Goal: Transaction & Acquisition: Download file/media

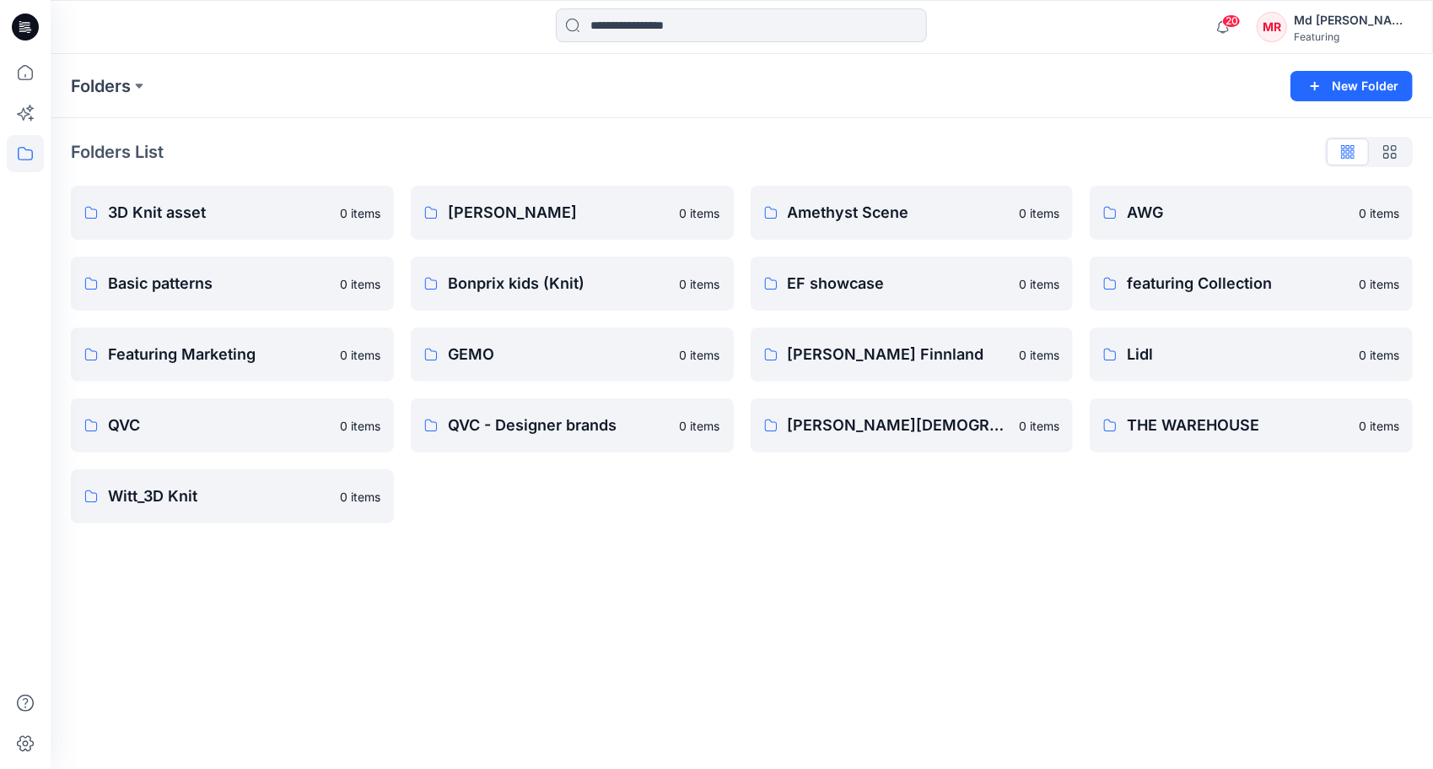
click at [1175, 56] on div "Folders New Folder" at bounding box center [742, 86] width 1383 height 64
click at [193, 219] on p "3D Knit asset" at bounding box center [231, 213] width 246 height 24
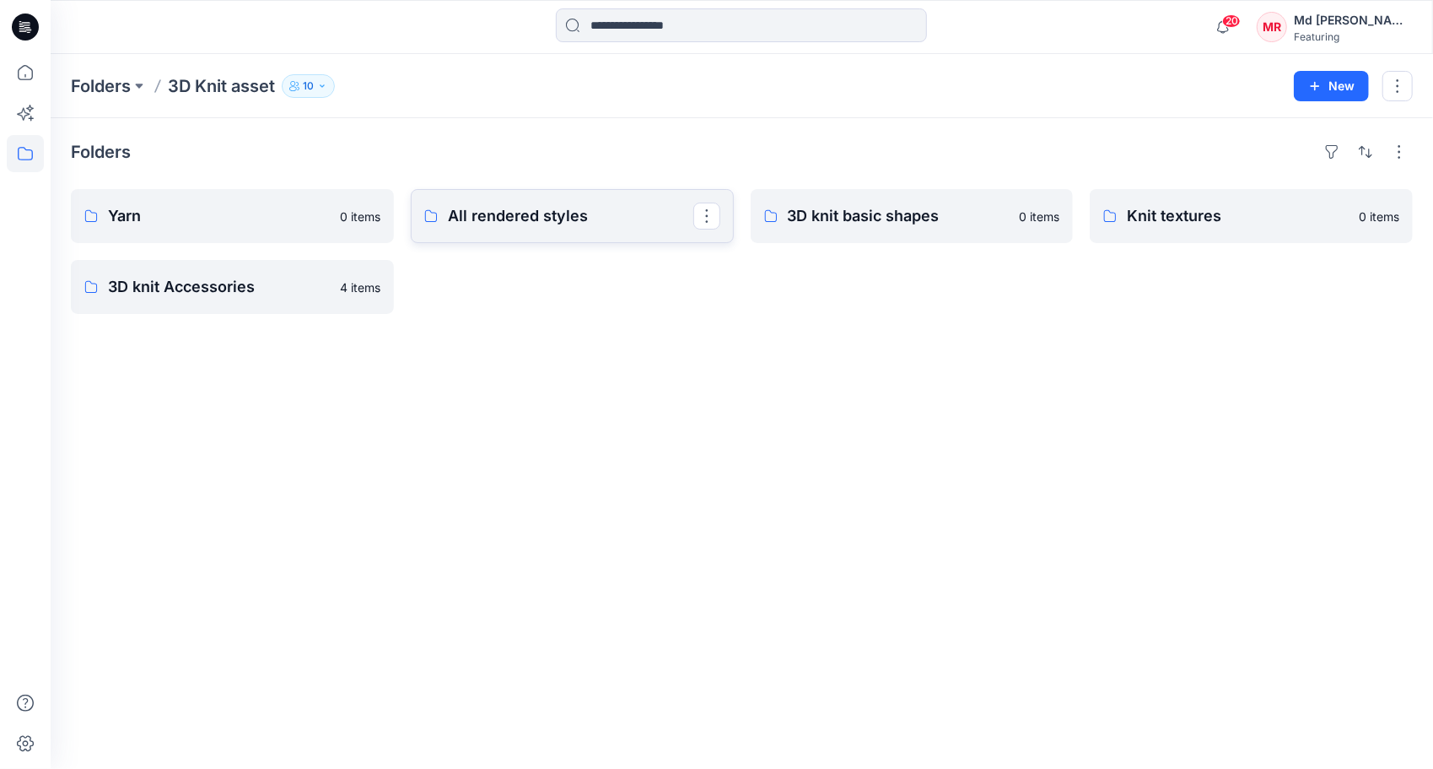
click at [462, 224] on p "All rendered styles" at bounding box center [571, 216] width 246 height 24
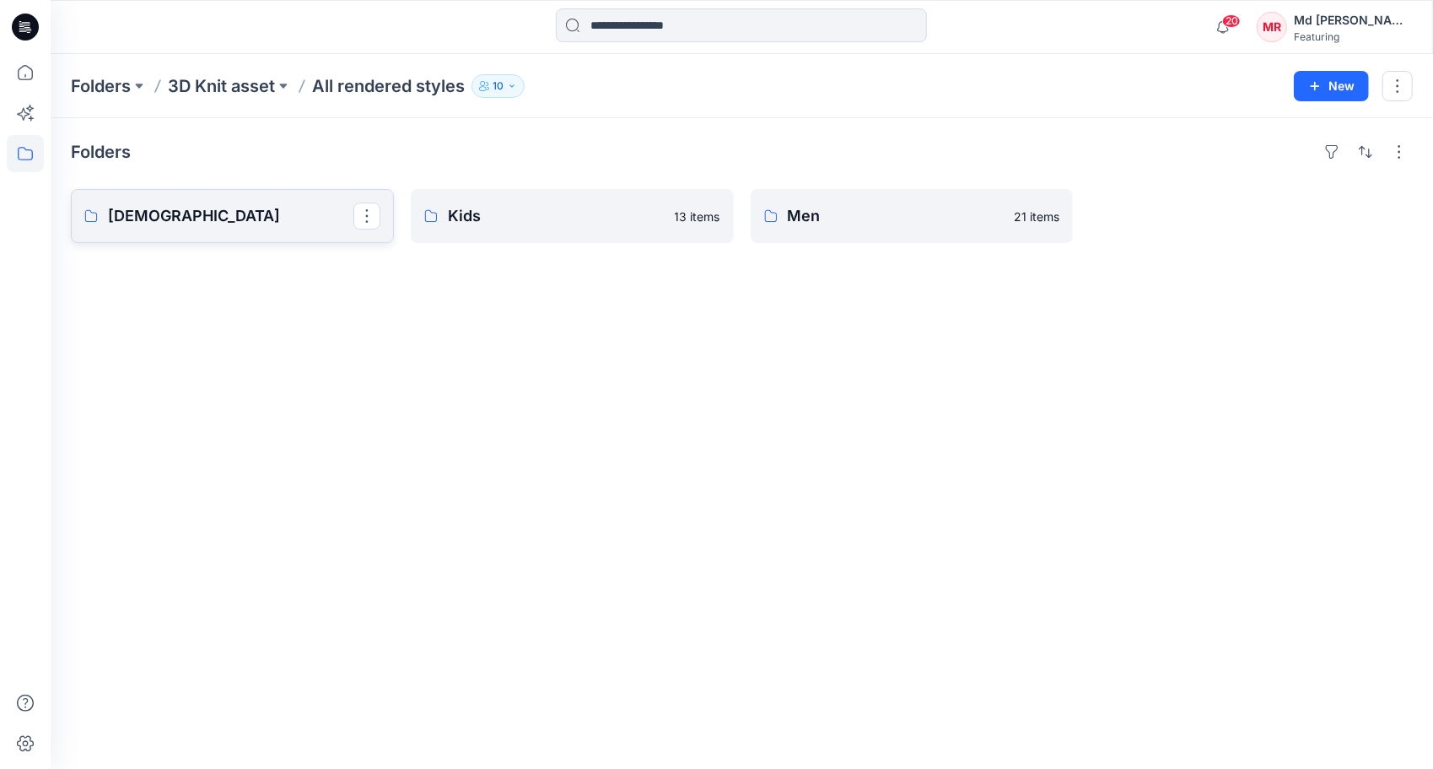
click at [170, 220] on p "Ladies" at bounding box center [231, 216] width 246 height 24
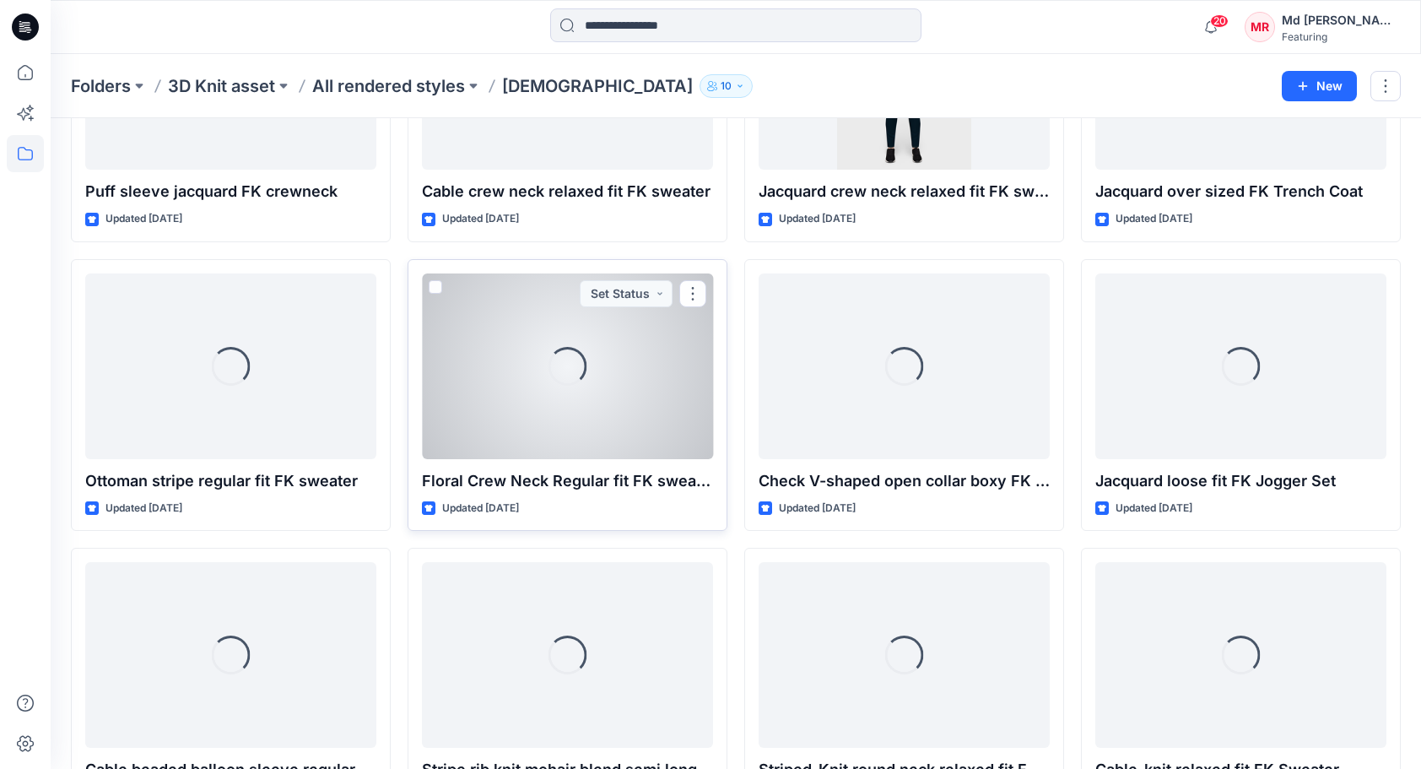
scroll to position [2194, 0]
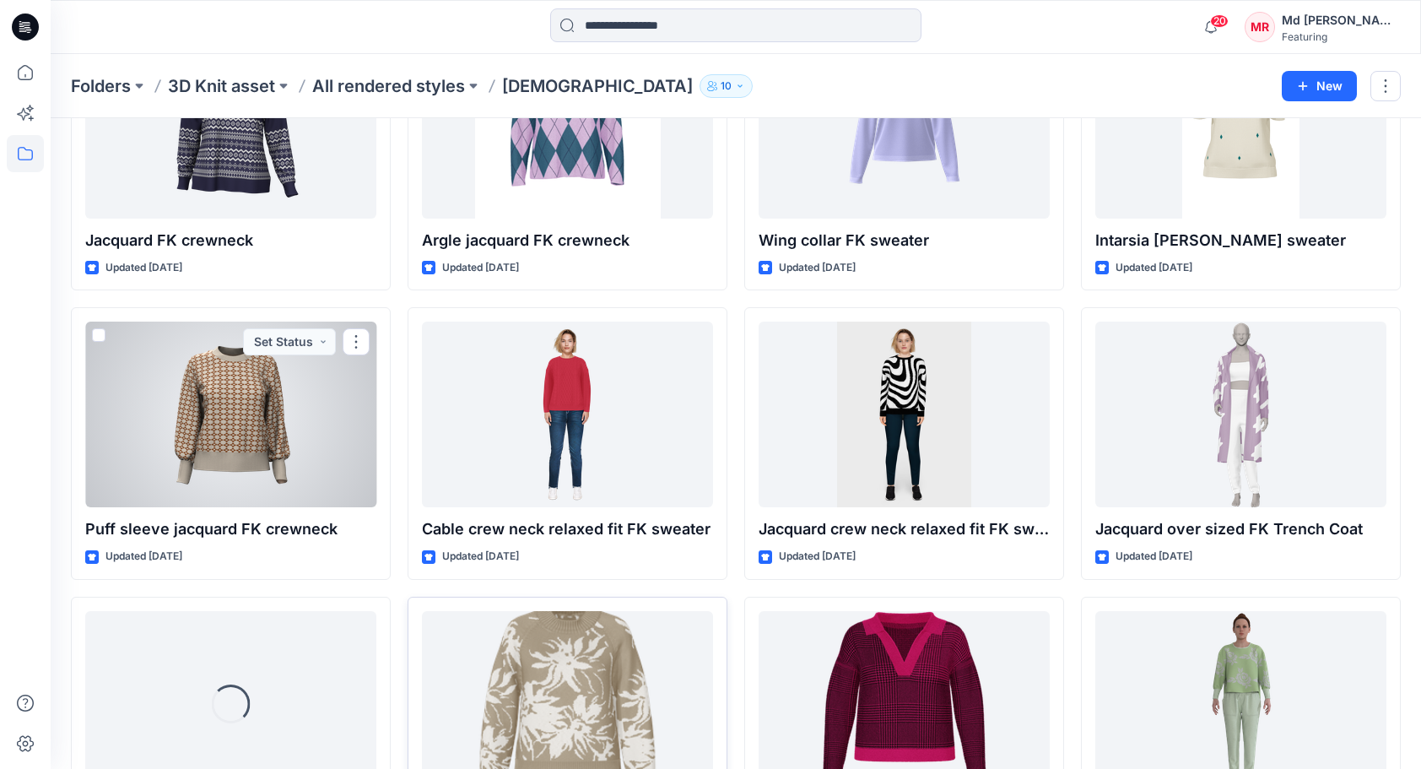
click at [249, 478] on div at bounding box center [230, 414] width 291 height 186
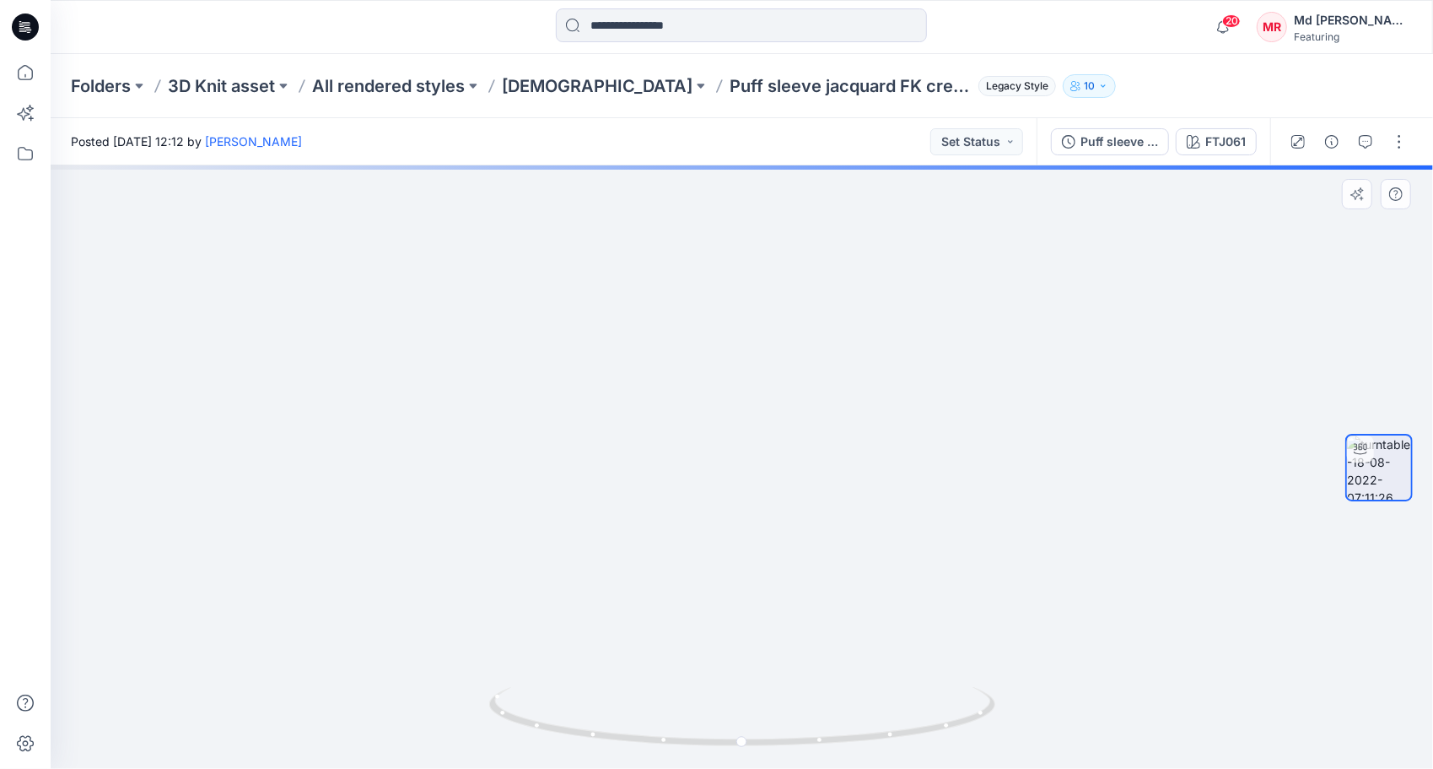
drag, startPoint x: 787, startPoint y: 424, endPoint x: 825, endPoint y: 587, distance: 167.2
click at [1397, 147] on button "button" at bounding box center [1399, 141] width 27 height 27
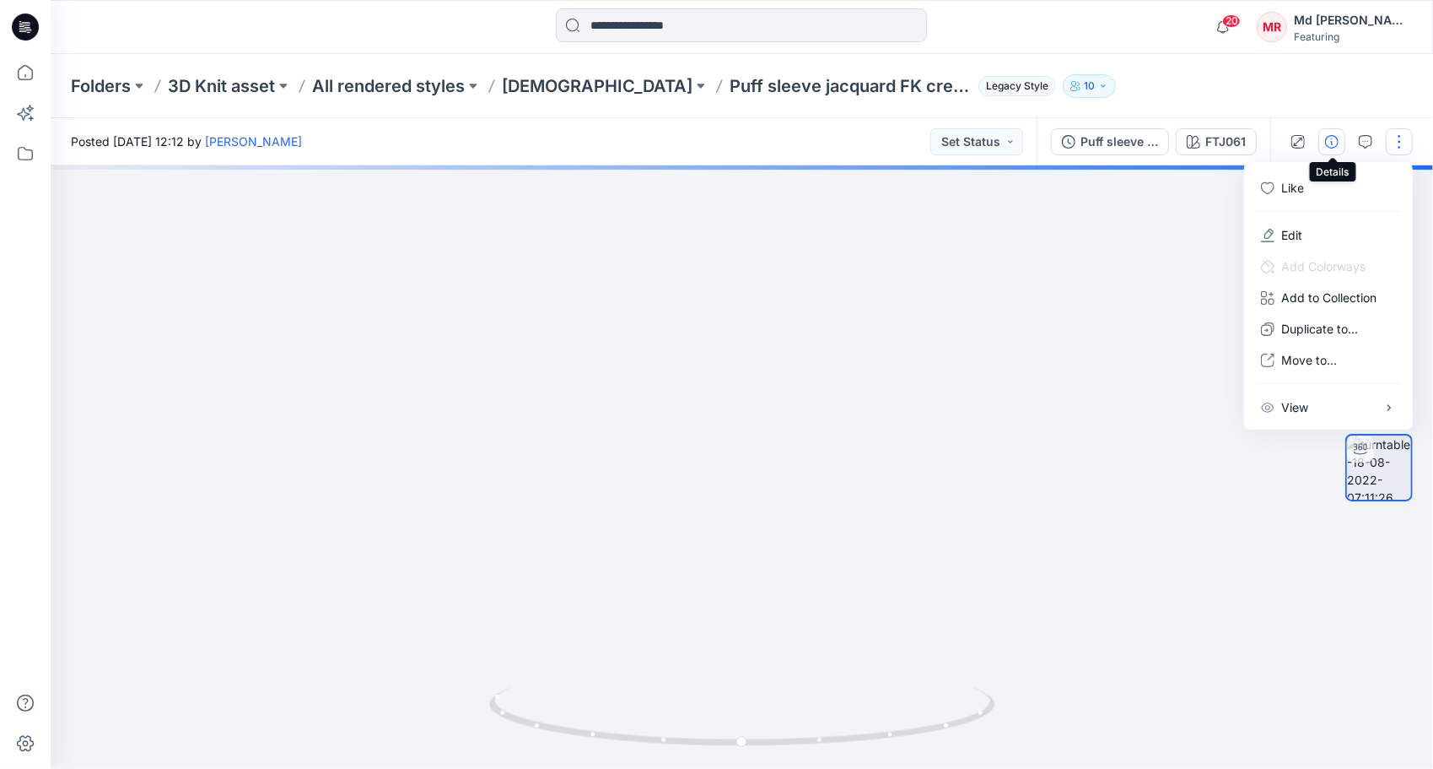
click at [1333, 142] on icon "button" at bounding box center [1331, 141] width 13 height 13
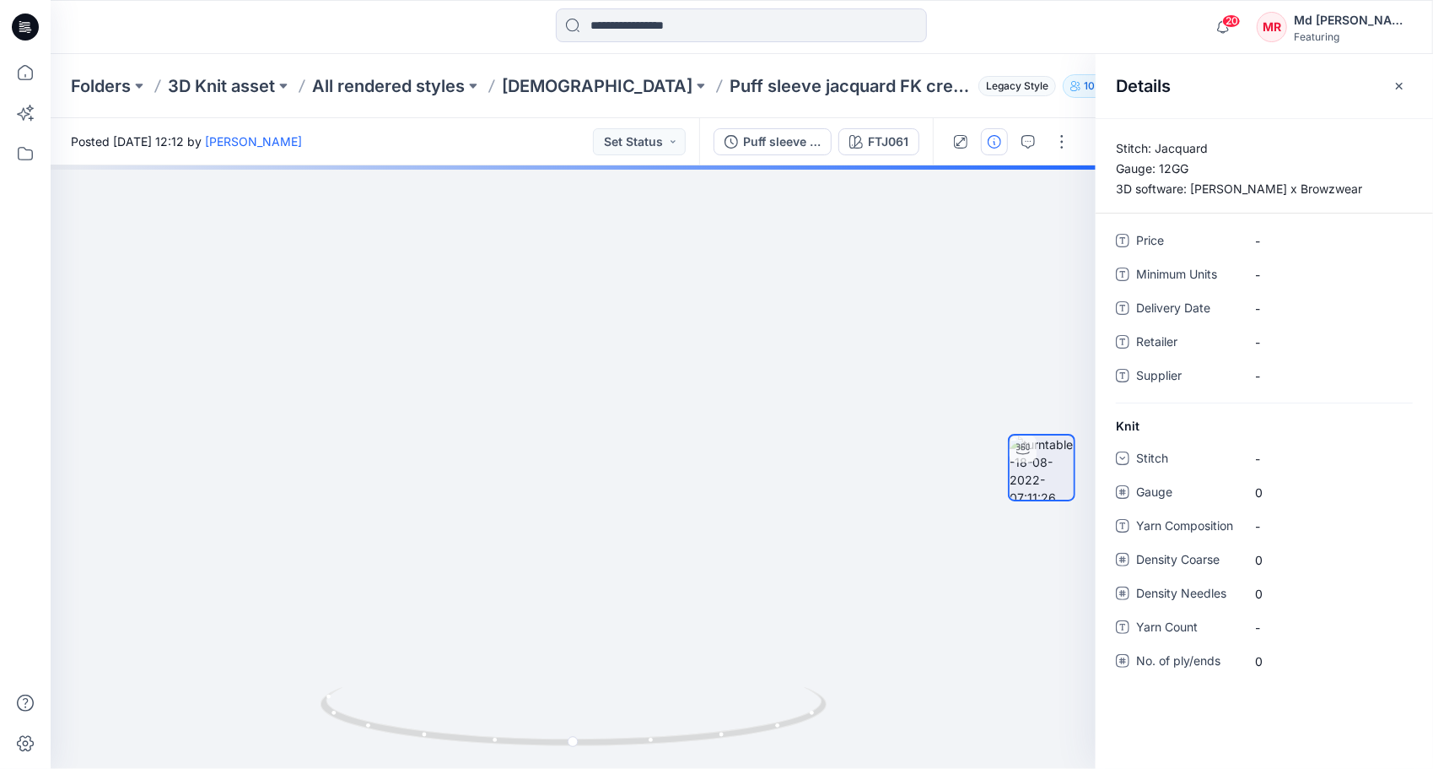
click at [1260, 186] on p "Stitch: Jacquard Gauge: 12GG 3D software: STOLL x Browzwear" at bounding box center [1264, 168] width 337 height 61
click at [884, 143] on div "FTJ061" at bounding box center [888, 141] width 40 height 19
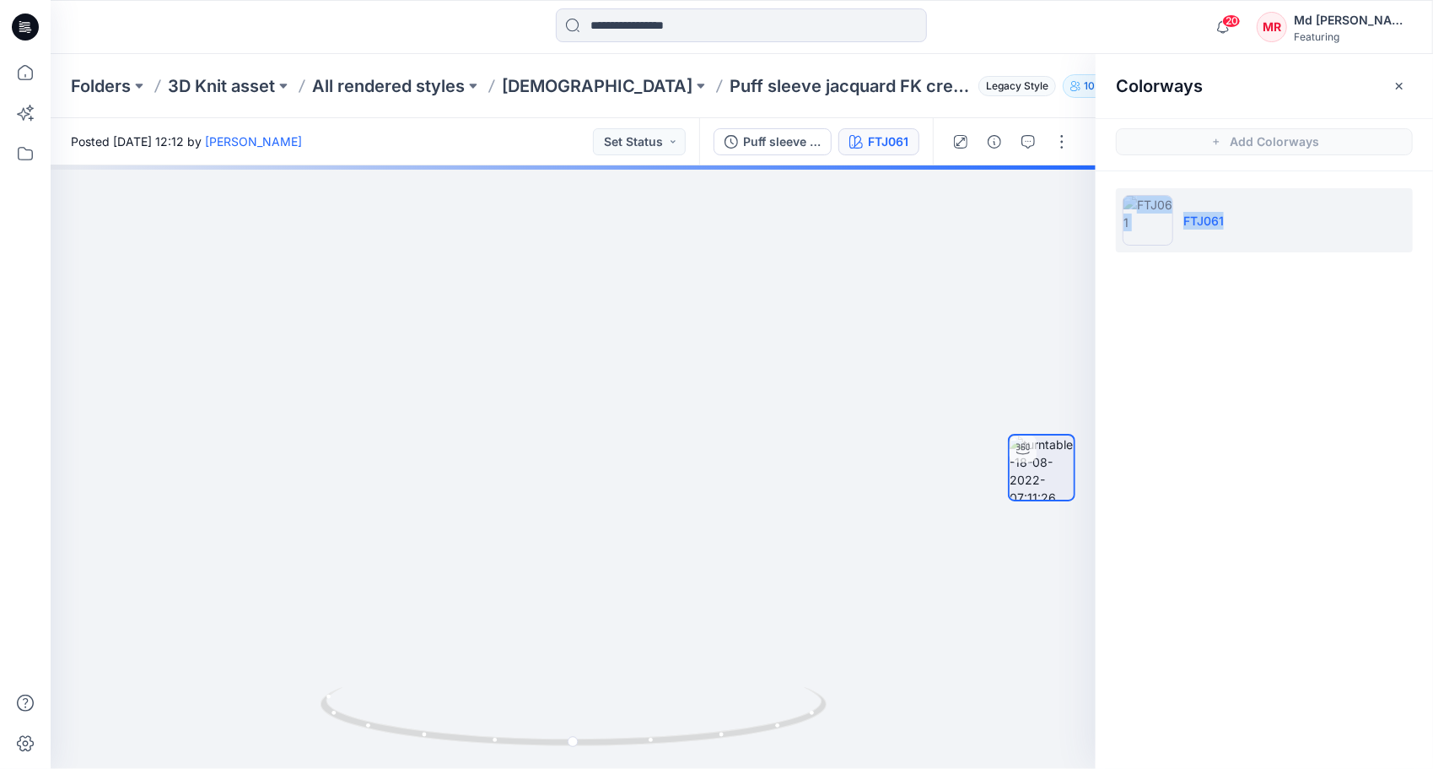
drag, startPoint x: 1234, startPoint y: 220, endPoint x: 1165, endPoint y: 229, distance: 69.0
click at [1165, 229] on li "FTJ061" at bounding box center [1264, 220] width 297 height 64
drag, startPoint x: 1165, startPoint y: 229, endPoint x: 1196, endPoint y: 219, distance: 32.0
copy li "FTJ061"
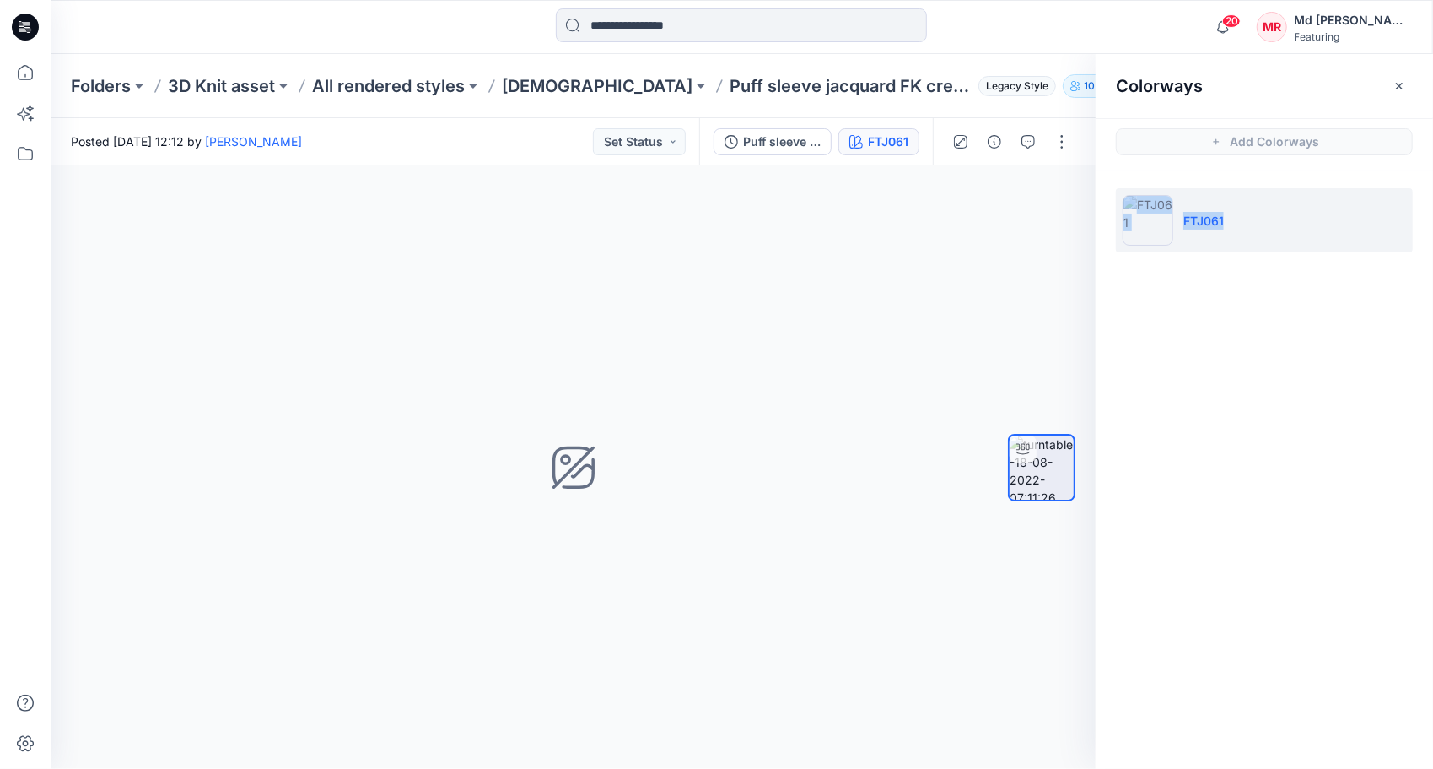
click at [1265, 367] on div "Colorways Add Colorways FTJ061" at bounding box center [1264, 411] width 337 height 715
drag, startPoint x: 1251, startPoint y: 224, endPoint x: 1165, endPoint y: 224, distance: 86.1
click at [1165, 224] on li "FTJ061" at bounding box center [1264, 220] width 297 height 64
drag, startPoint x: 1165, startPoint y: 224, endPoint x: 1212, endPoint y: 221, distance: 46.5
copy li "FTJ061"
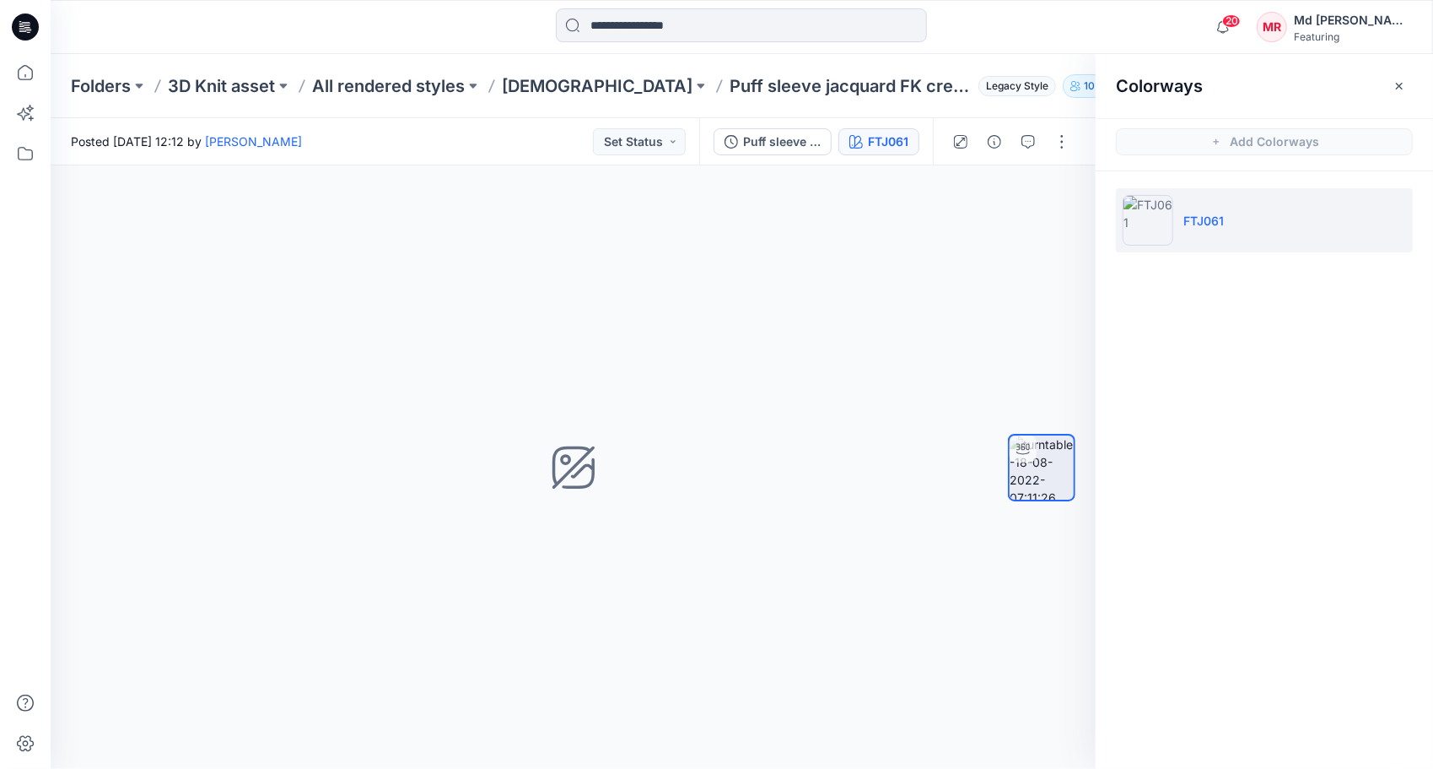
click at [985, 51] on div "20 Notifications W-PT-NA-NA-NA-ft-VS Style has been moved to Ladies folder. 25 …" at bounding box center [742, 27] width 1383 height 54
drag, startPoint x: 1230, startPoint y: 219, endPoint x: 1173, endPoint y: 219, distance: 57.4
click at [1173, 219] on li "FTJ061" at bounding box center [1264, 220] width 297 height 64
drag, startPoint x: 1173, startPoint y: 219, endPoint x: 1201, endPoint y: 217, distance: 28.7
copy li "FTJ061"
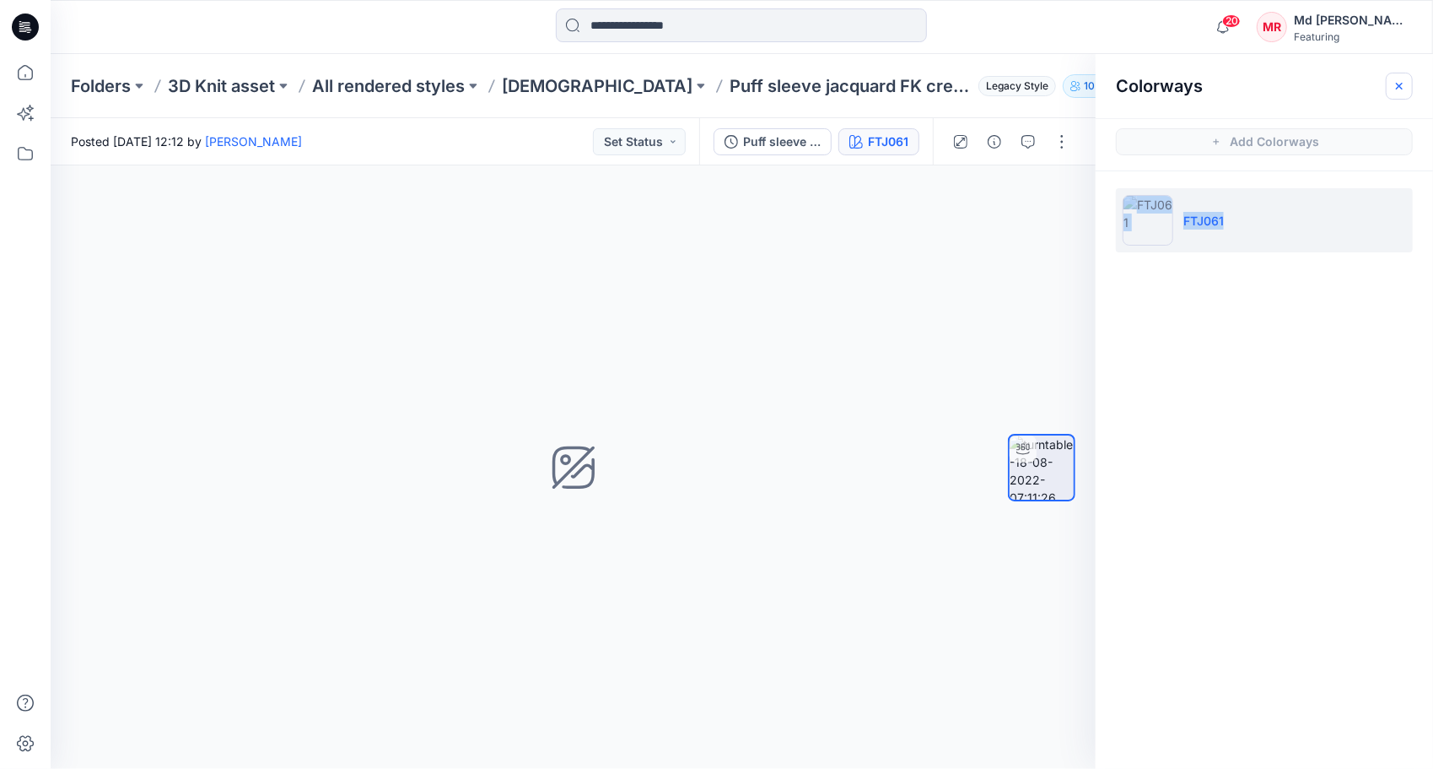
click at [1406, 79] on icon "button" at bounding box center [1399, 85] width 13 height 13
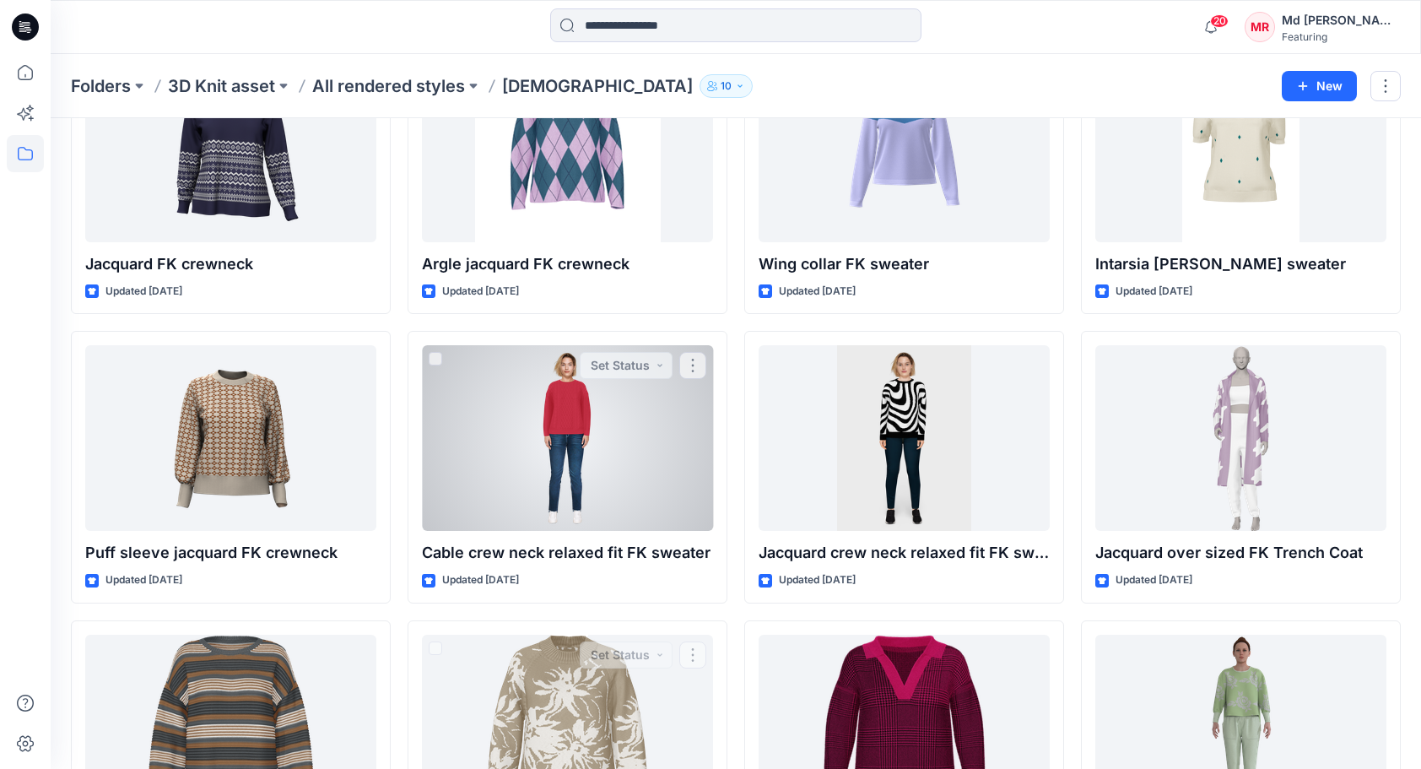
scroll to position [1892, 0]
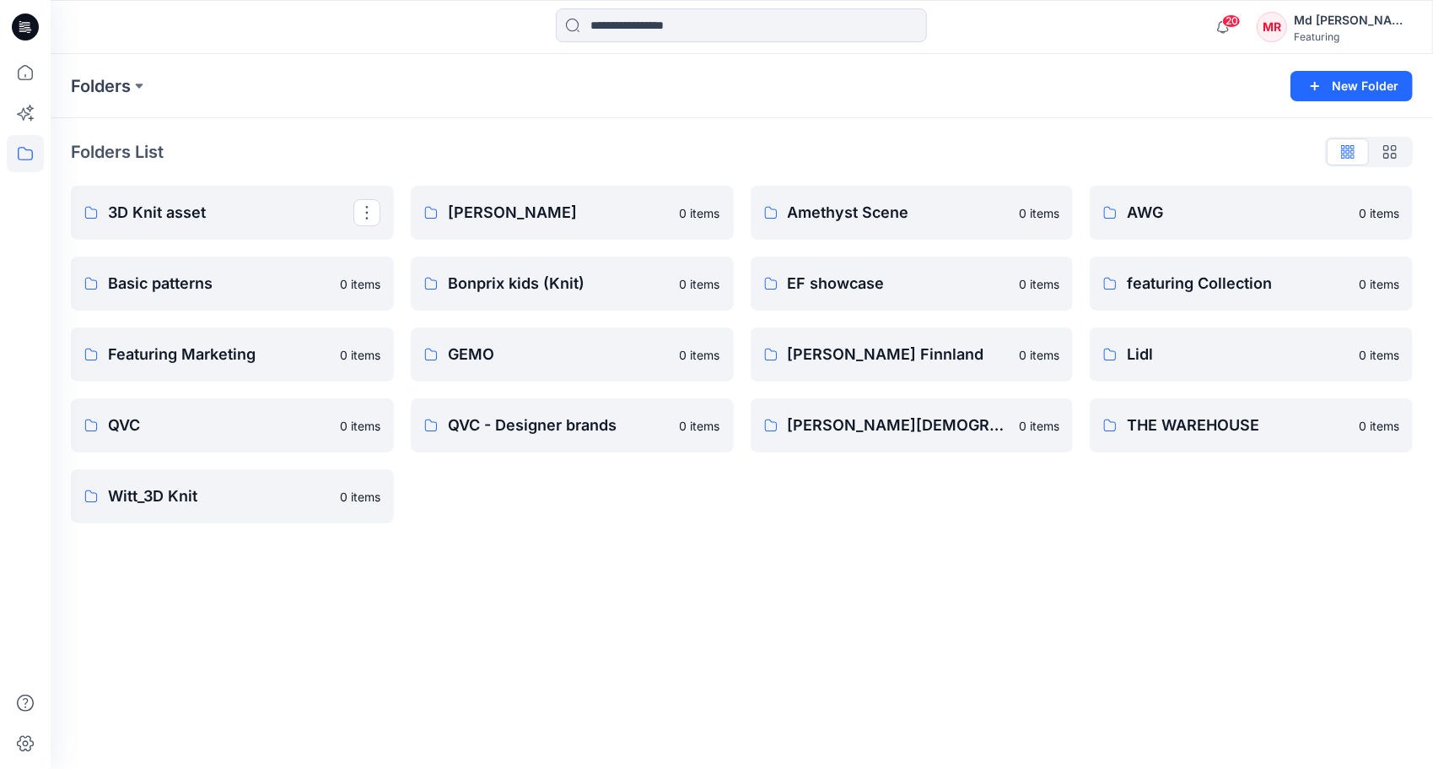
click at [170, 213] on p "3D Knit asset" at bounding box center [231, 213] width 246 height 24
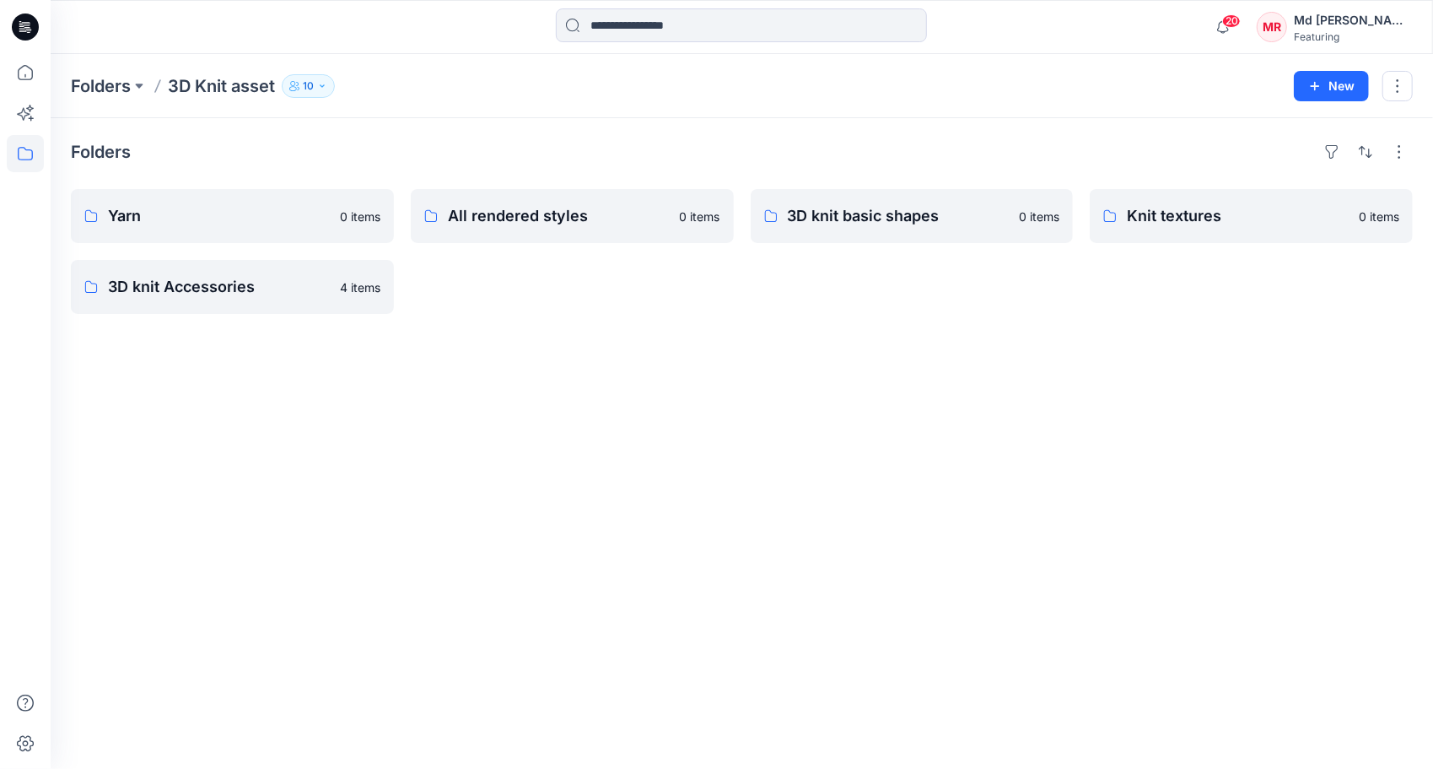
click at [839, 444] on div "Folders Yarn 0 items 3D knit Accessories 4 items All rendered styles 0 items 3D…" at bounding box center [742, 443] width 1383 height 650
click at [25, 78] on icon at bounding box center [25, 72] width 37 height 37
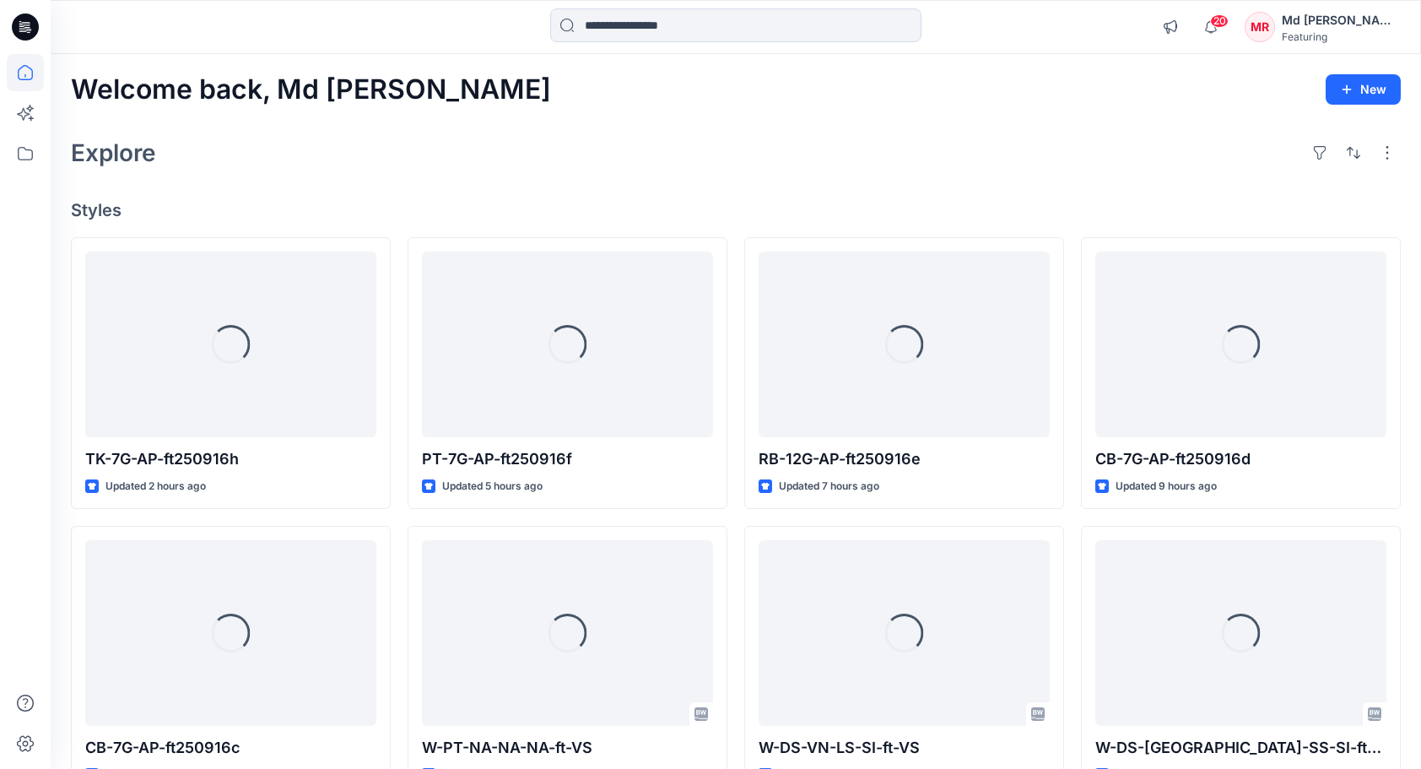
click at [530, 174] on div "Welcome back, Md Rabiul New Explore Styles Loading... TK-7G-AP-ft250916h Update…" at bounding box center [736, 611] width 1370 height 1114
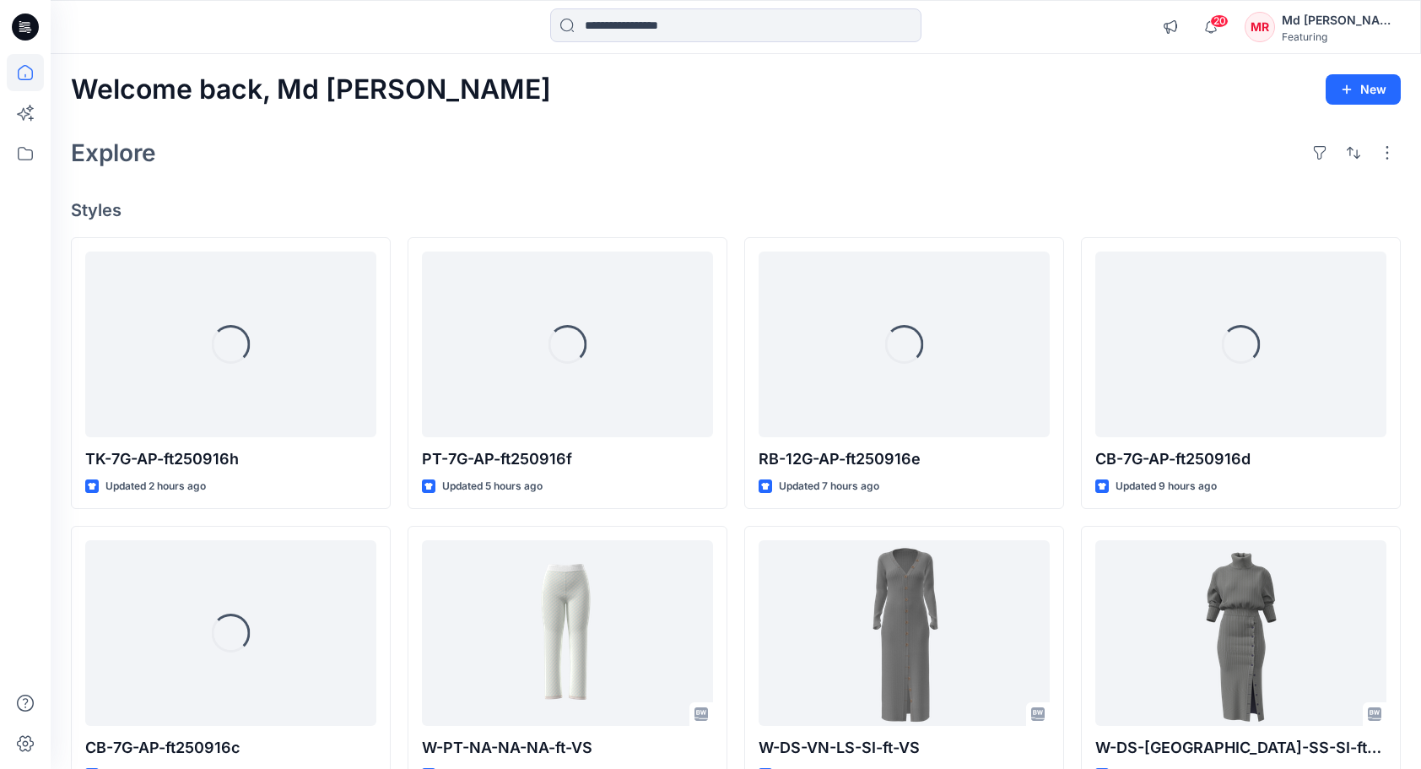
click at [915, 135] on div "Explore" at bounding box center [736, 152] width 1330 height 40
click at [1322, 155] on button "button" at bounding box center [1319, 152] width 27 height 27
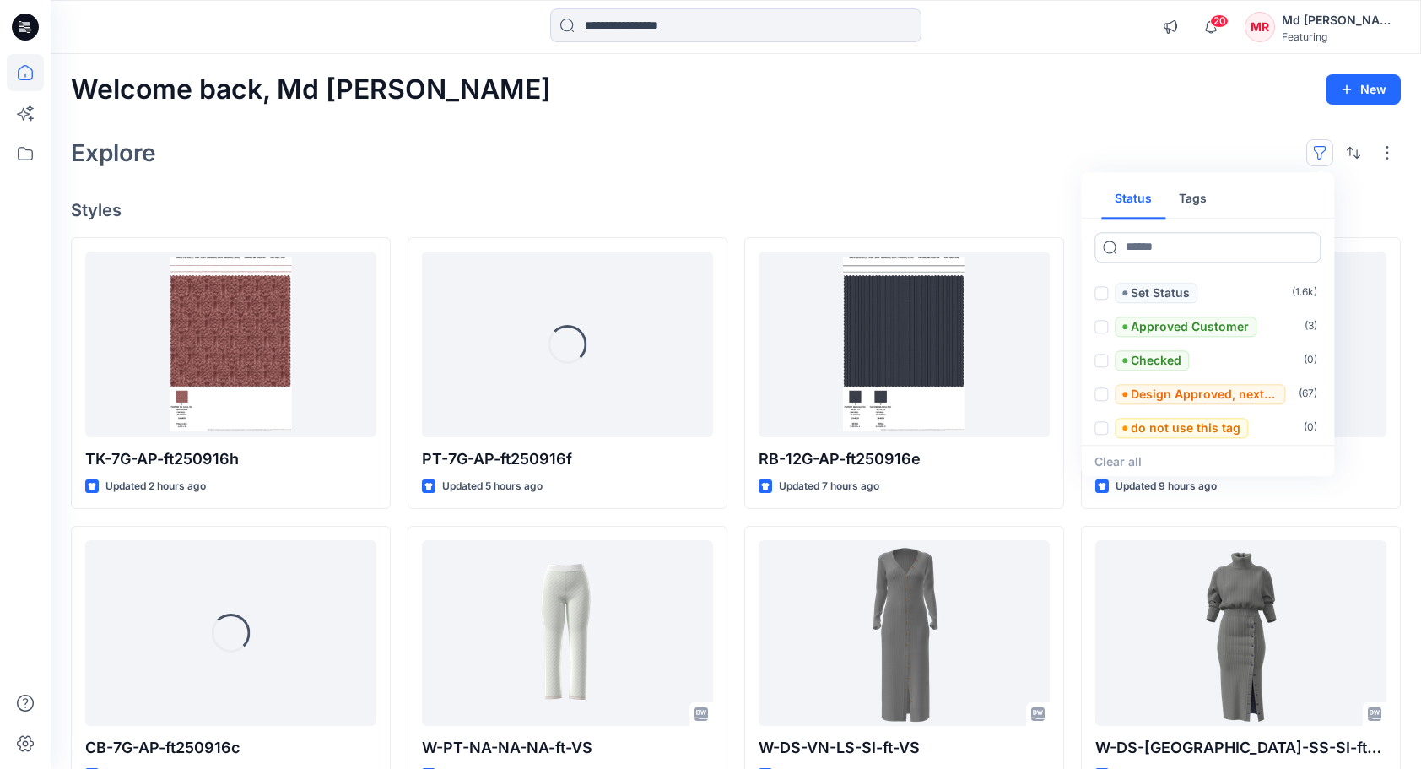
click at [1159, 251] on input at bounding box center [1207, 247] width 226 height 30
click at [1163, 240] on input at bounding box center [1207, 247] width 226 height 30
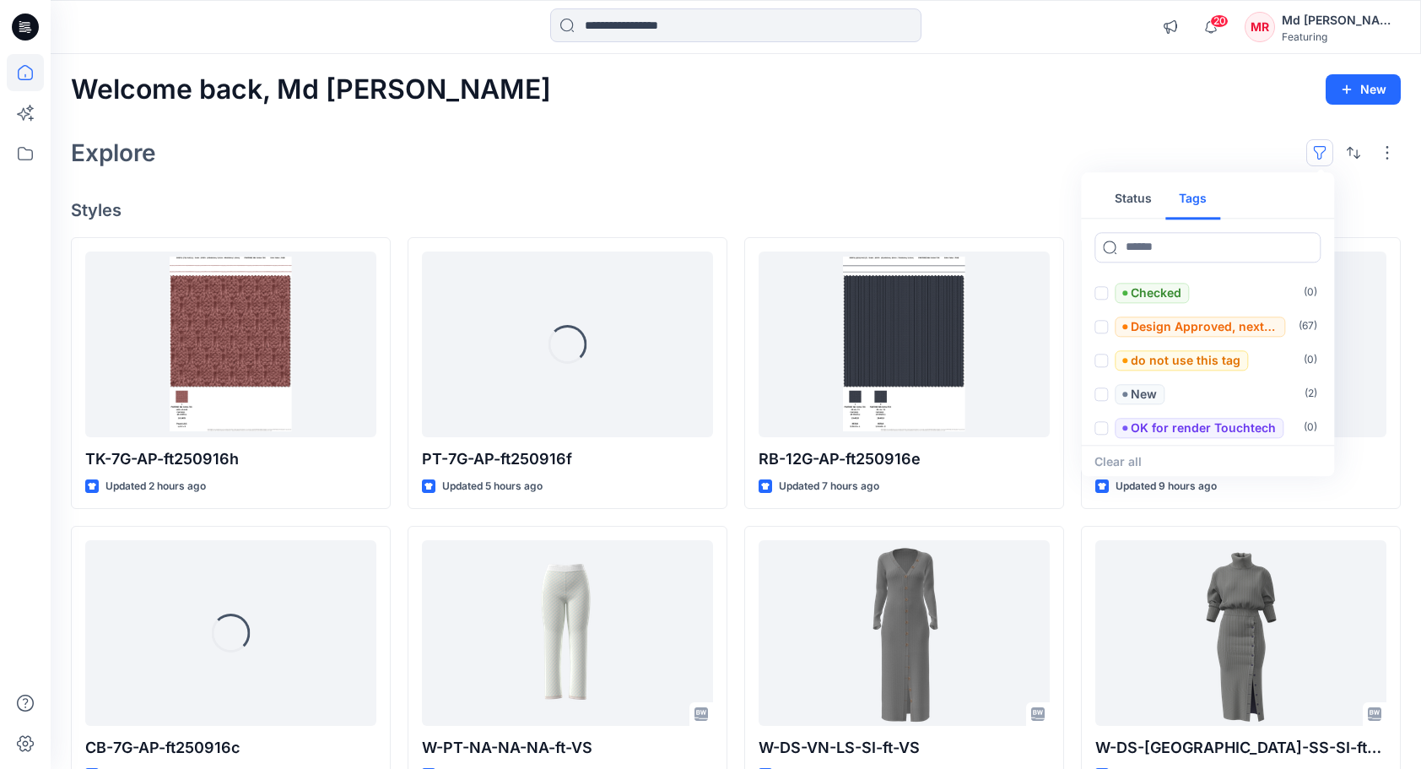
click at [1200, 192] on button "Tags" at bounding box center [1192, 199] width 55 height 40
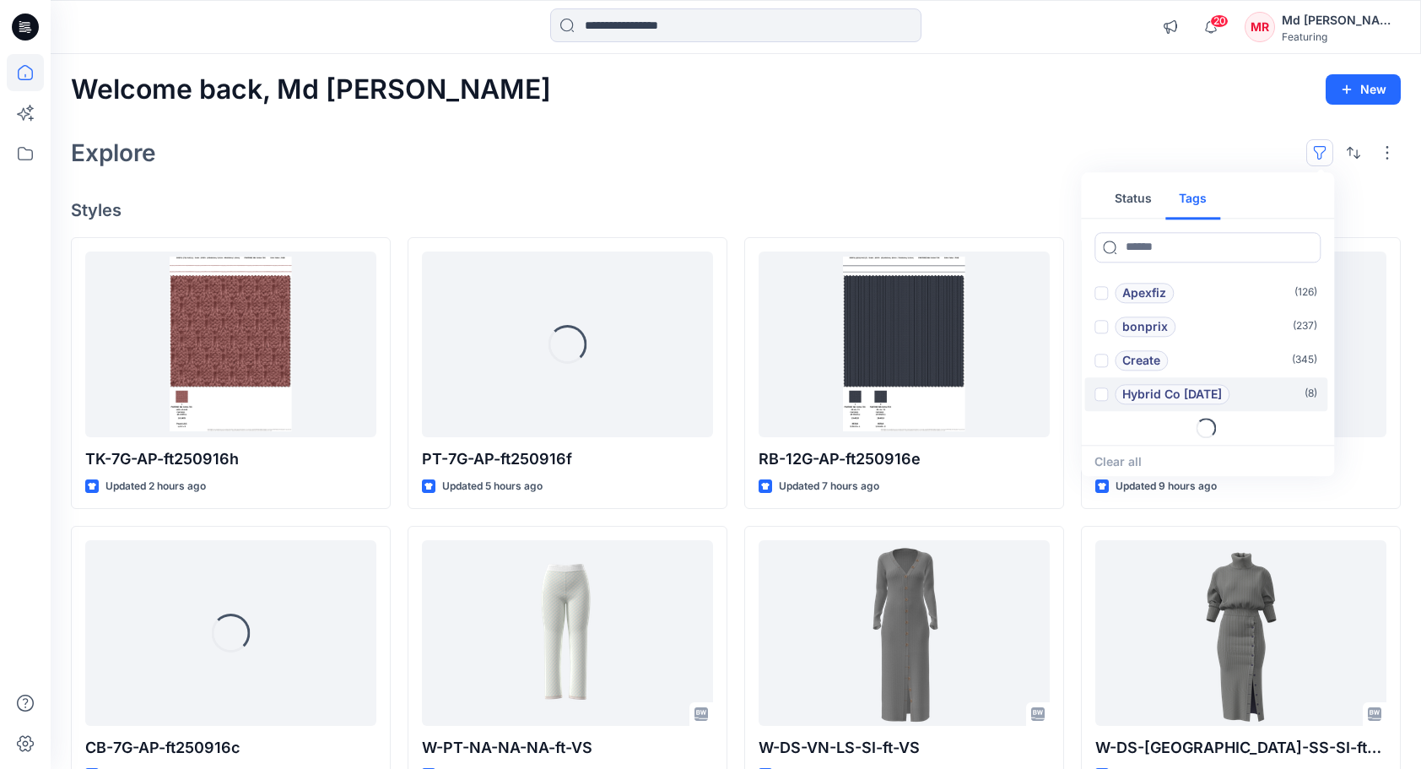
click at [1169, 391] on p "Hybrid Co Oct25" at bounding box center [1172, 394] width 100 height 20
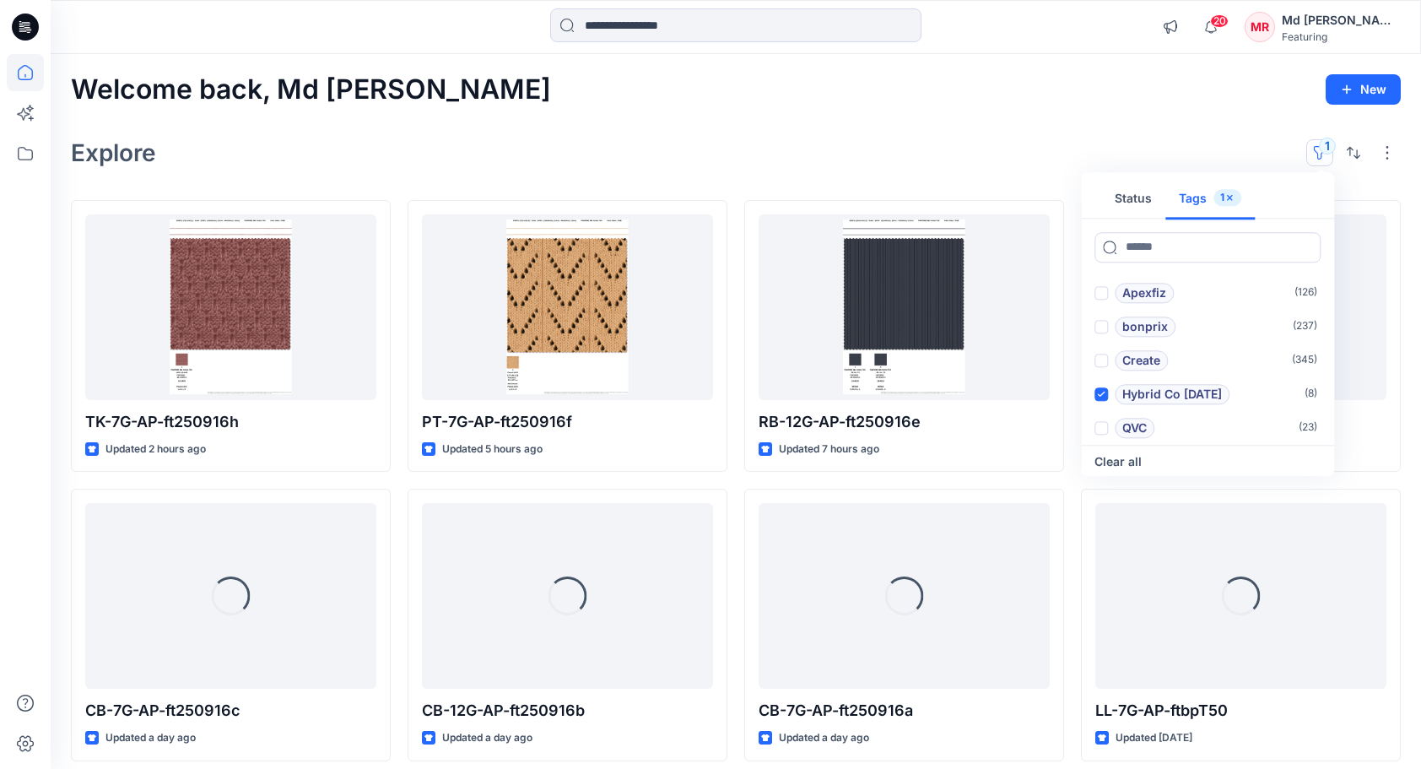
click at [576, 151] on div "Explore 1 Status Tags 1 Add 1101TPX ( 0 ) Add 1204TCX ( 0 ) Apexfiz ( 126 ) bon…" at bounding box center [736, 152] width 1330 height 40
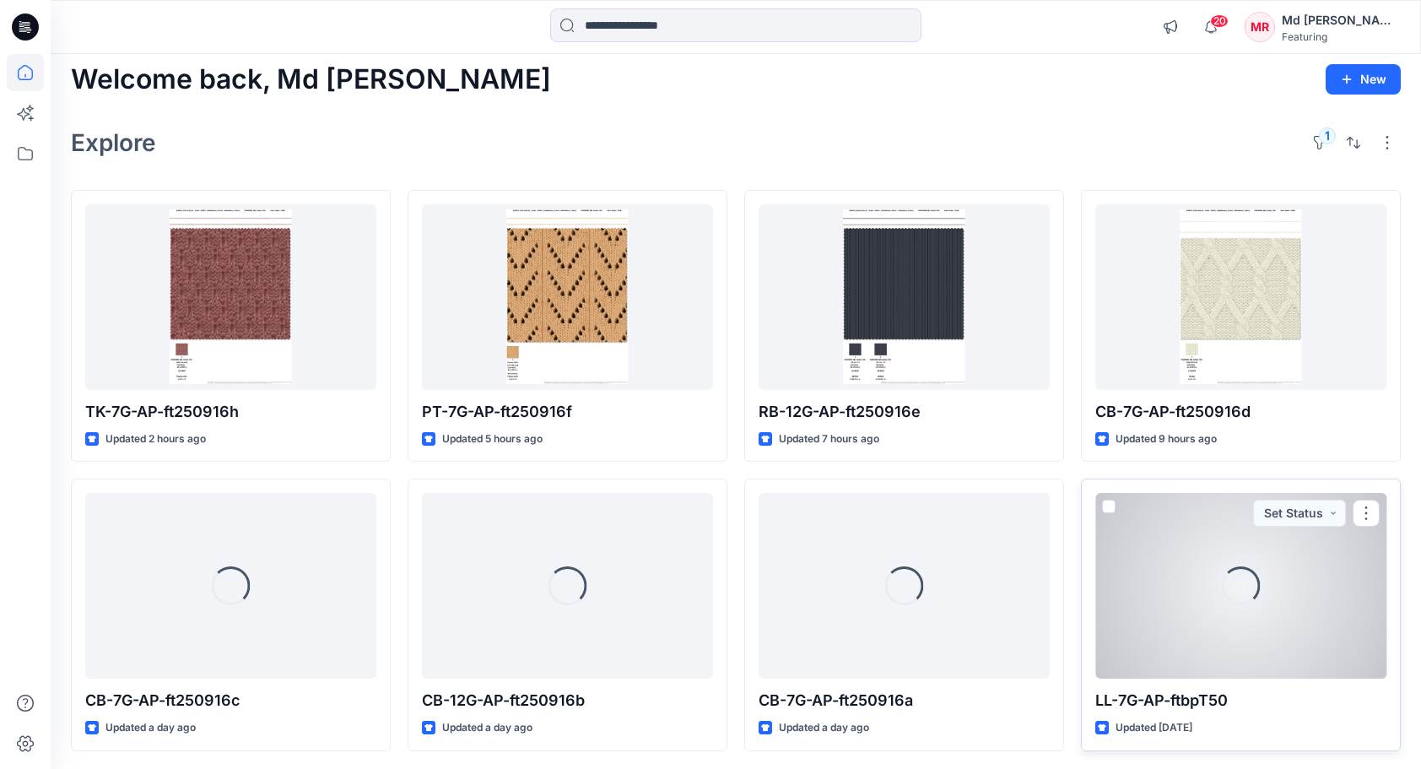
scroll to position [11, 0]
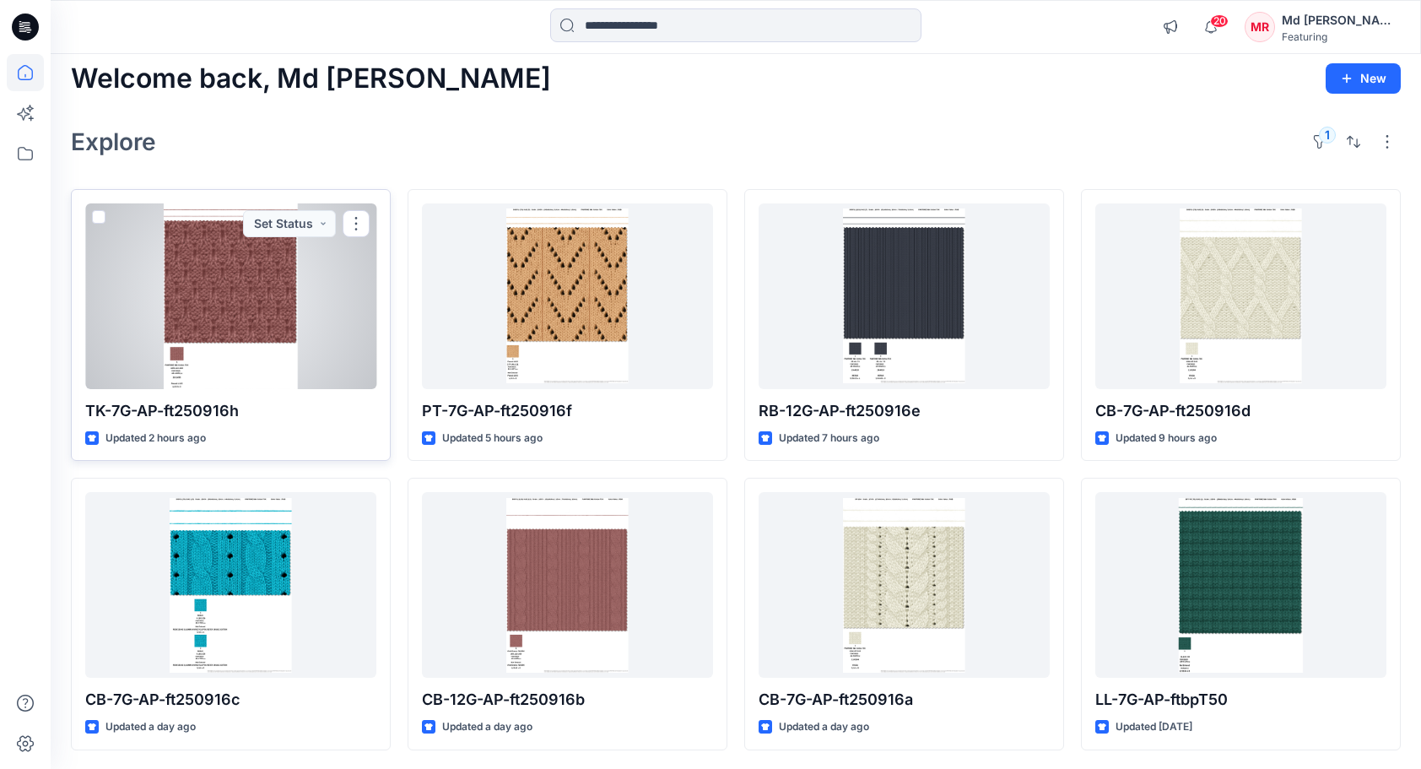
click at [282, 319] on div at bounding box center [230, 296] width 291 height 186
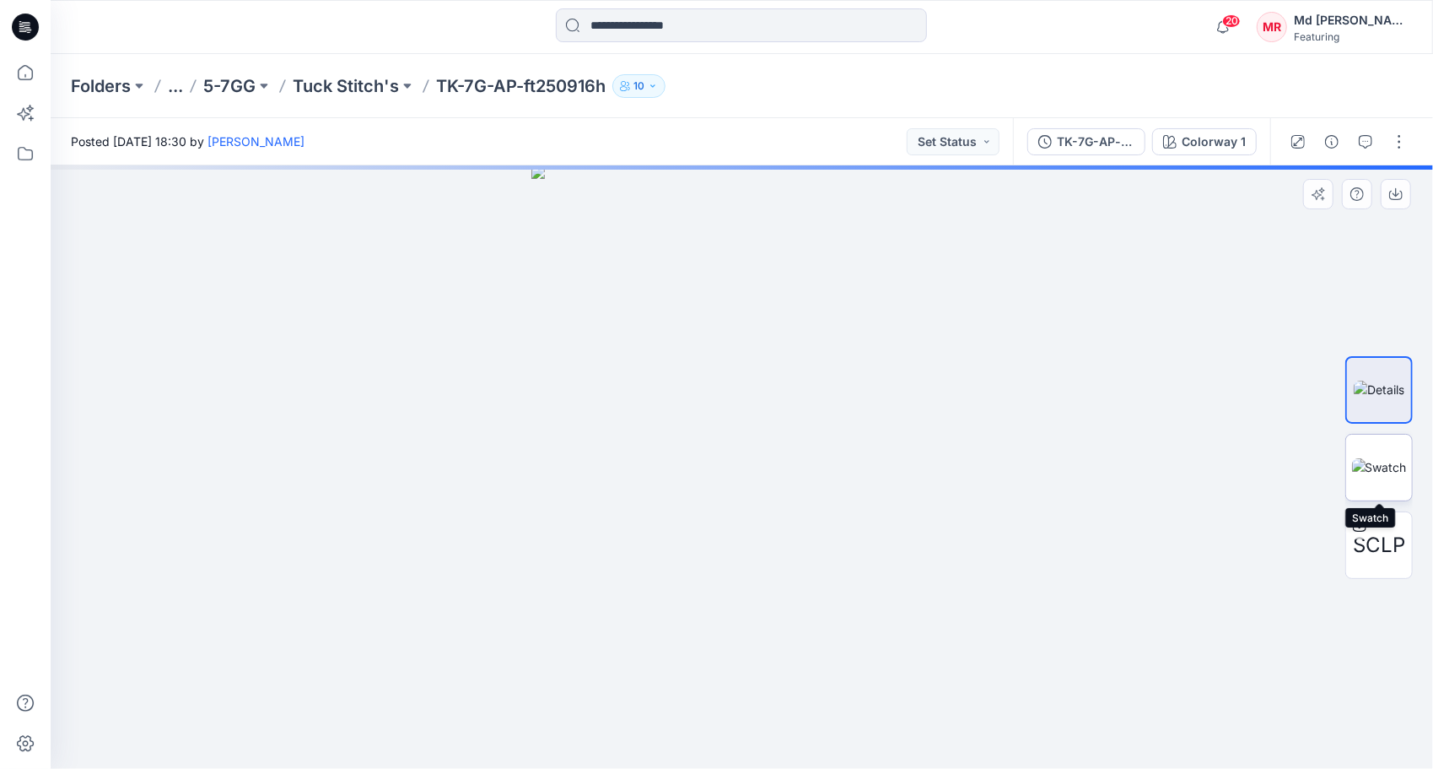
click at [1387, 464] on img at bounding box center [1379, 467] width 55 height 18
click at [1375, 461] on img at bounding box center [1379, 467] width 55 height 18
click at [1379, 469] on img at bounding box center [1379, 467] width 55 height 18
click at [1373, 458] on img at bounding box center [1379, 467] width 55 height 18
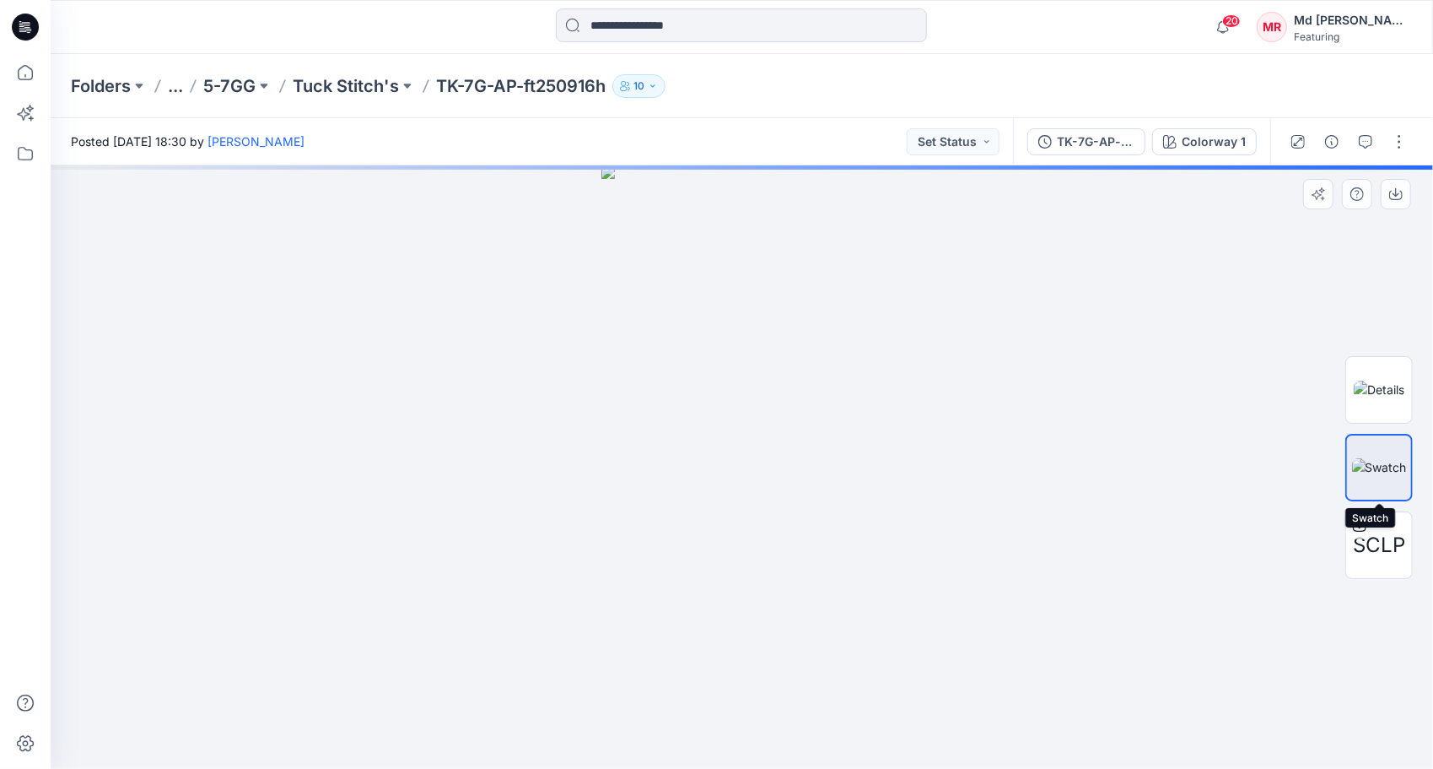
click at [1382, 472] on img at bounding box center [1379, 467] width 55 height 18
click at [1374, 392] on img at bounding box center [1379, 390] width 51 height 18
click at [1372, 462] on img at bounding box center [1379, 467] width 55 height 18
click at [1375, 381] on img at bounding box center [1379, 390] width 51 height 18
click at [1377, 475] on img at bounding box center [1379, 467] width 55 height 18
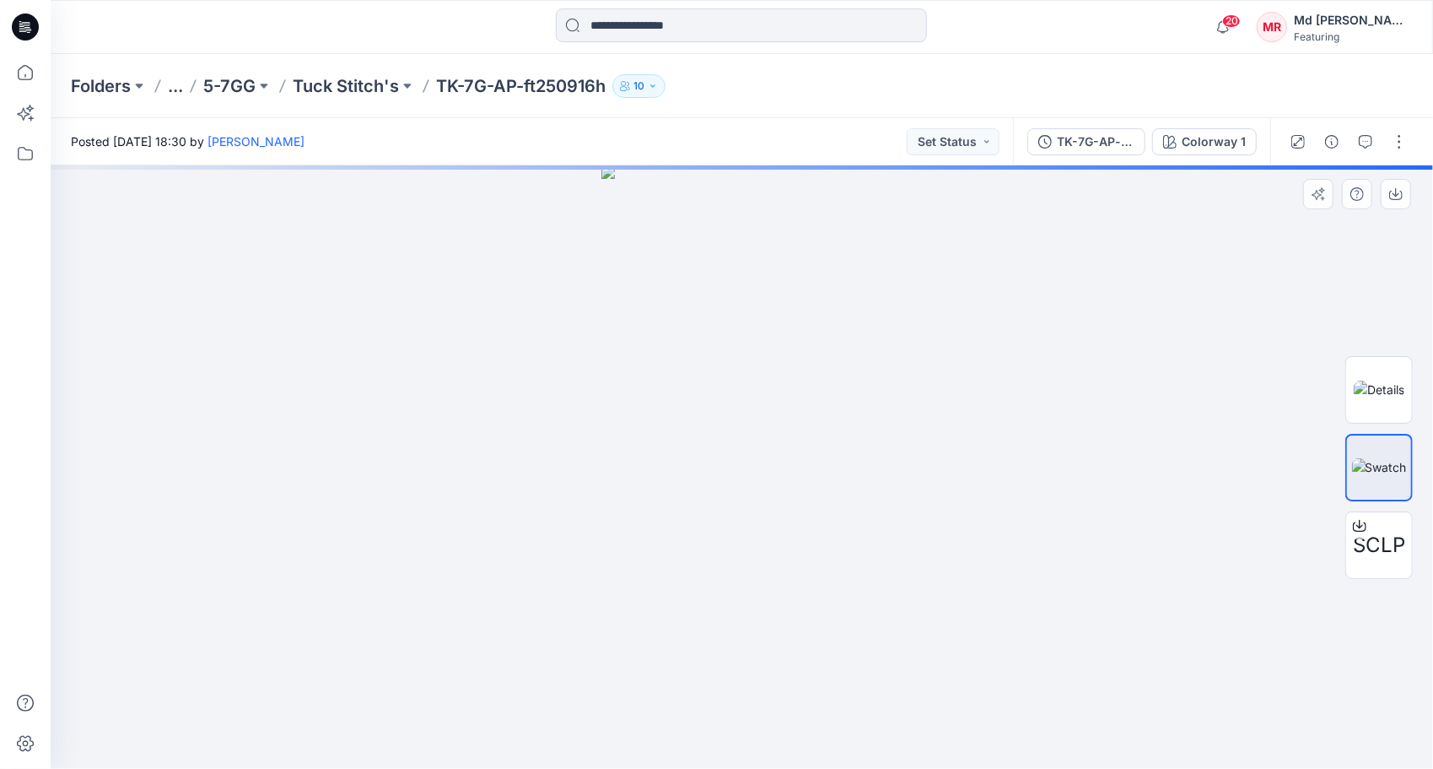
click at [751, 177] on img at bounding box center [742, 466] width 280 height 603
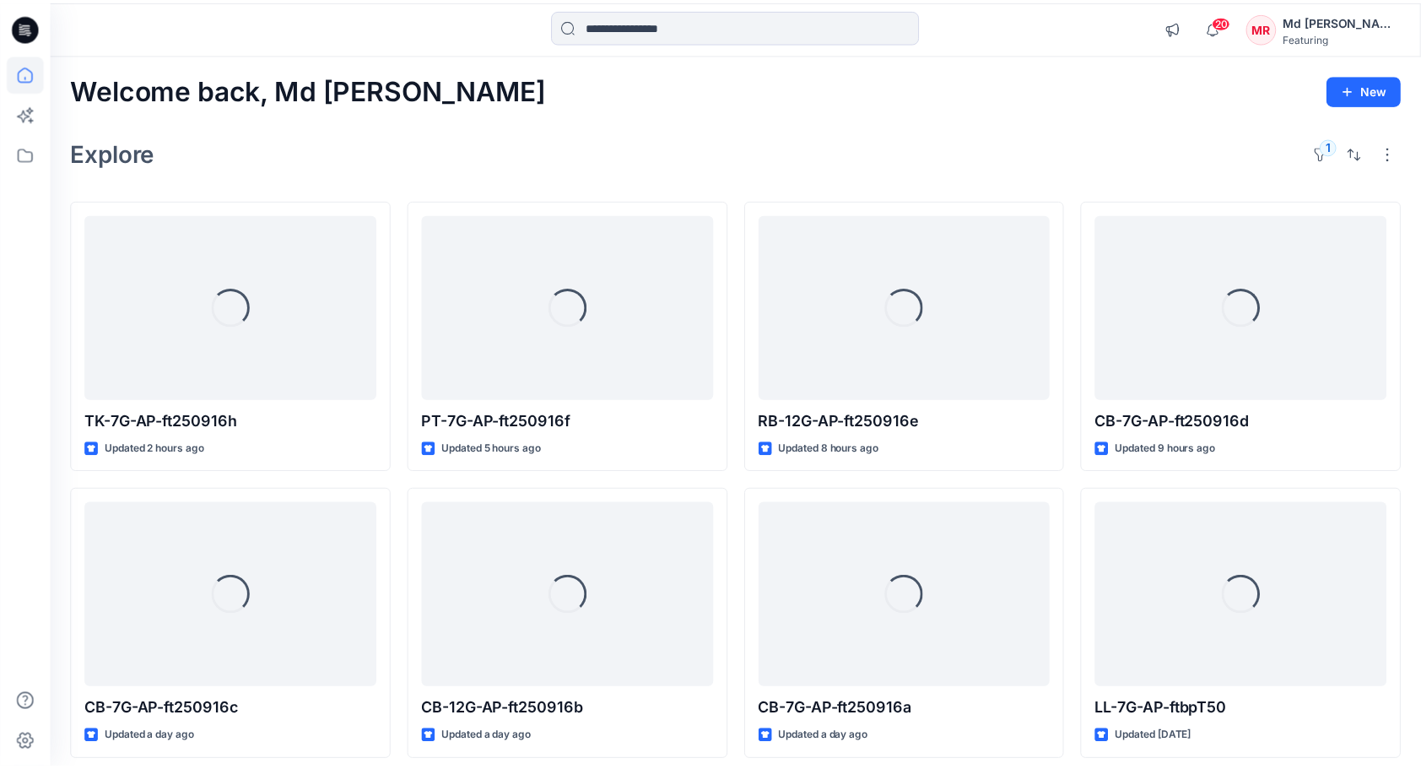
scroll to position [11, 0]
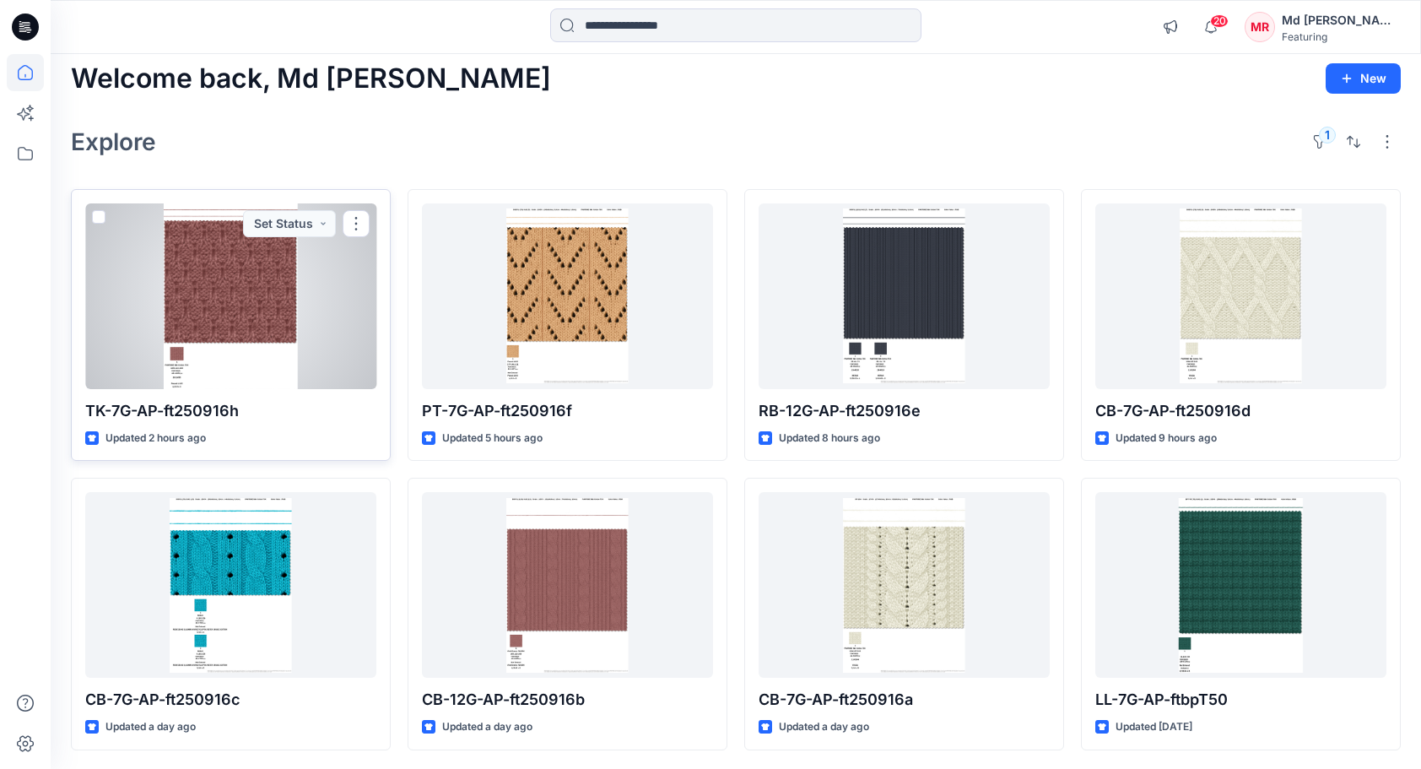
click at [305, 360] on div at bounding box center [230, 296] width 291 height 186
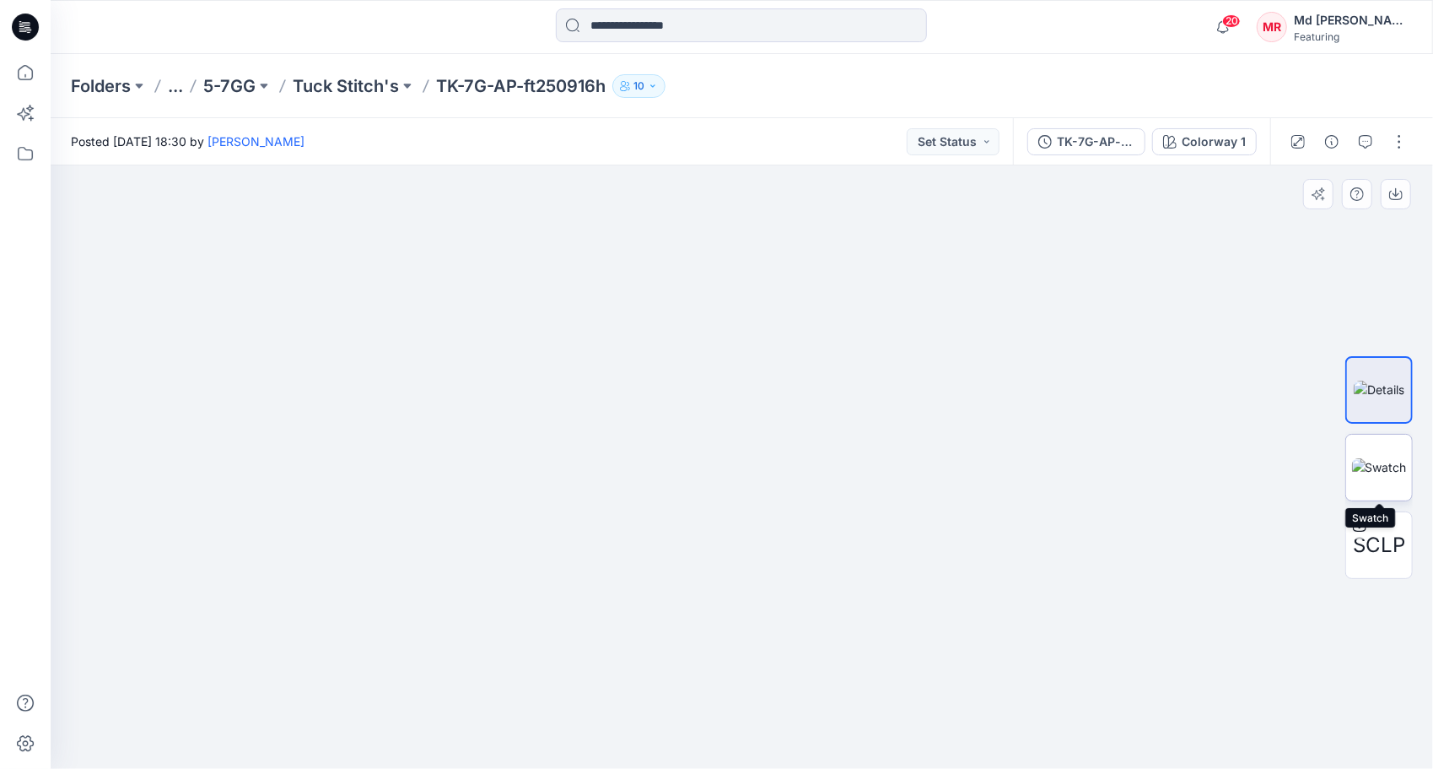
click at [1375, 461] on img at bounding box center [1379, 467] width 55 height 18
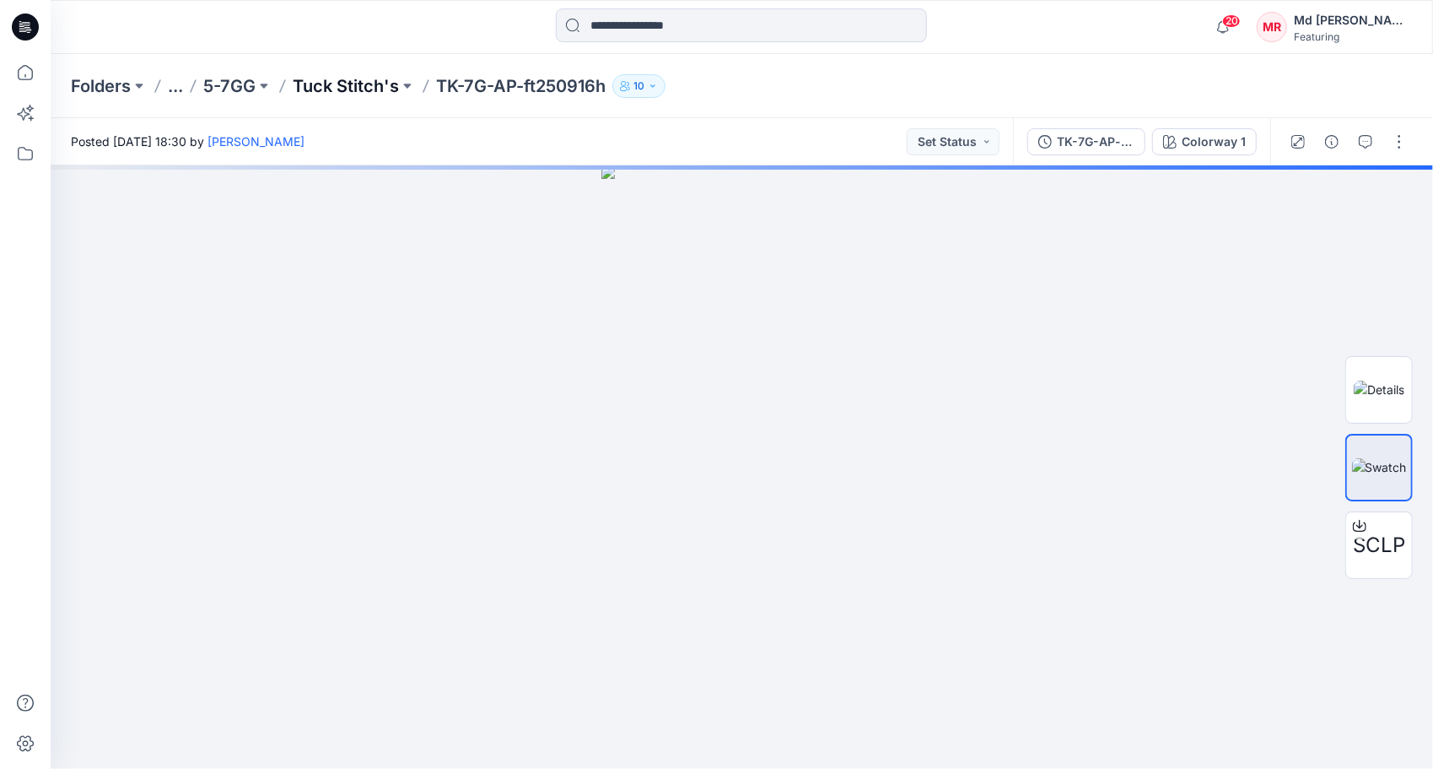
click at [334, 88] on p "Tuck Stitch's" at bounding box center [346, 86] width 106 height 24
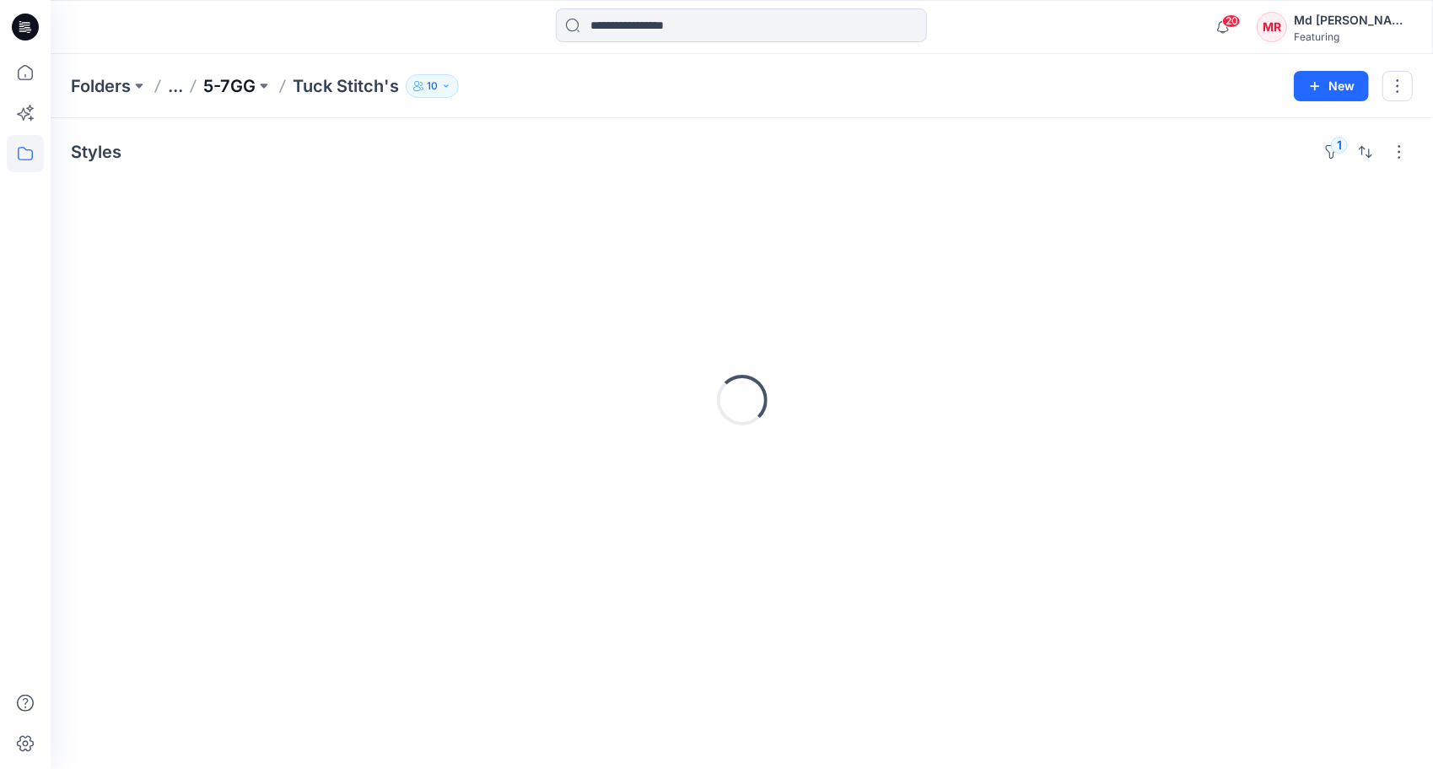
click at [220, 84] on p "5-7GG" at bounding box center [229, 86] width 52 height 24
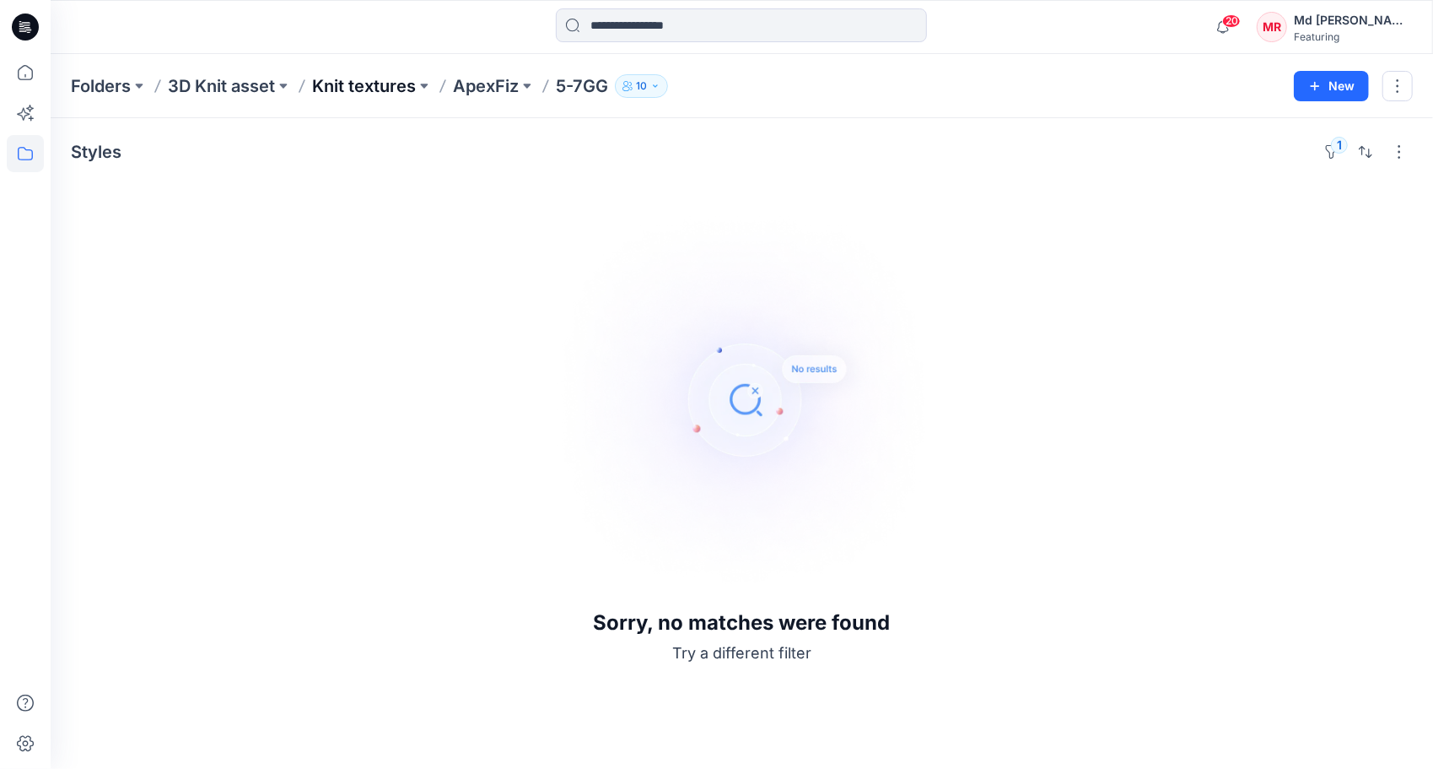
click at [348, 81] on p "Knit textures" at bounding box center [364, 86] width 104 height 24
click at [225, 88] on p "3D Knit asset" at bounding box center [221, 86] width 107 height 24
click at [105, 84] on p "Folders" at bounding box center [101, 86] width 60 height 24
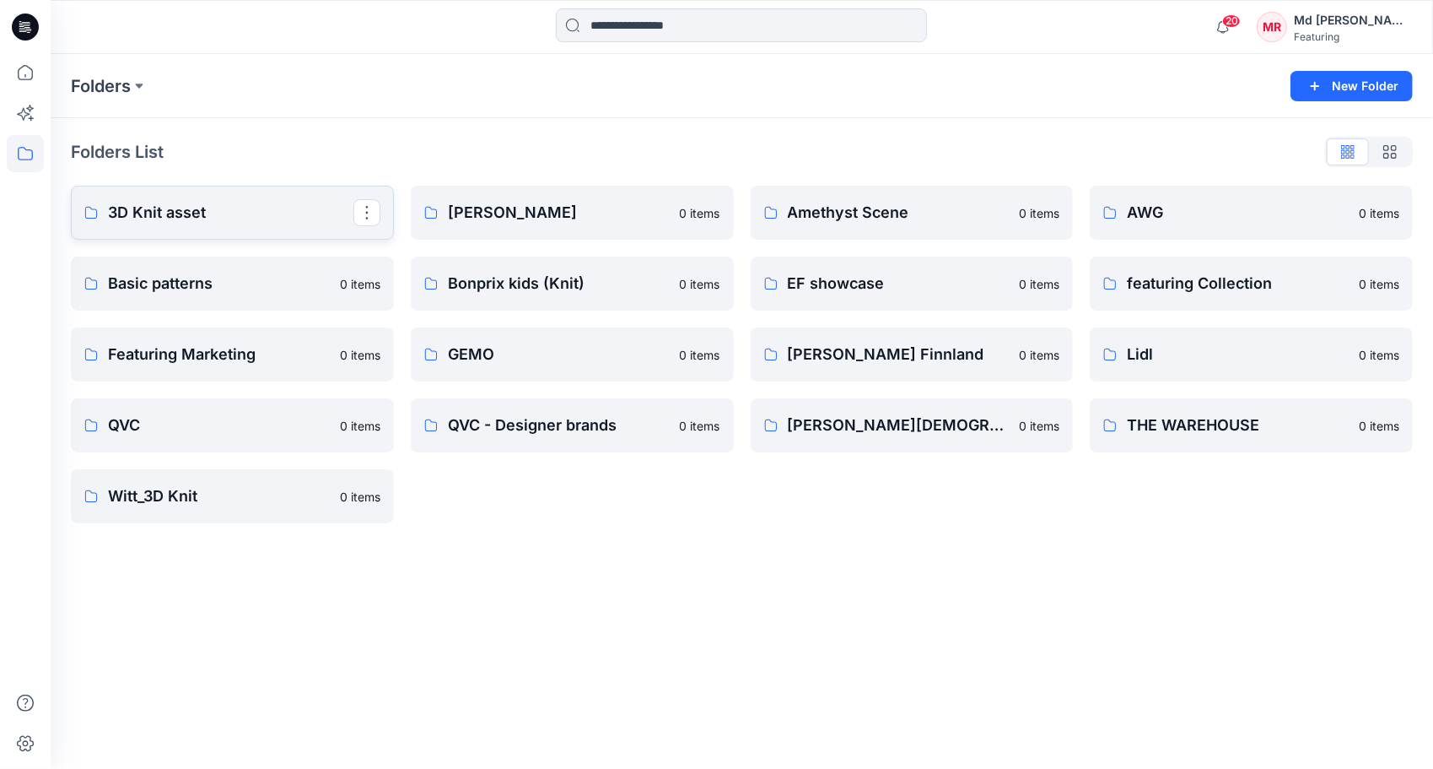
click at [127, 215] on p "3D Knit asset" at bounding box center [231, 213] width 246 height 24
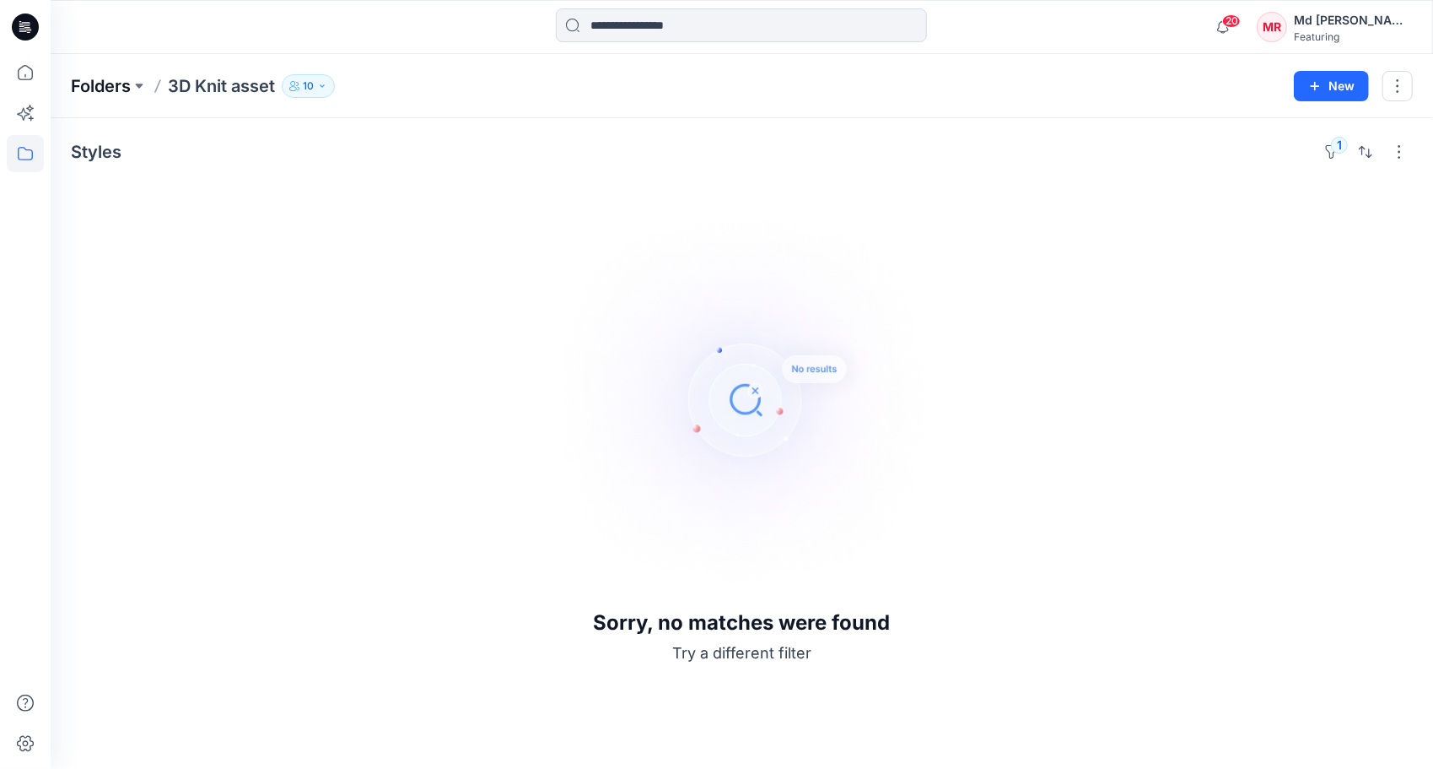
click at [100, 74] on p "Folders" at bounding box center [101, 86] width 60 height 24
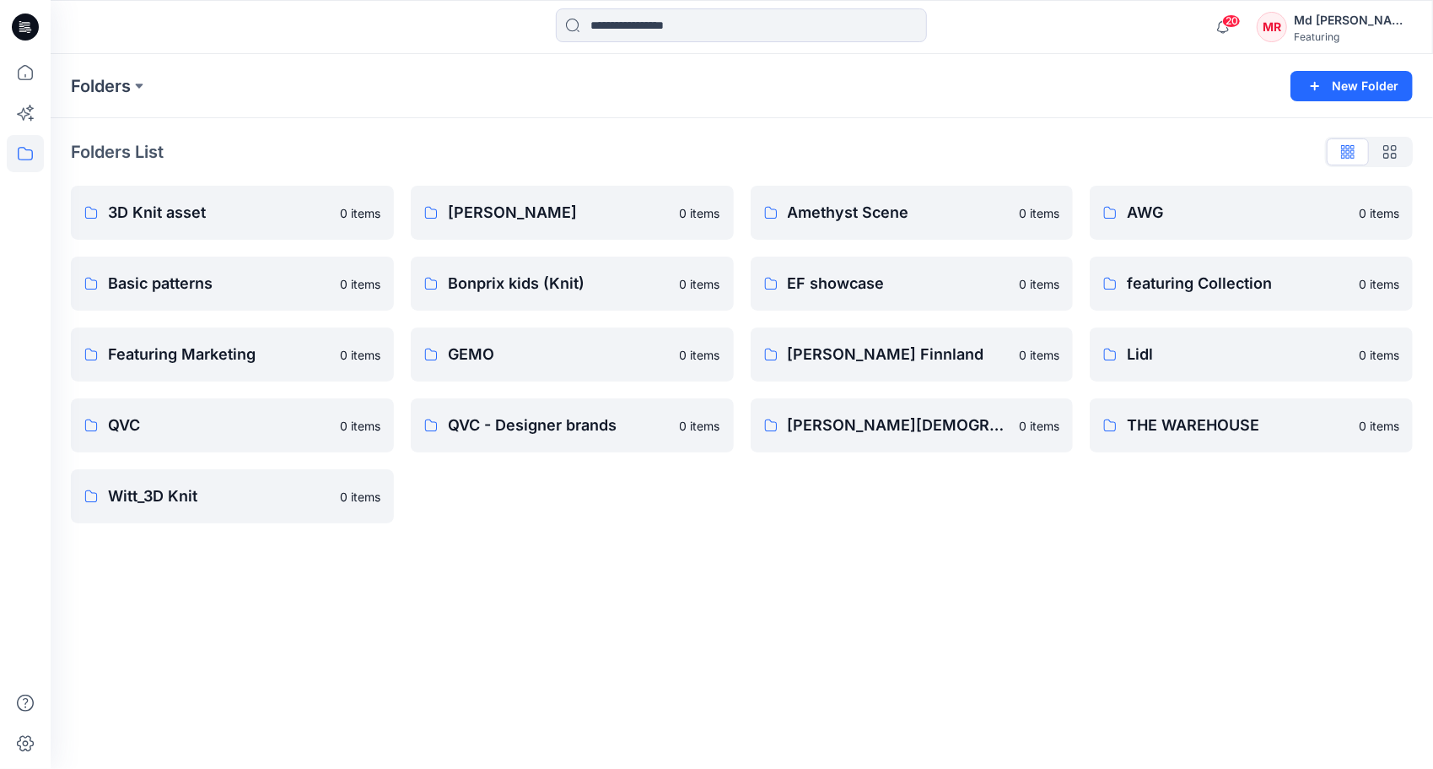
click at [690, 119] on div "Folders List 3D Knit asset 0 items Basic patterns 0 items Featuring Marketing 0…" at bounding box center [742, 330] width 1383 height 425
click at [170, 213] on p "3D Knit asset" at bounding box center [231, 213] width 246 height 24
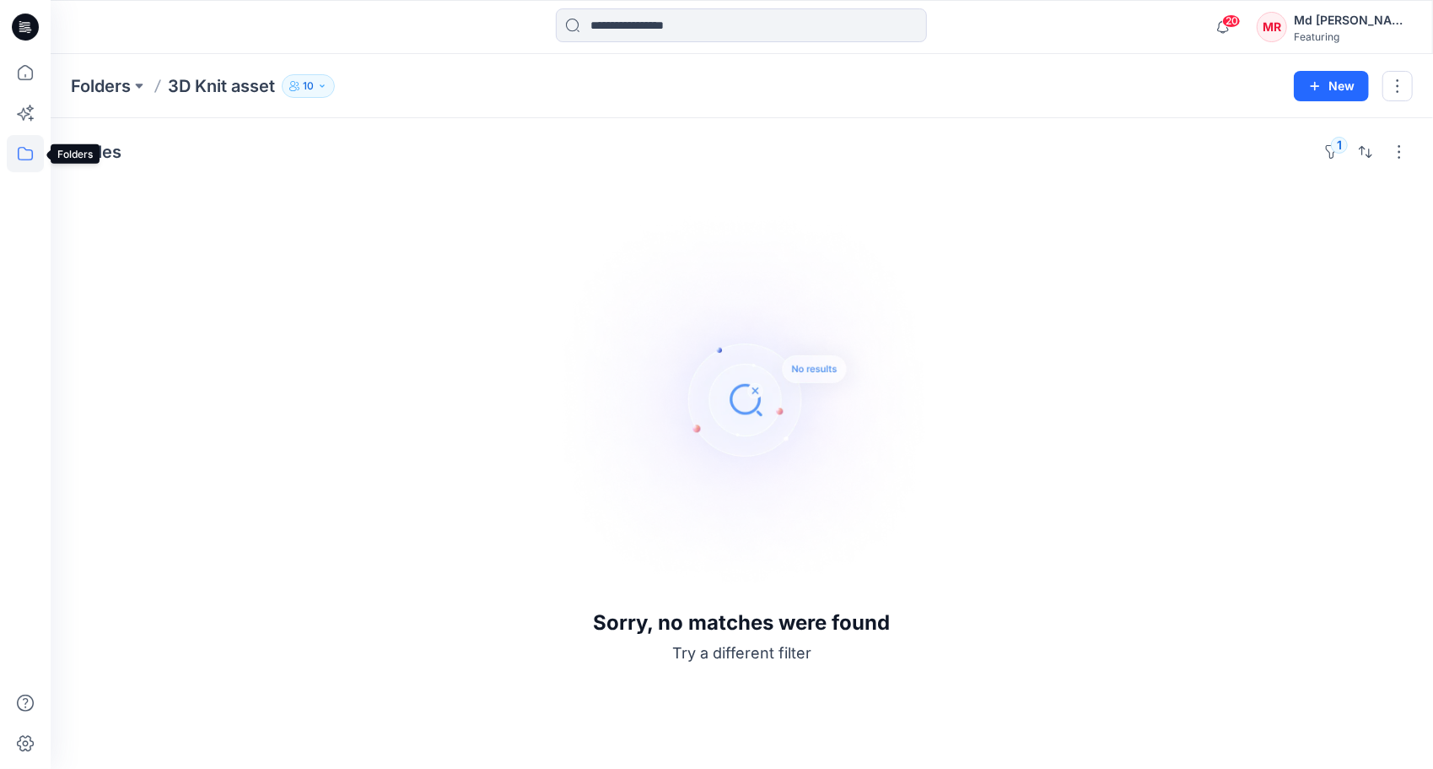
click at [34, 152] on icon at bounding box center [25, 153] width 37 height 37
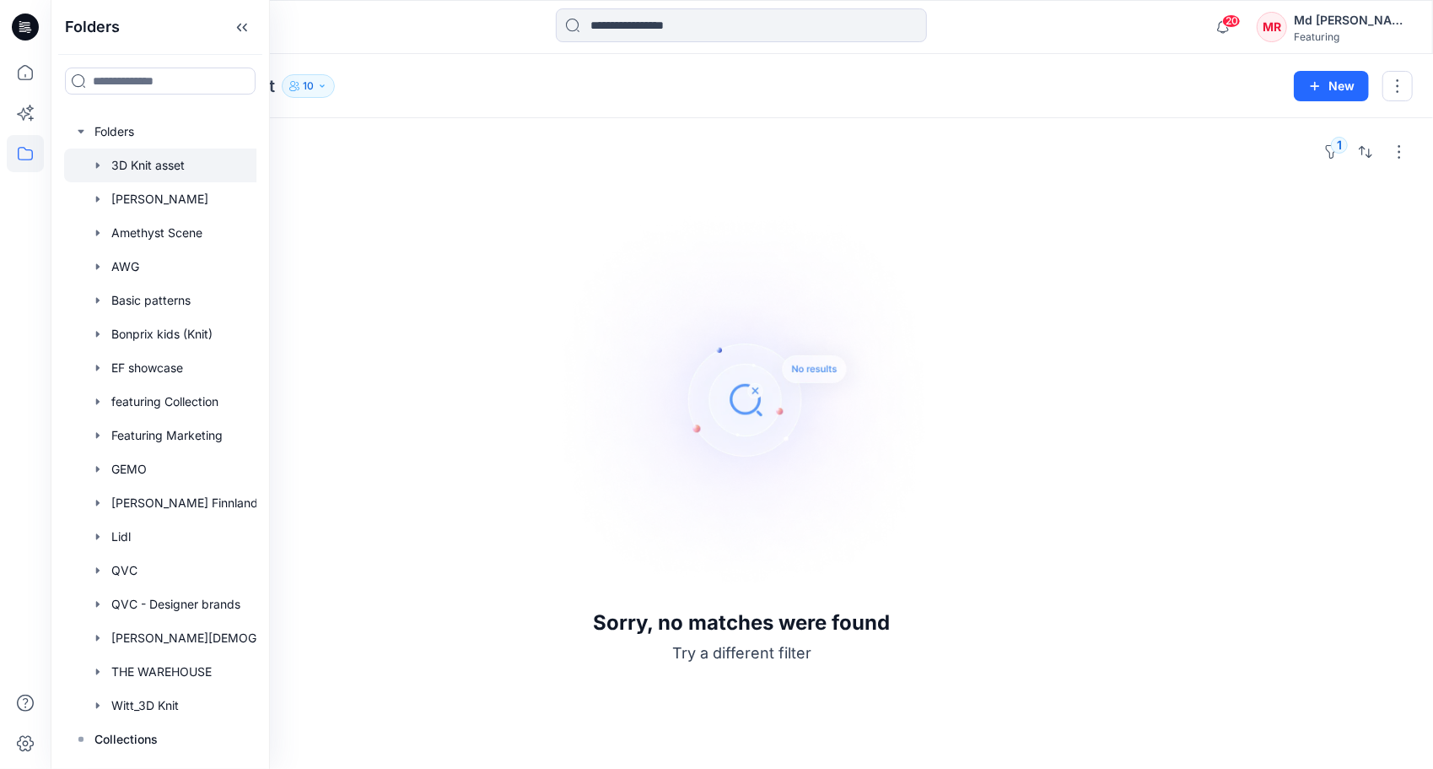
click at [152, 167] on div at bounding box center [182, 165] width 236 height 34
click at [162, 333] on div at bounding box center [182, 334] width 236 height 34
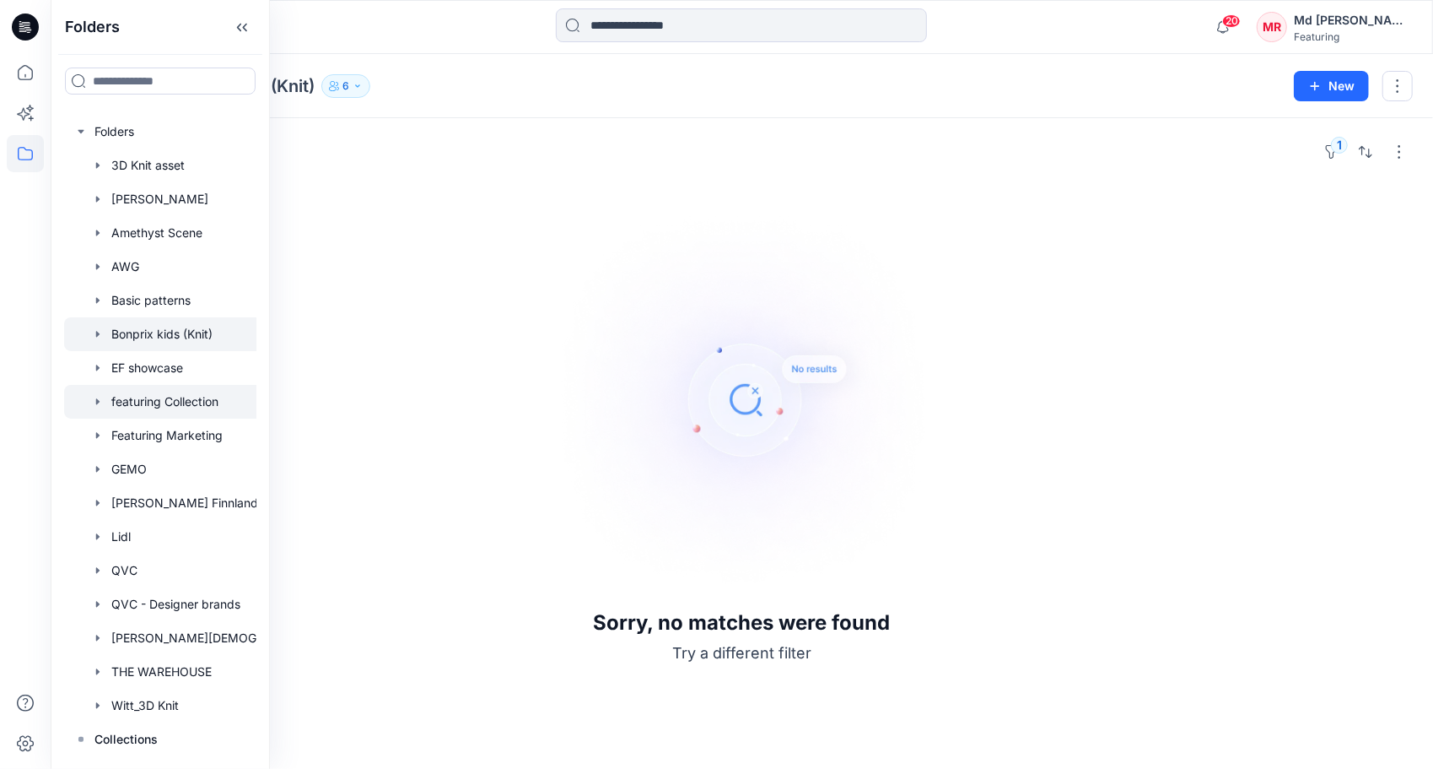
click at [171, 392] on div at bounding box center [182, 402] width 236 height 34
click at [155, 428] on div at bounding box center [182, 435] width 236 height 34
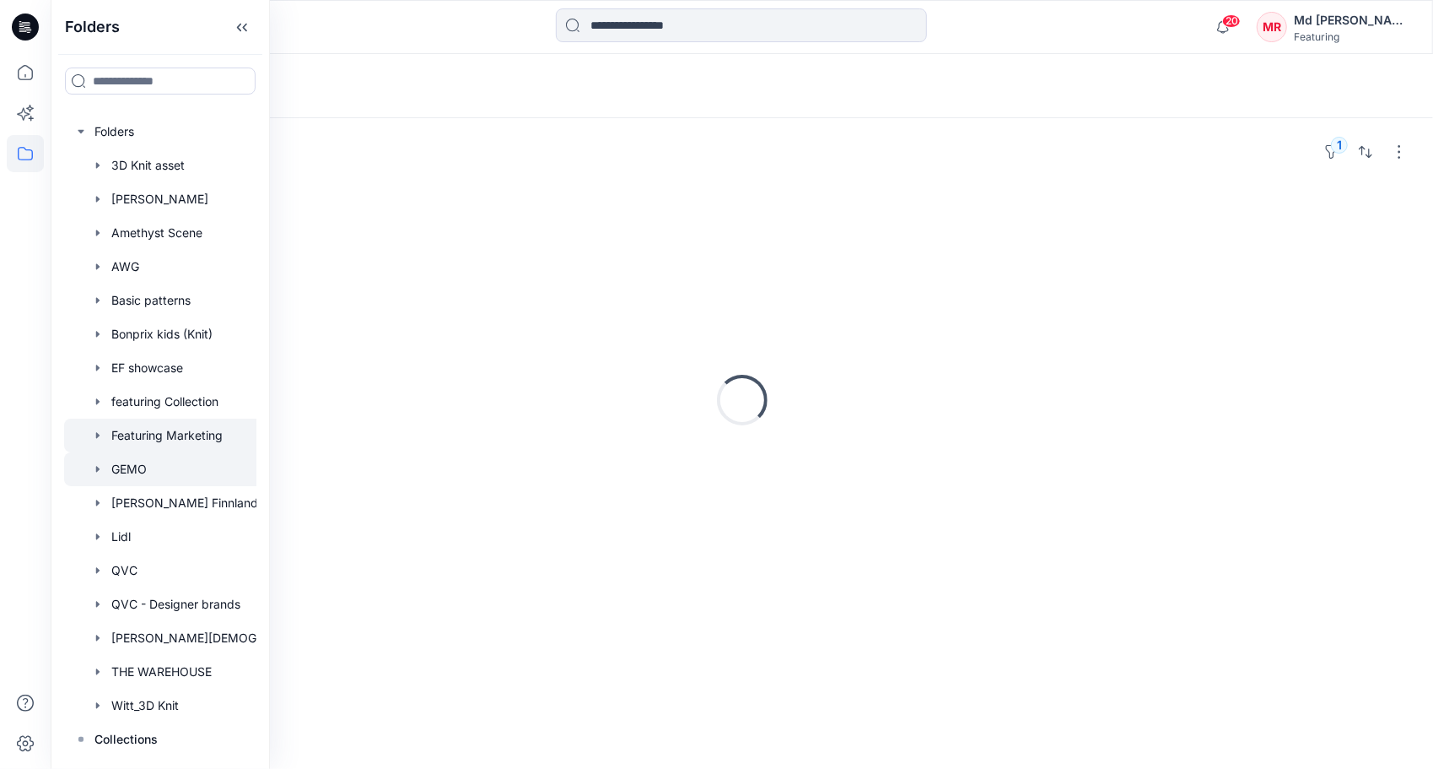
click at [160, 467] on div at bounding box center [182, 469] width 236 height 34
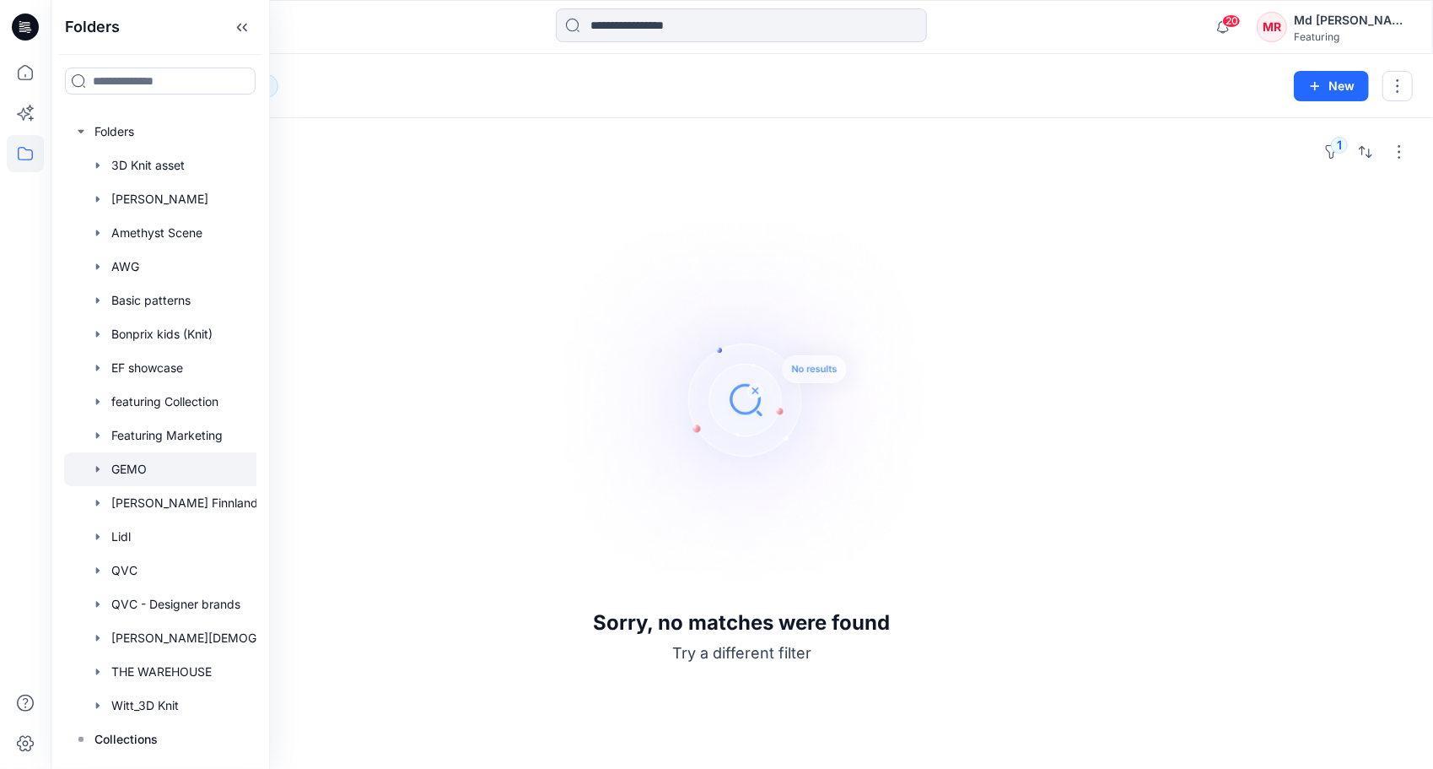
click at [555, 202] on img at bounding box center [743, 400] width 422 height 422
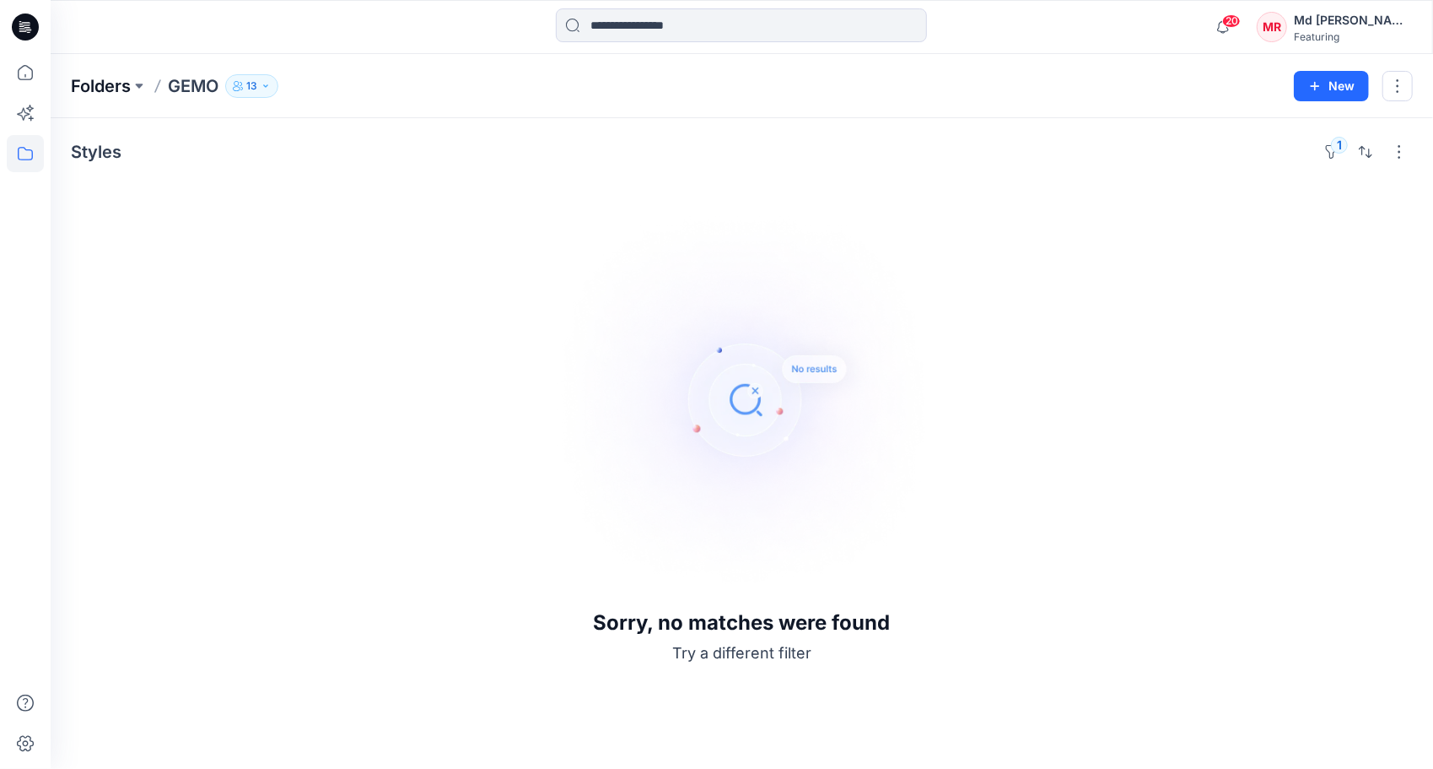
click at [100, 85] on p "Folders" at bounding box center [101, 86] width 60 height 24
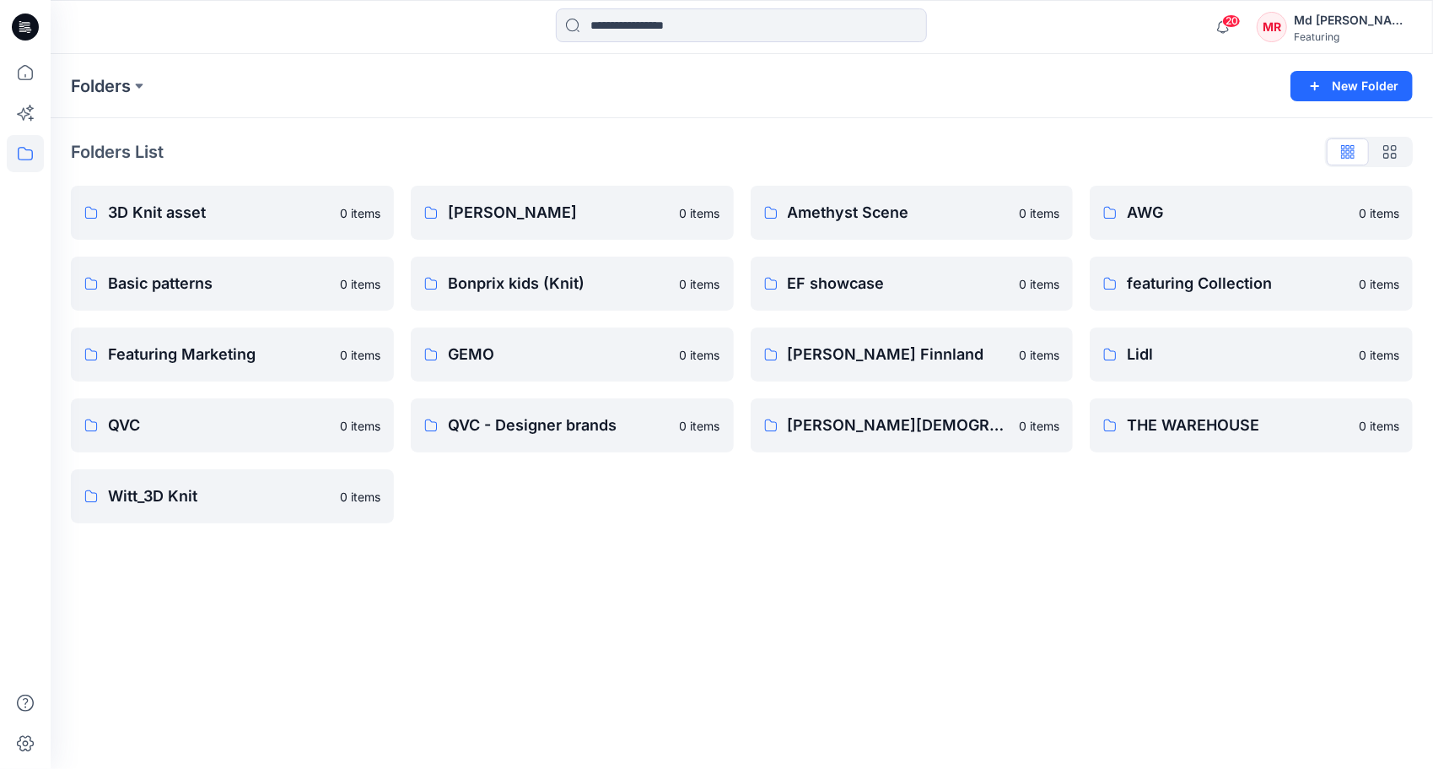
click at [804, 532] on div "Folders List 3D Knit asset 0 items Basic patterns 0 items Featuring Marketing 0…" at bounding box center [742, 330] width 1383 height 425
drag, startPoint x: 680, startPoint y: 518, endPoint x: 850, endPoint y: 509, distance: 169.8
click at [685, 518] on div "Adler 0 items Bonprix kids (Knit) 0 items GEMO 0 items QVC - Designer brands 0 …" at bounding box center [572, 354] width 323 height 337
click at [175, 221] on p "3D Knit asset" at bounding box center [231, 213] width 246 height 24
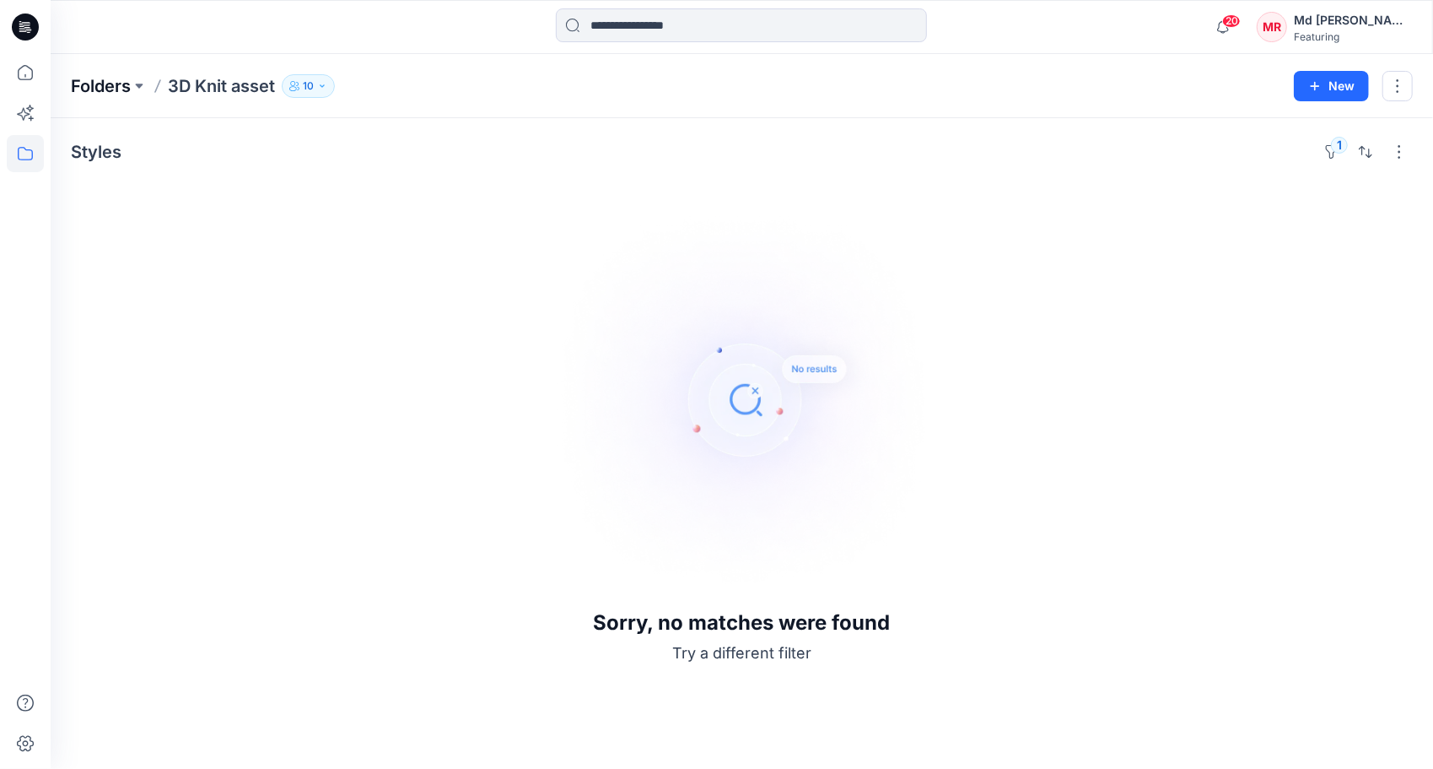
click at [103, 91] on p "Folders" at bounding box center [101, 86] width 60 height 24
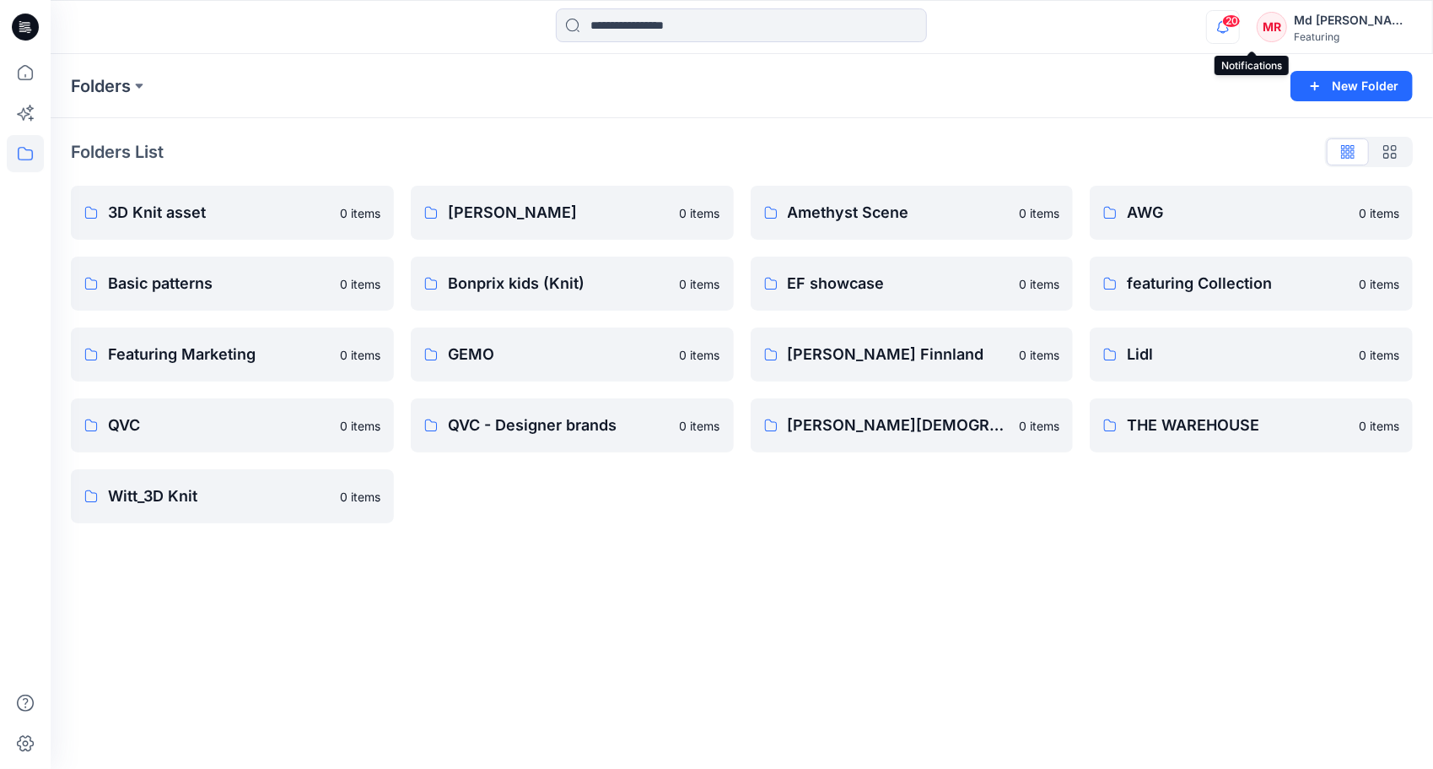
click at [1239, 31] on icon "button" at bounding box center [1223, 27] width 32 height 34
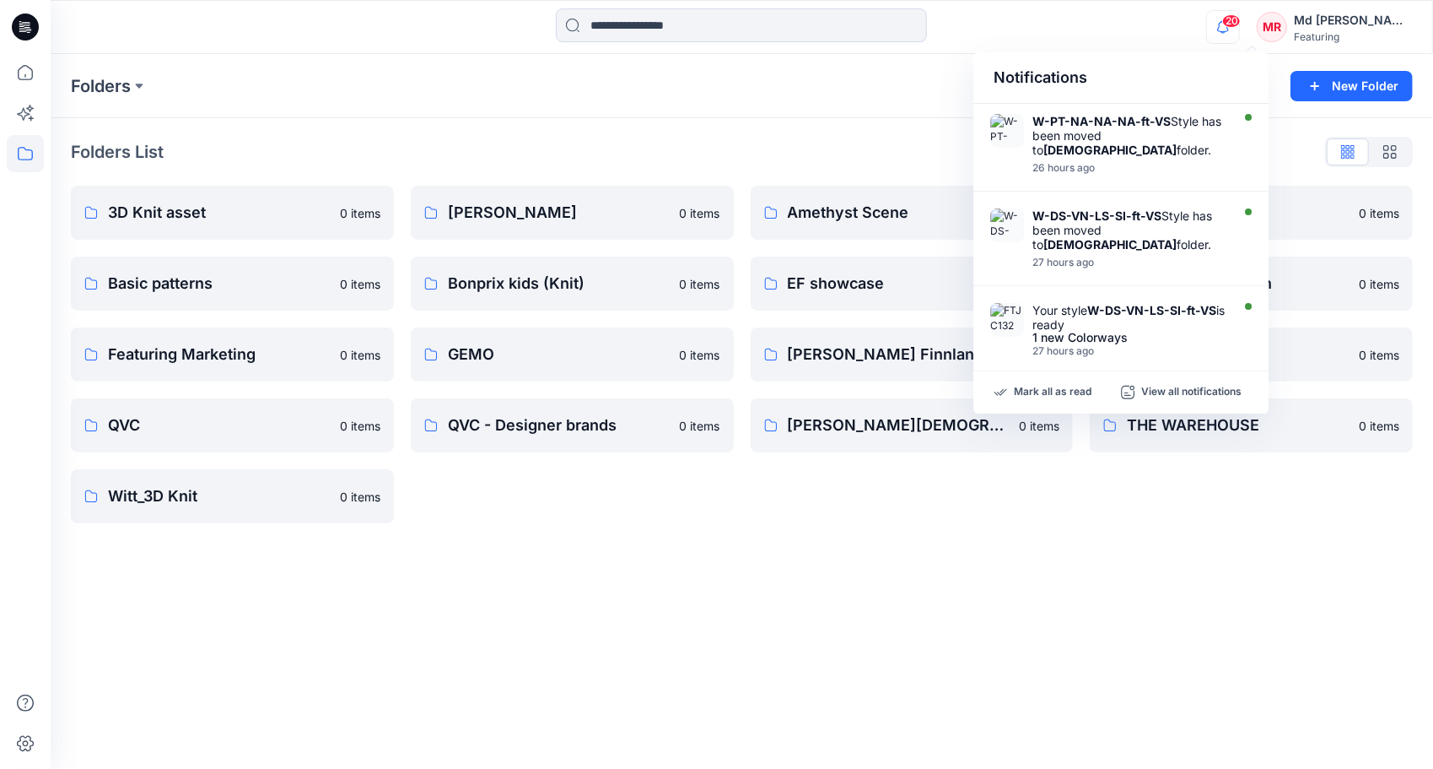
click at [1239, 31] on icon "button" at bounding box center [1223, 27] width 32 height 34
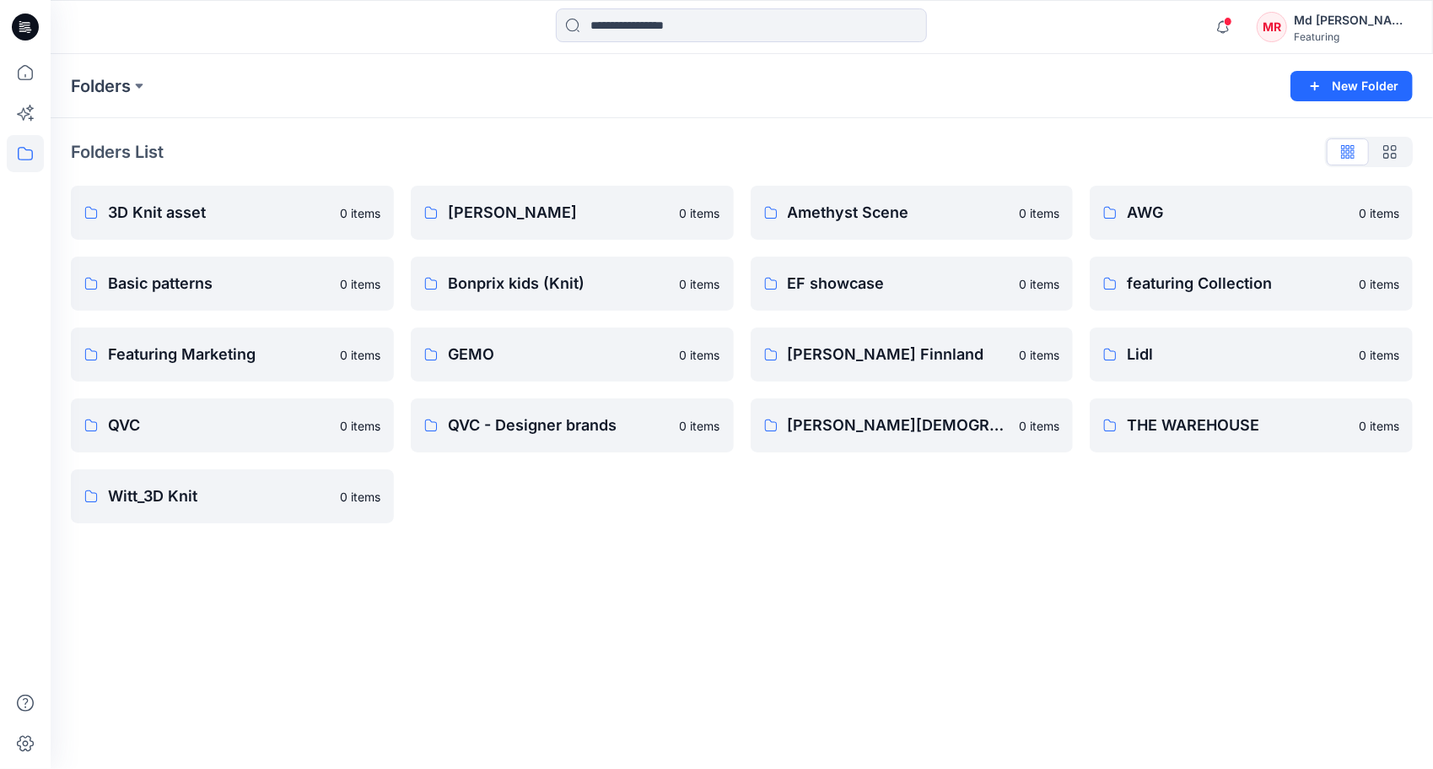
drag, startPoint x: 1024, startPoint y: 489, endPoint x: 1085, endPoint y: 484, distance: 60.9
click at [1026, 489] on div "Amethyst Scene 0 items EF showcase 0 items Heidi Finnland 0 items Rabiul Islam …" at bounding box center [912, 354] width 323 height 337
click at [135, 214] on p "3D Knit asset" at bounding box center [231, 213] width 246 height 24
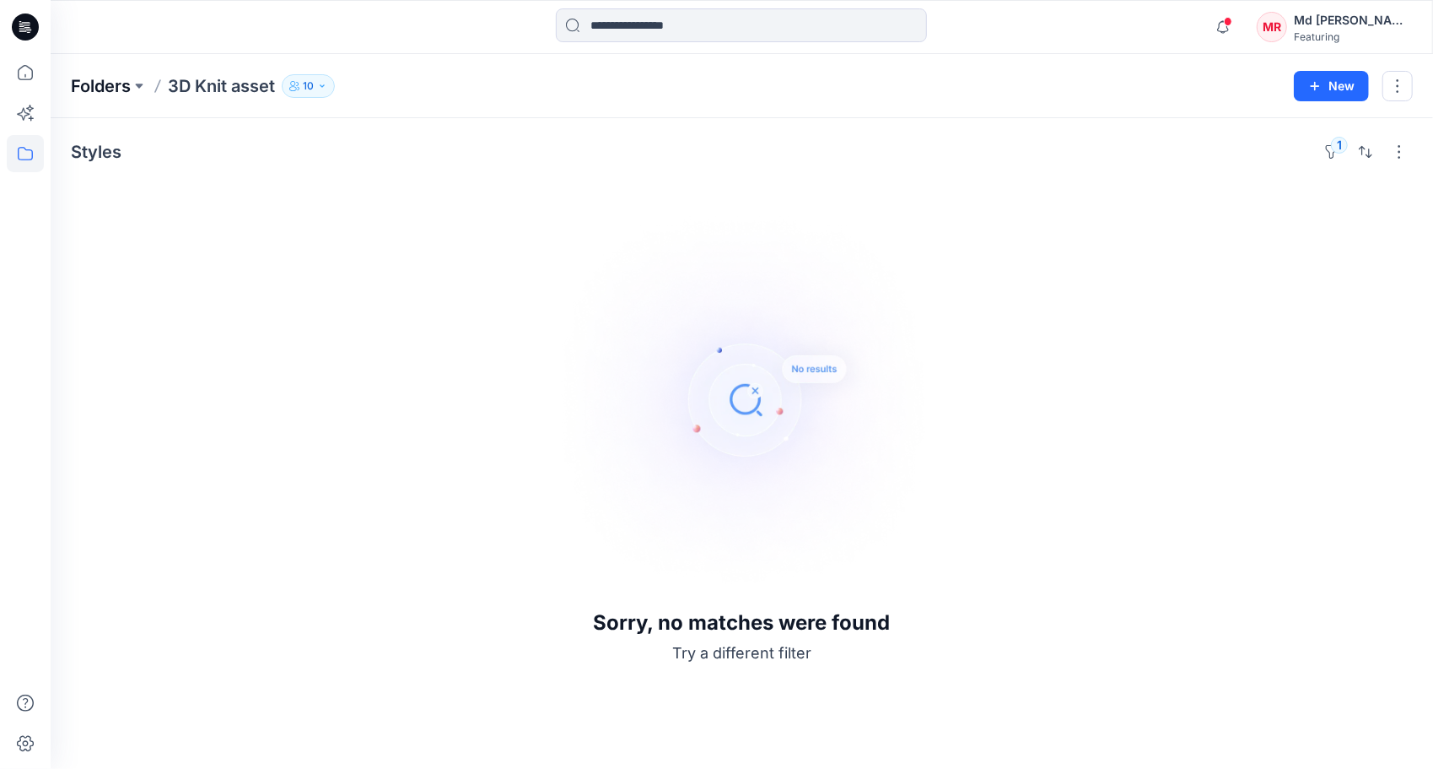
click at [104, 93] on p "Folders" at bounding box center [101, 86] width 60 height 24
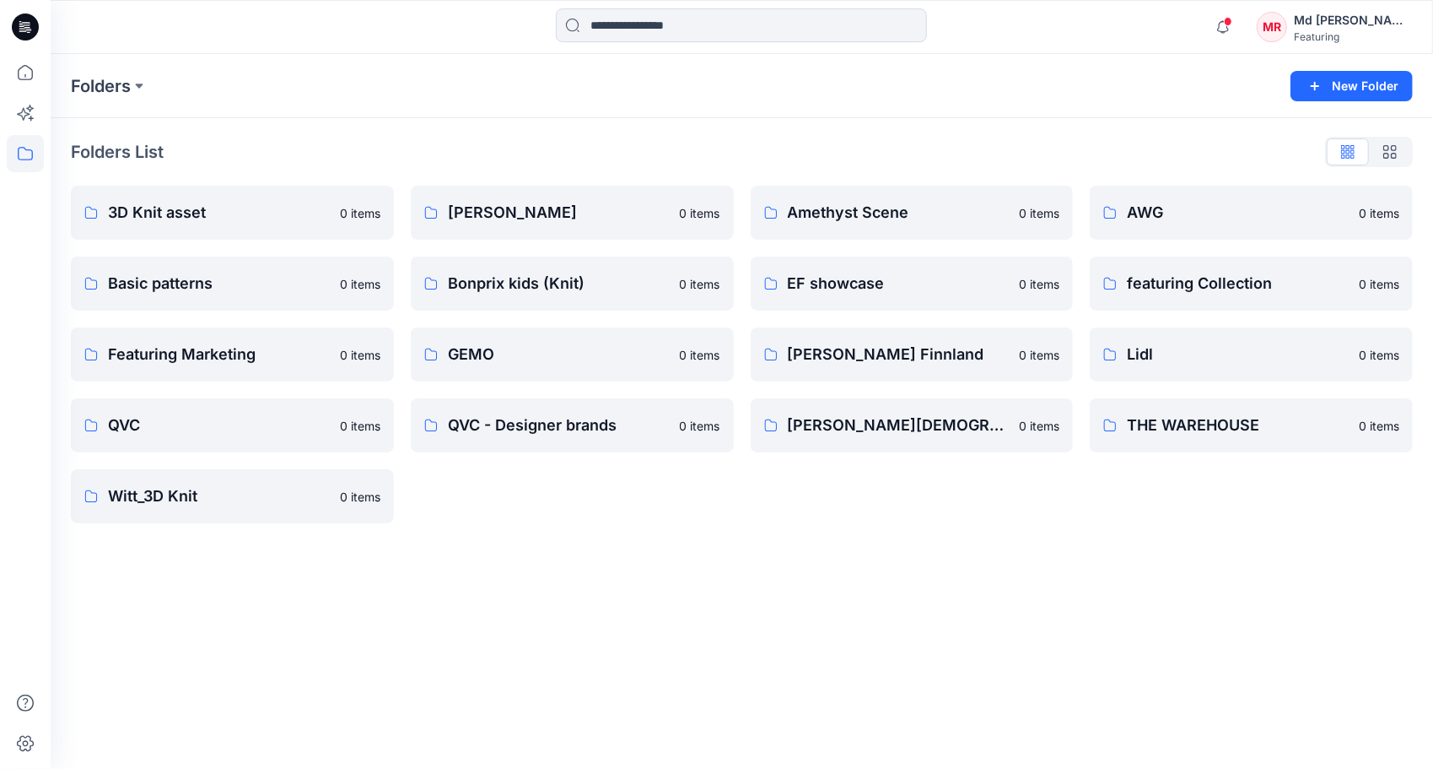
click at [1287, 29] on div "MR" at bounding box center [1272, 27] width 30 height 30
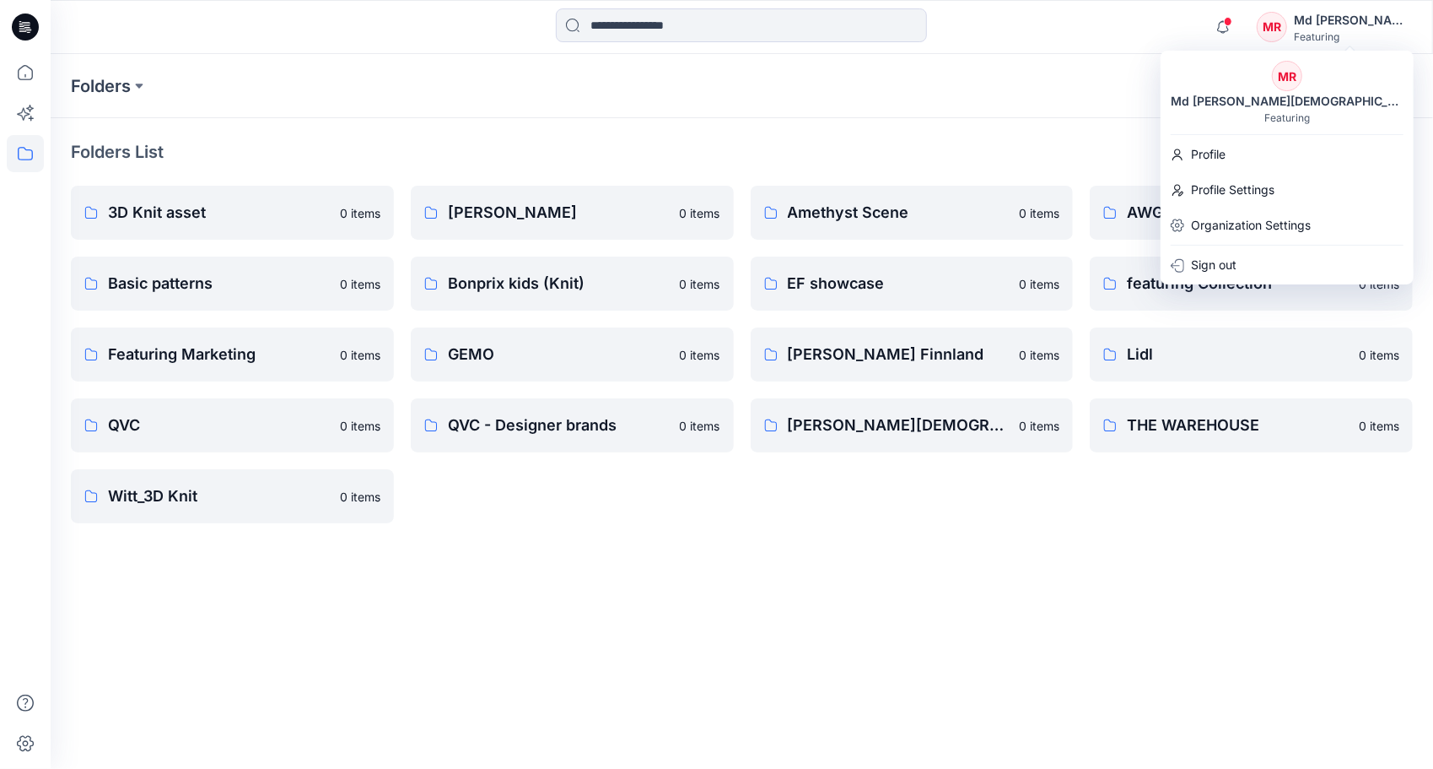
click at [1294, 111] on div "Featuring" at bounding box center [1288, 117] width 46 height 13
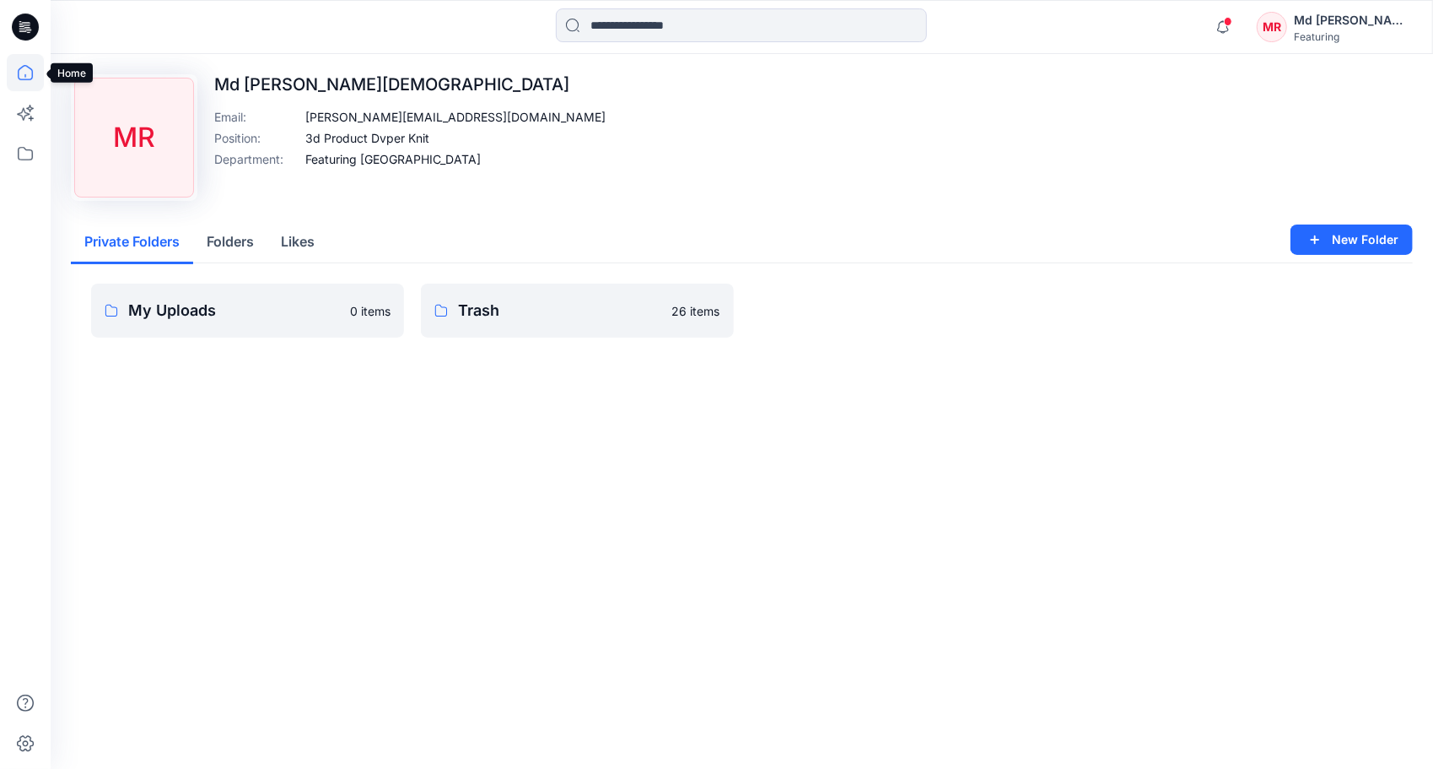
click at [22, 84] on icon at bounding box center [25, 72] width 37 height 37
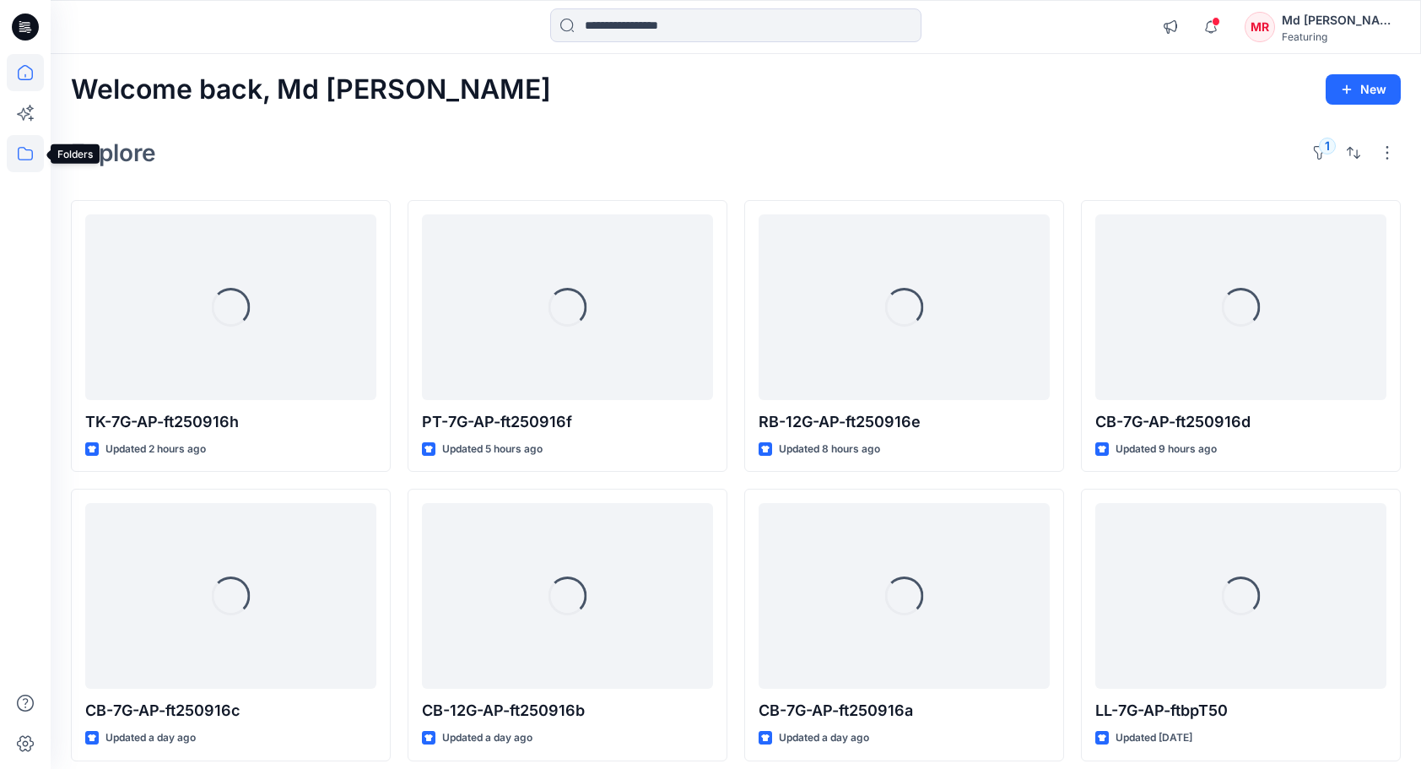
click at [29, 162] on icon at bounding box center [25, 153] width 37 height 37
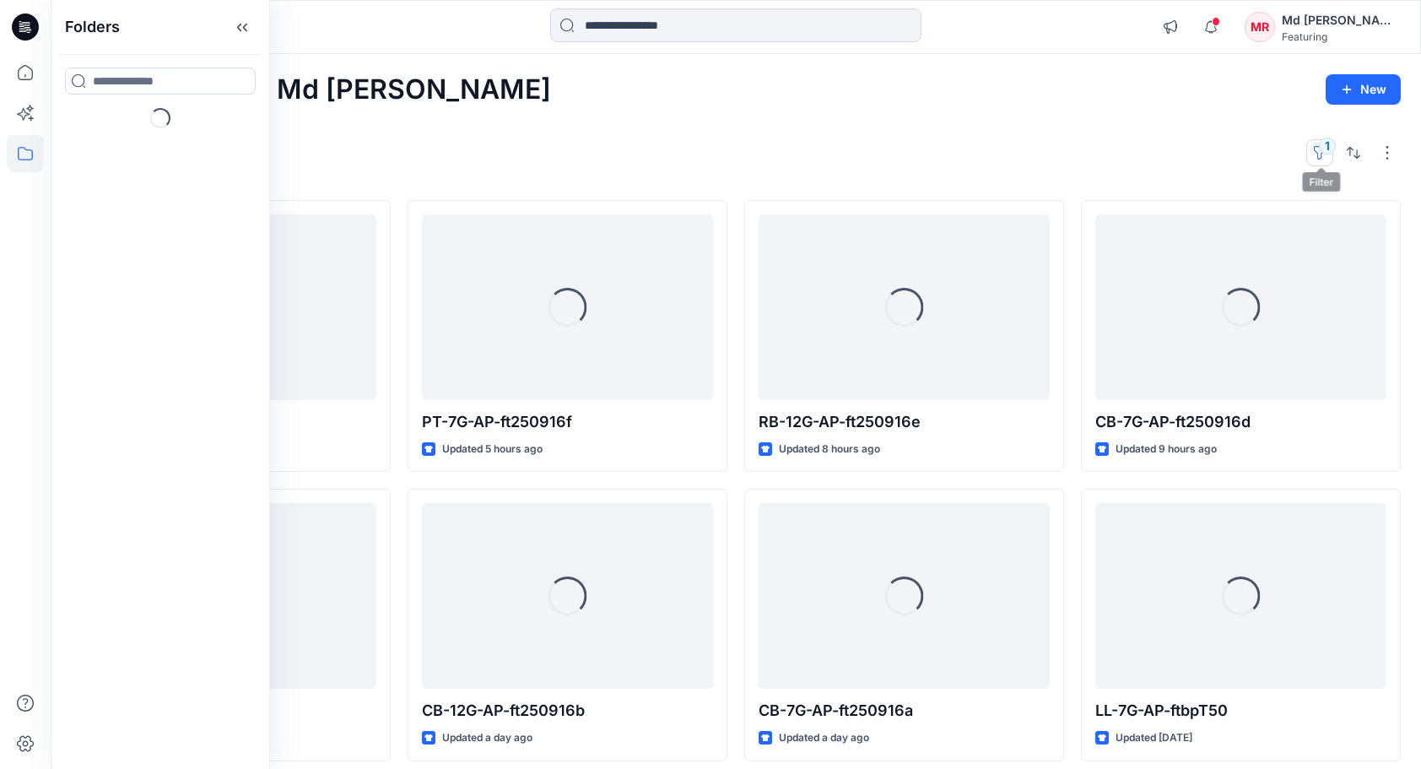
click at [1318, 157] on button "1" at bounding box center [1319, 152] width 27 height 27
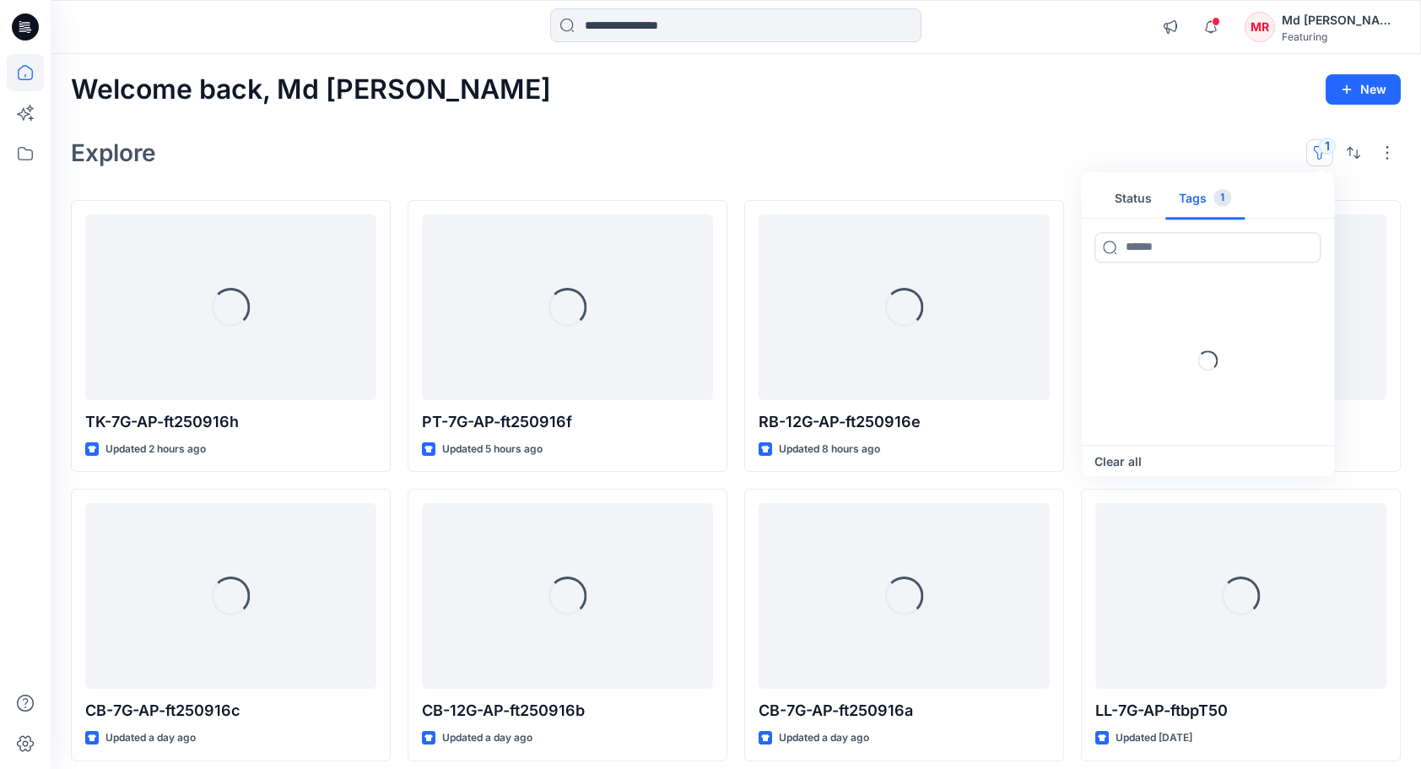
click at [1197, 197] on button "Tags 1" at bounding box center [1204, 199] width 79 height 40
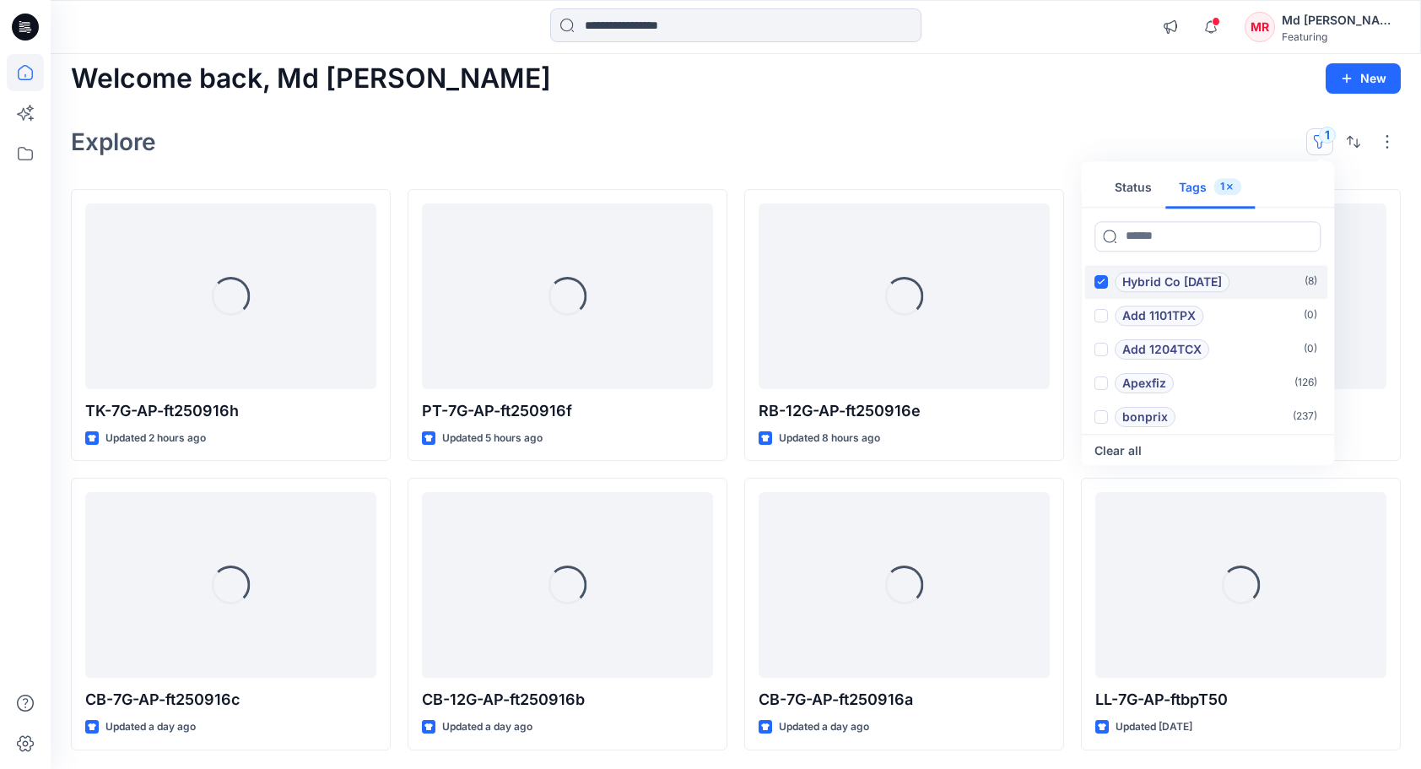
click at [1104, 282] on icon at bounding box center [1102, 281] width 8 height 6
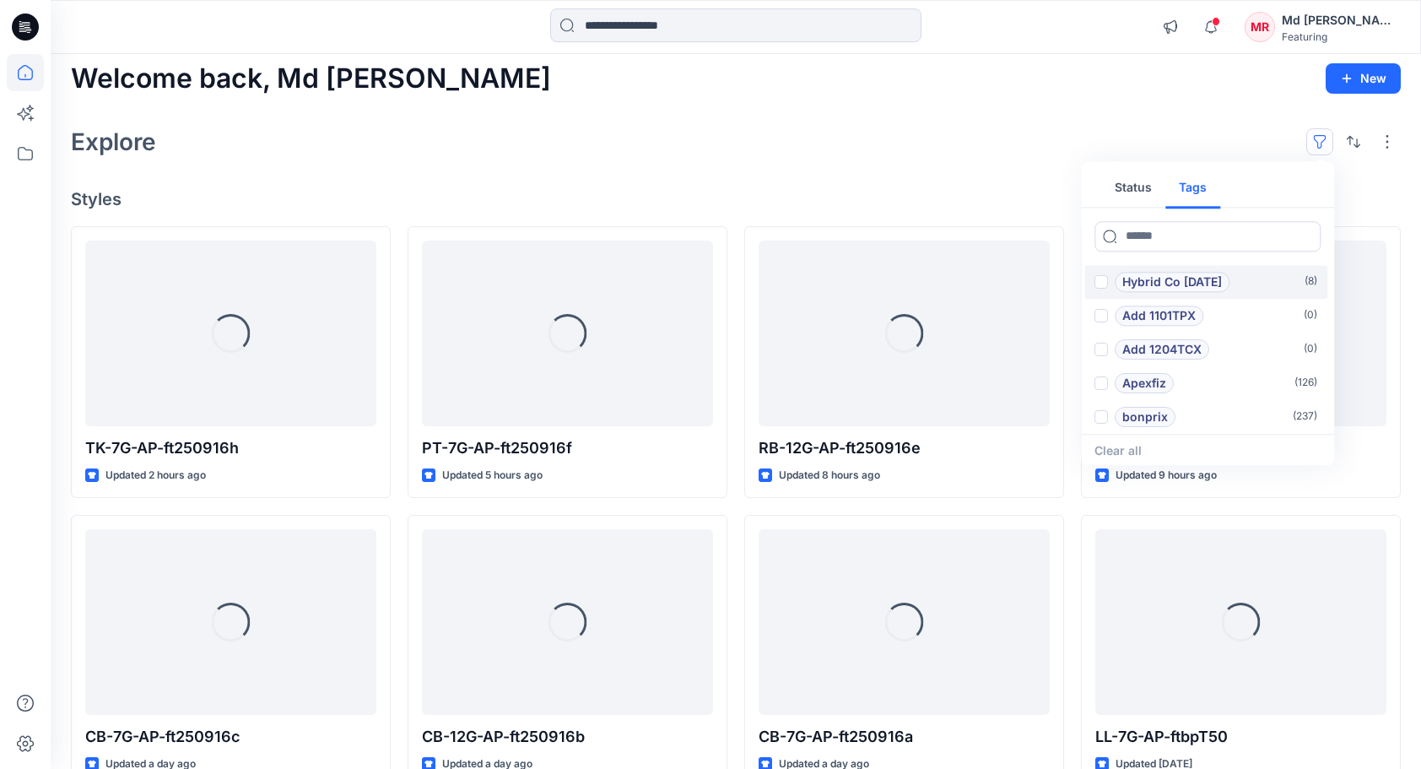
click at [926, 133] on div "Explore Status Tags Hybrid Co Oct25 ( 8 ) Add 1101TPX ( 0 ) Add 1204TCX ( 0 ) A…" at bounding box center [736, 141] width 1330 height 40
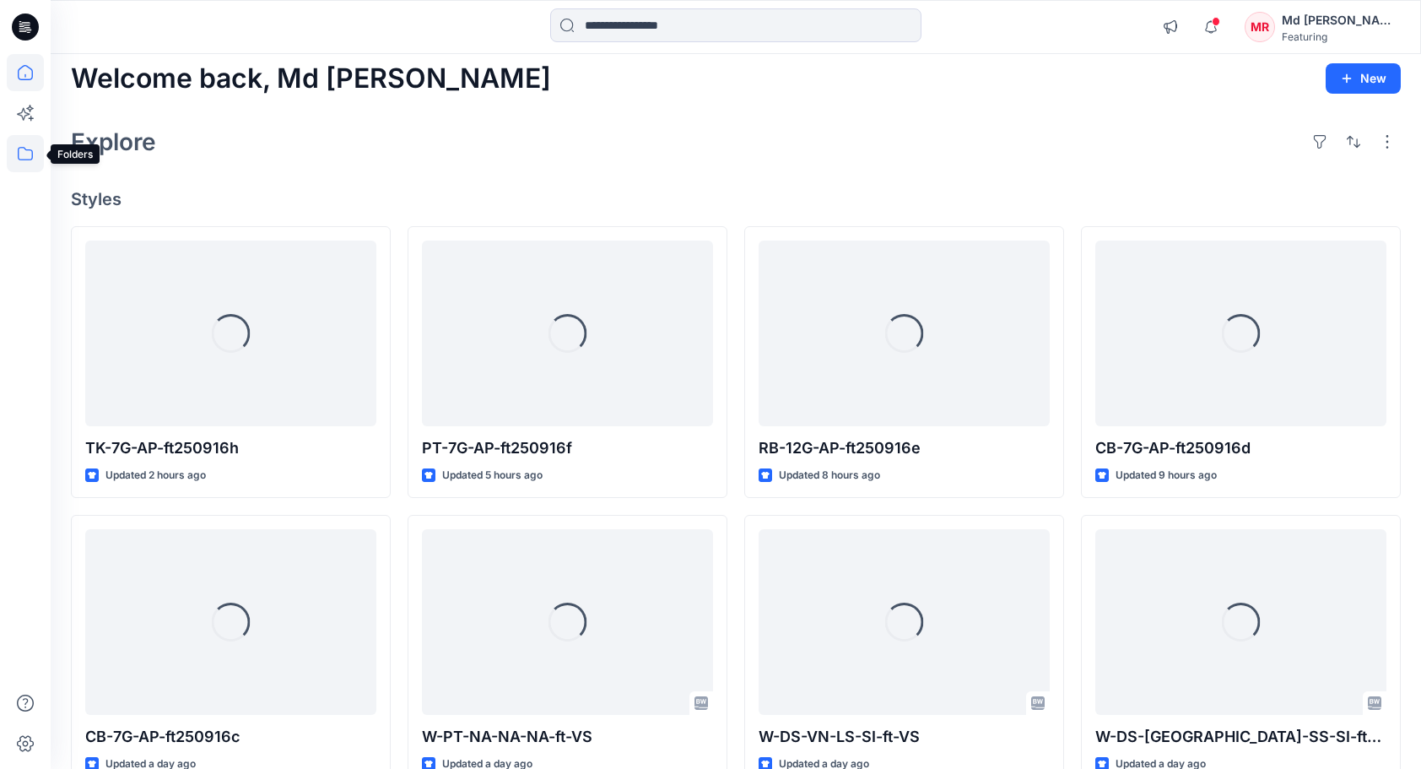
click at [19, 150] on icon at bounding box center [25, 153] width 37 height 37
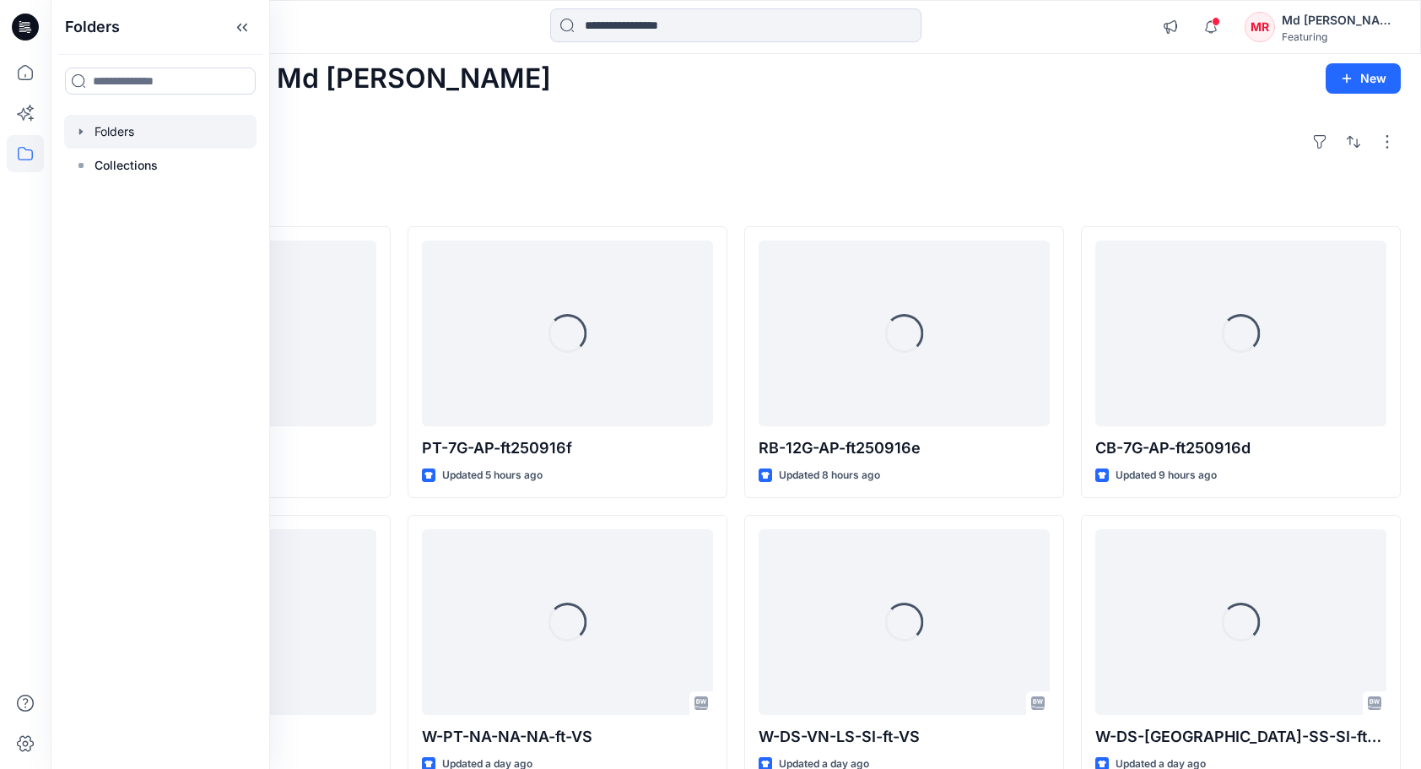
click at [141, 135] on div at bounding box center [160, 132] width 192 height 34
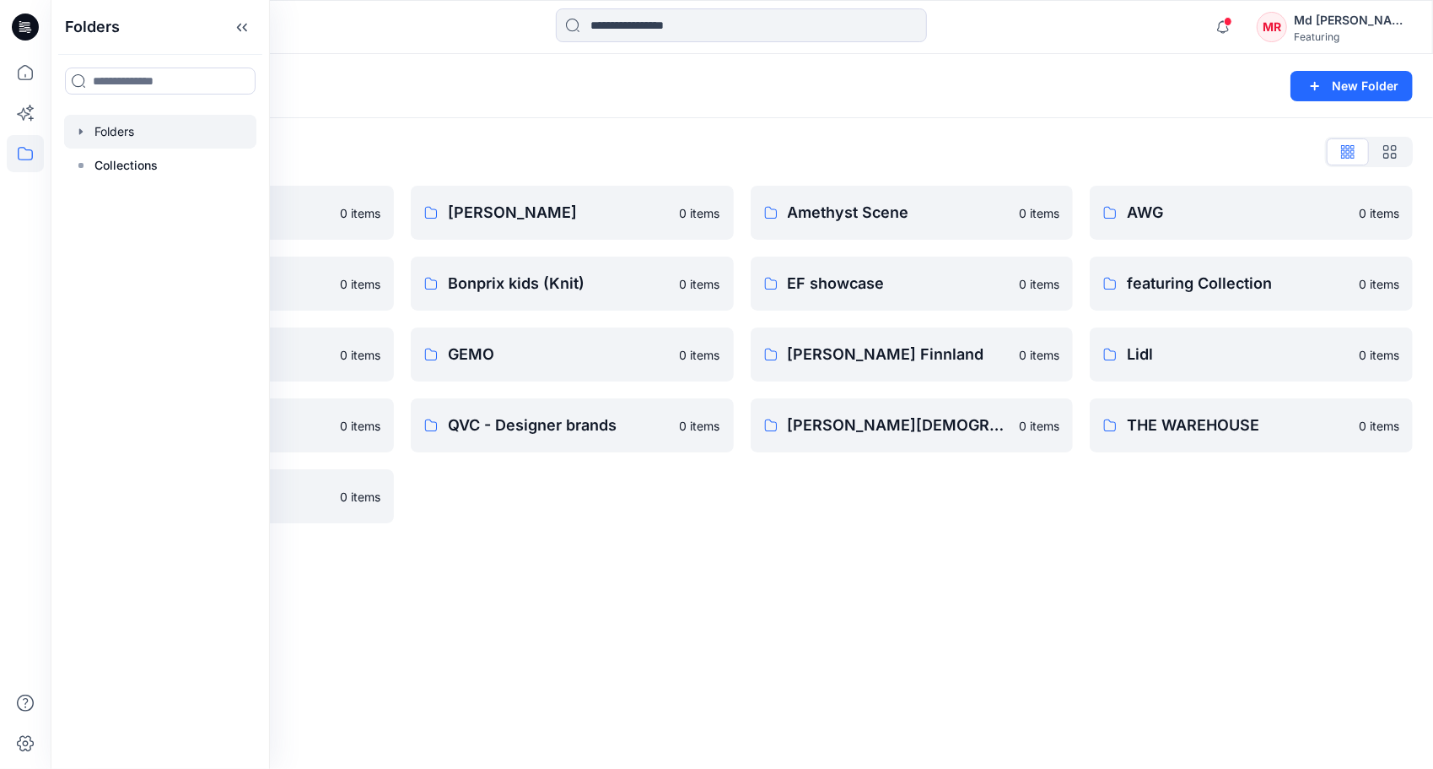
click at [431, 142] on div "Folders List" at bounding box center [742, 151] width 1342 height 27
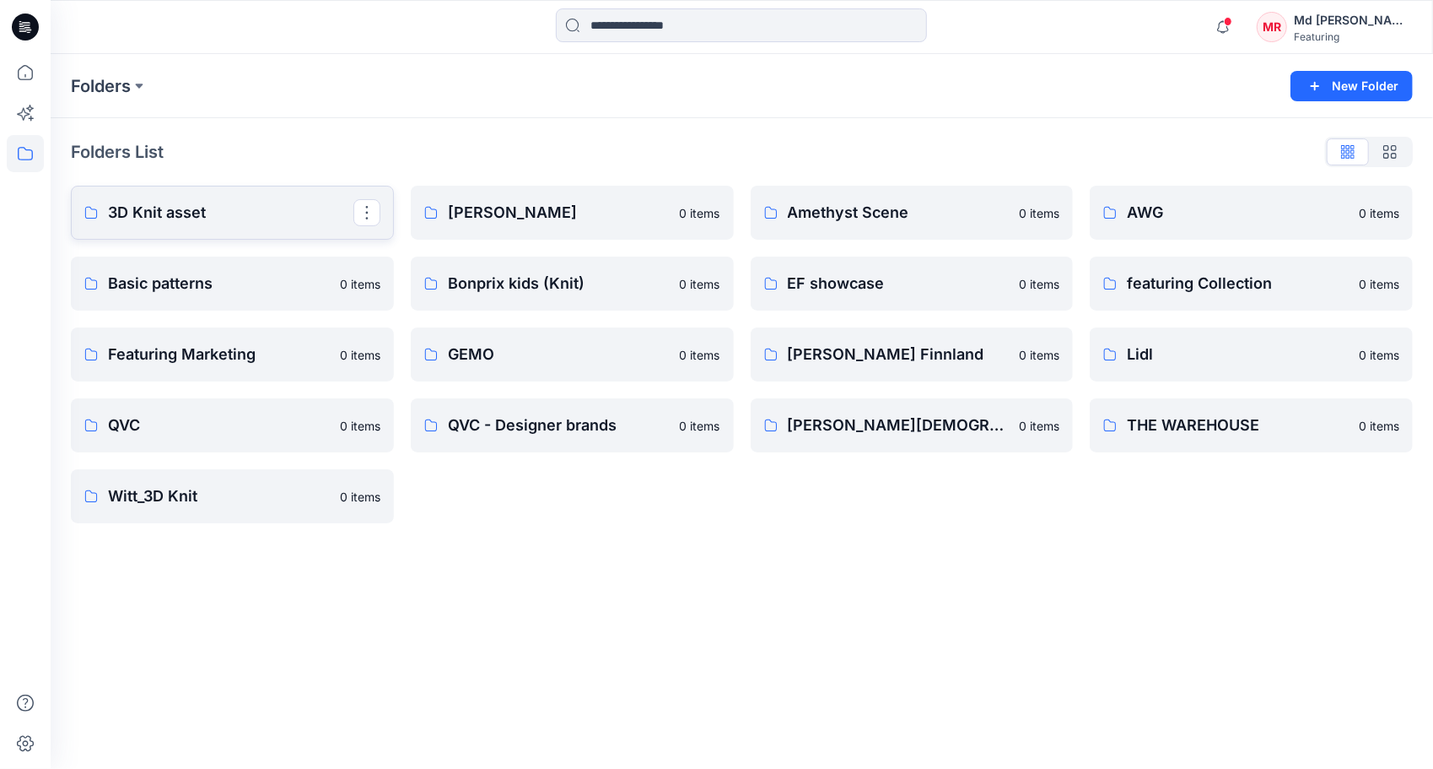
click at [148, 211] on p "3D Knit asset" at bounding box center [231, 213] width 246 height 24
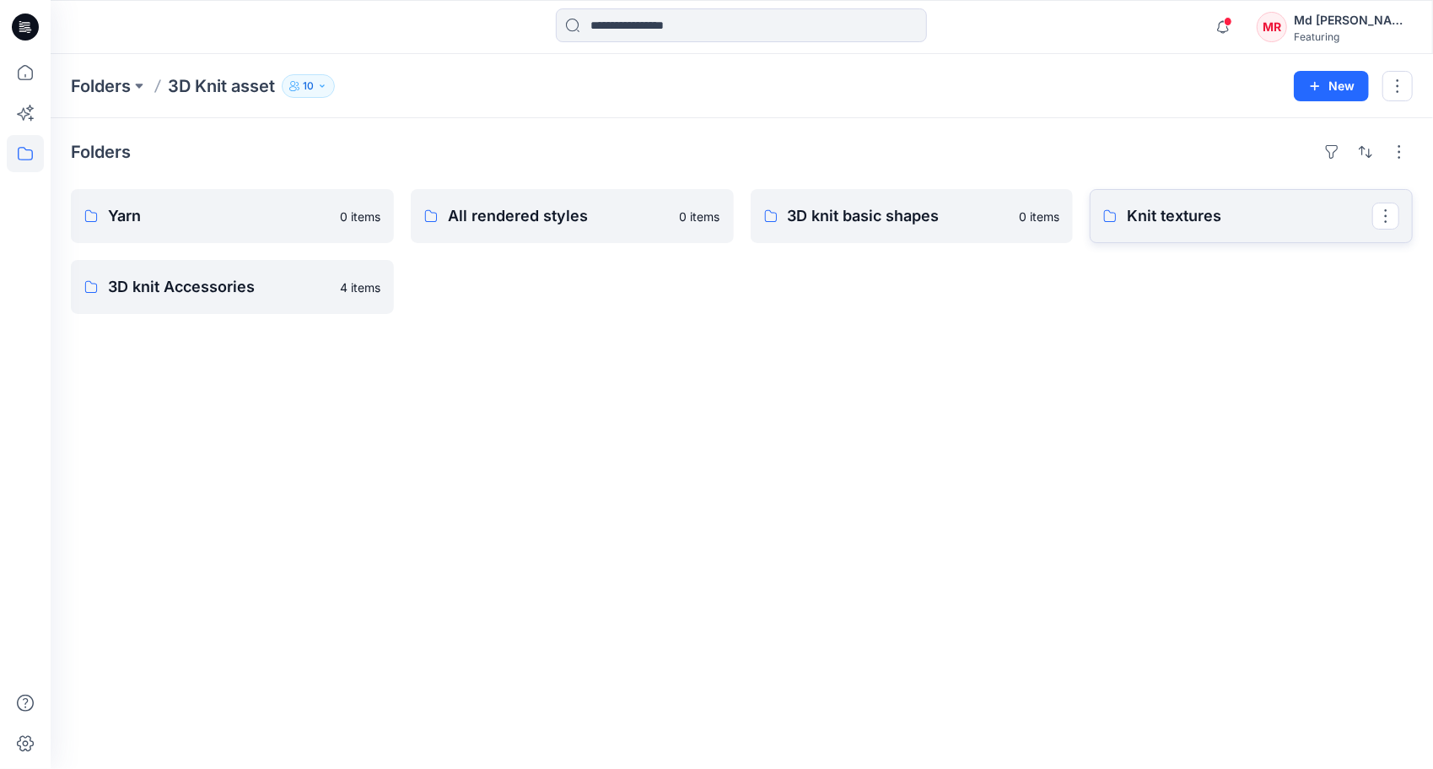
click at [1158, 221] on p "Knit textures" at bounding box center [1250, 216] width 246 height 24
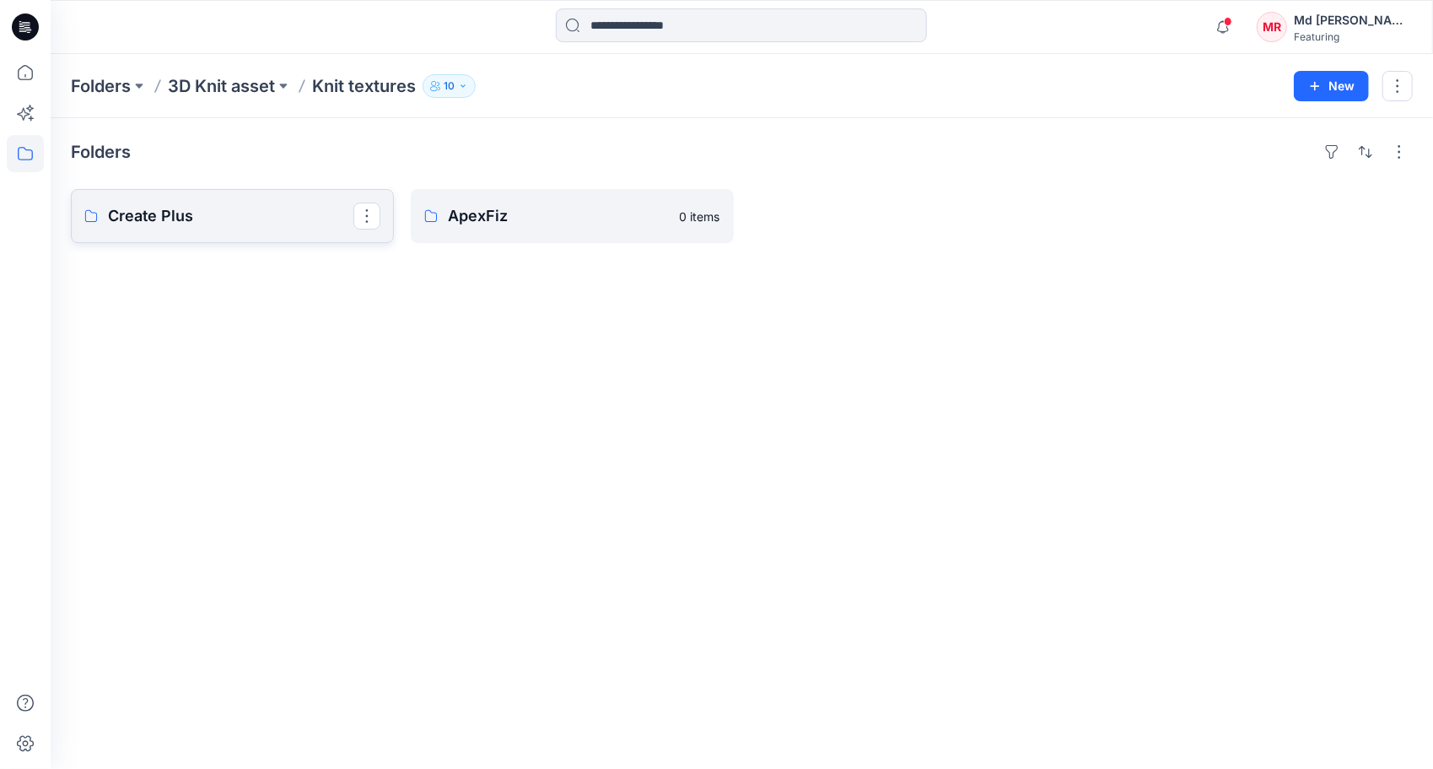
click at [185, 223] on p "Create Plus" at bounding box center [231, 216] width 246 height 24
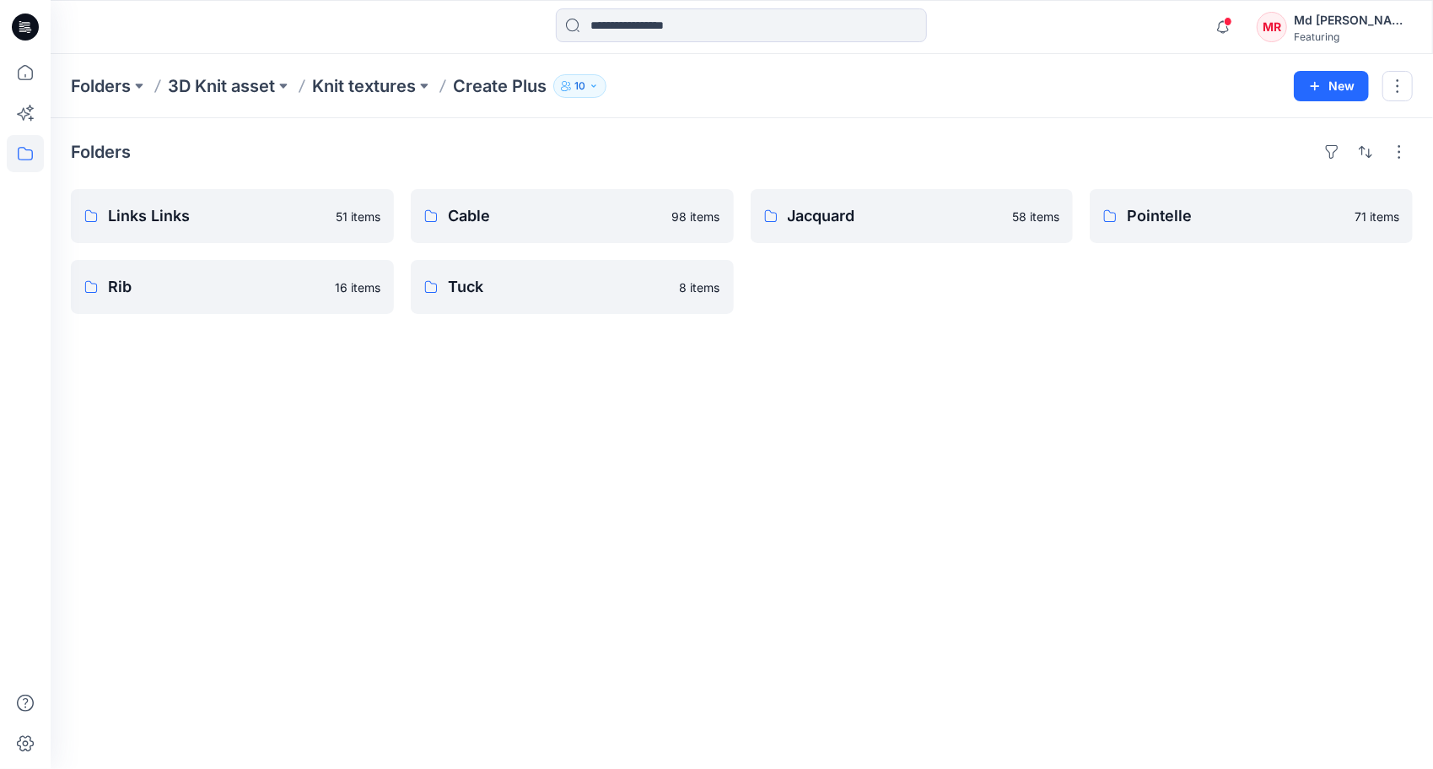
click at [677, 416] on div "Folders Links Links 51 items Rib 16 items Cable 98 items Tuck 8 items Jacquard …" at bounding box center [742, 443] width 1383 height 650
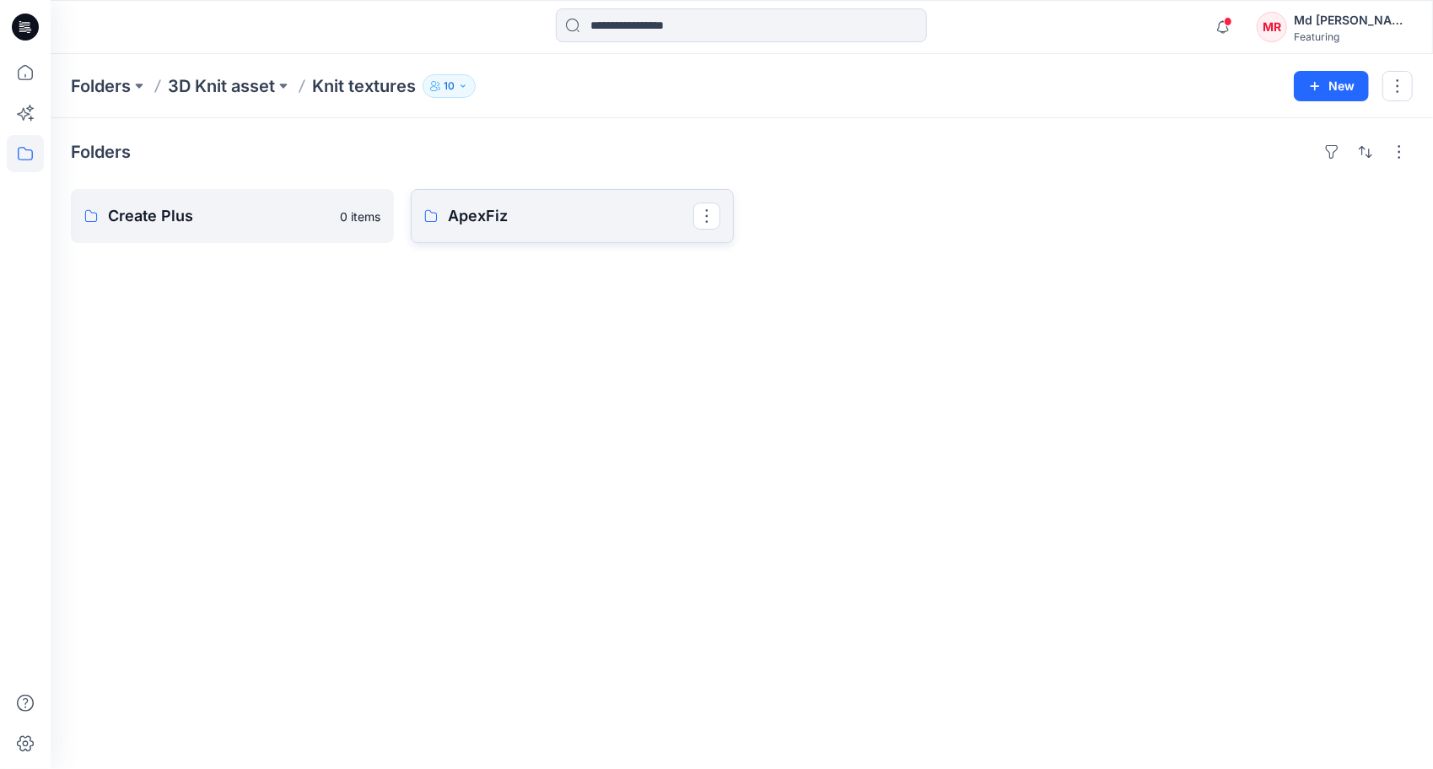
click at [532, 212] on p "ApexFiz" at bounding box center [571, 216] width 246 height 24
click at [155, 221] on p "Create Plus" at bounding box center [231, 216] width 246 height 24
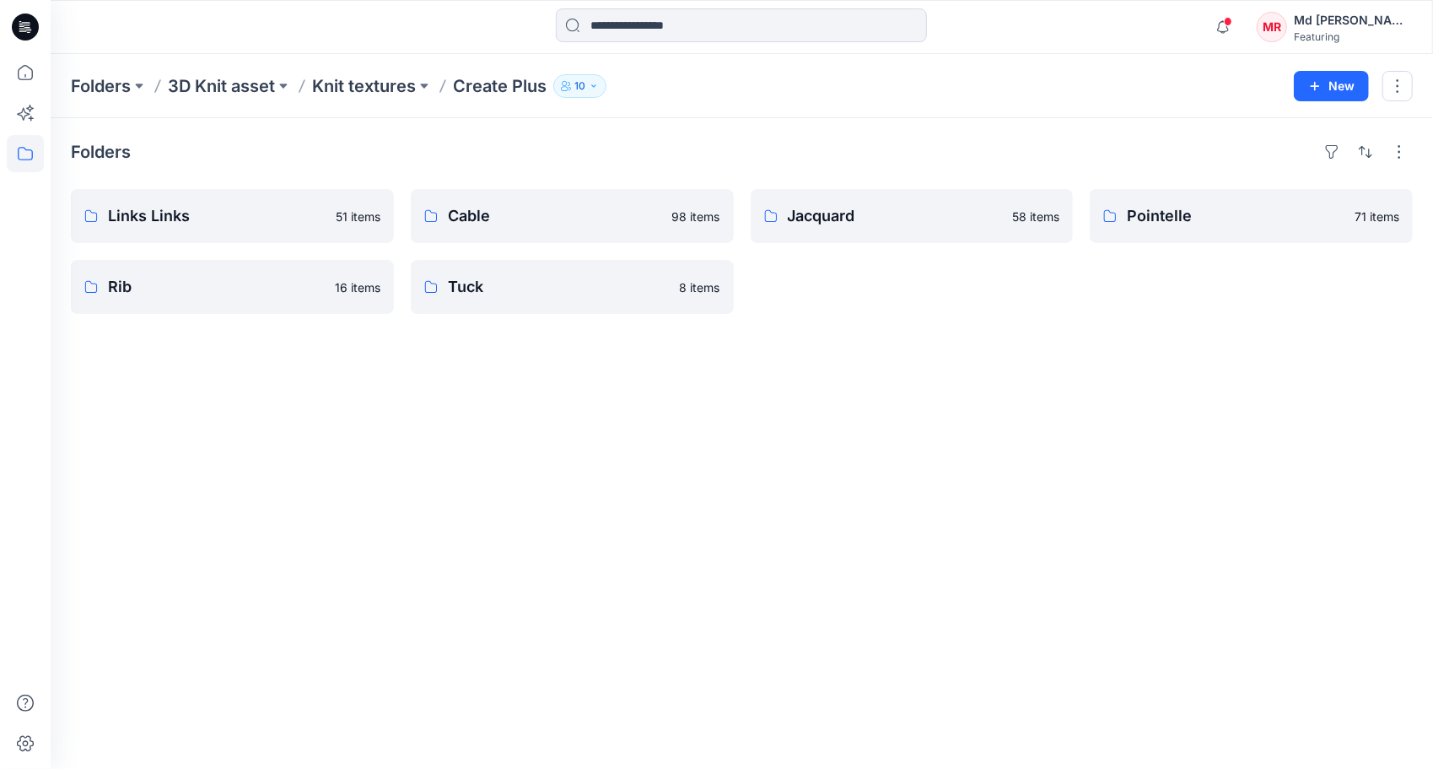
click at [452, 398] on div "Folders Links Links 51 items Rib 16 items Cable 98 items Tuck 8 items Jacquard …" at bounding box center [742, 443] width 1383 height 650
click at [631, 404] on div "Folders Links Links 51 items Rib 16 items Cable 98 items Tuck 8 items Jacquard …" at bounding box center [742, 443] width 1383 height 650
click at [1196, 224] on p "Pointelle" at bounding box center [1250, 216] width 246 height 24
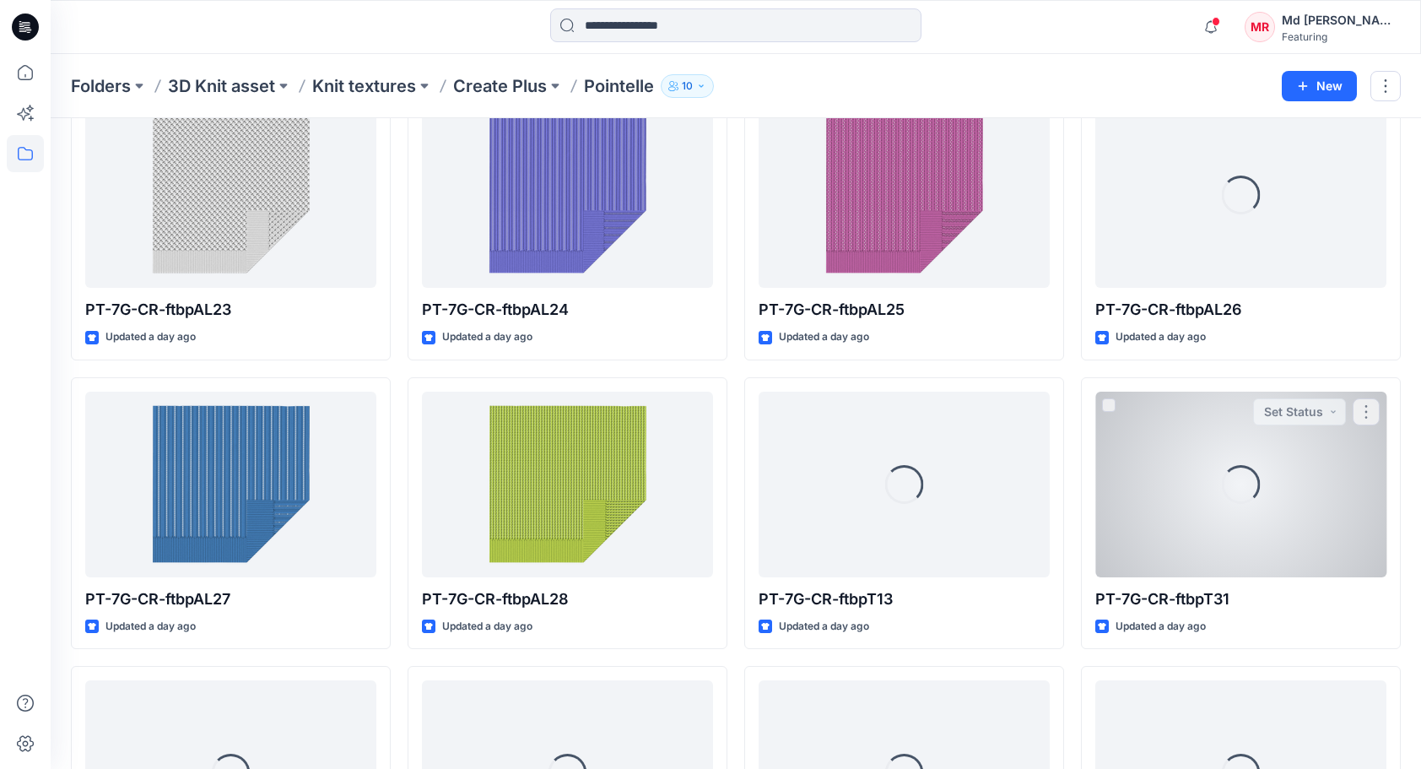
scroll to position [1519, 0]
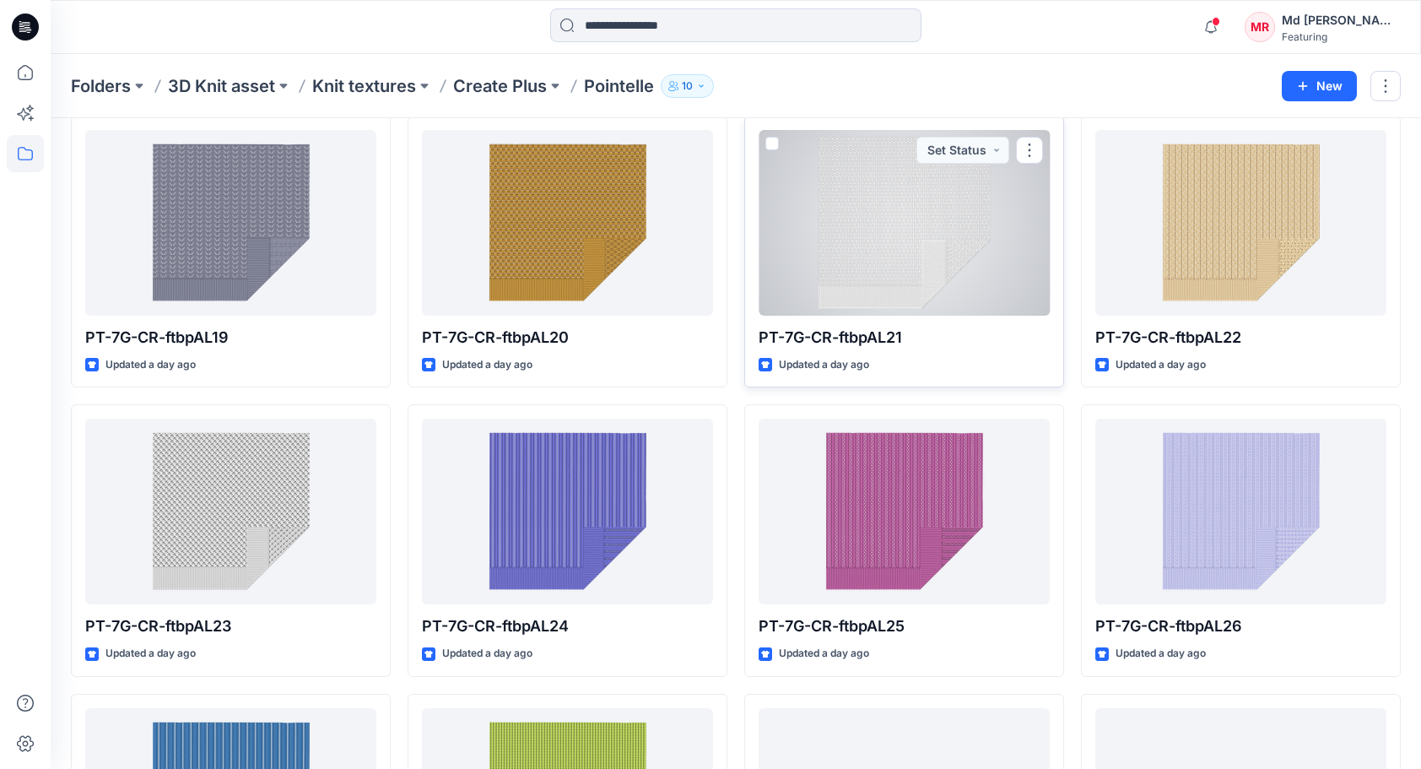
click at [875, 235] on div at bounding box center [903, 223] width 291 height 186
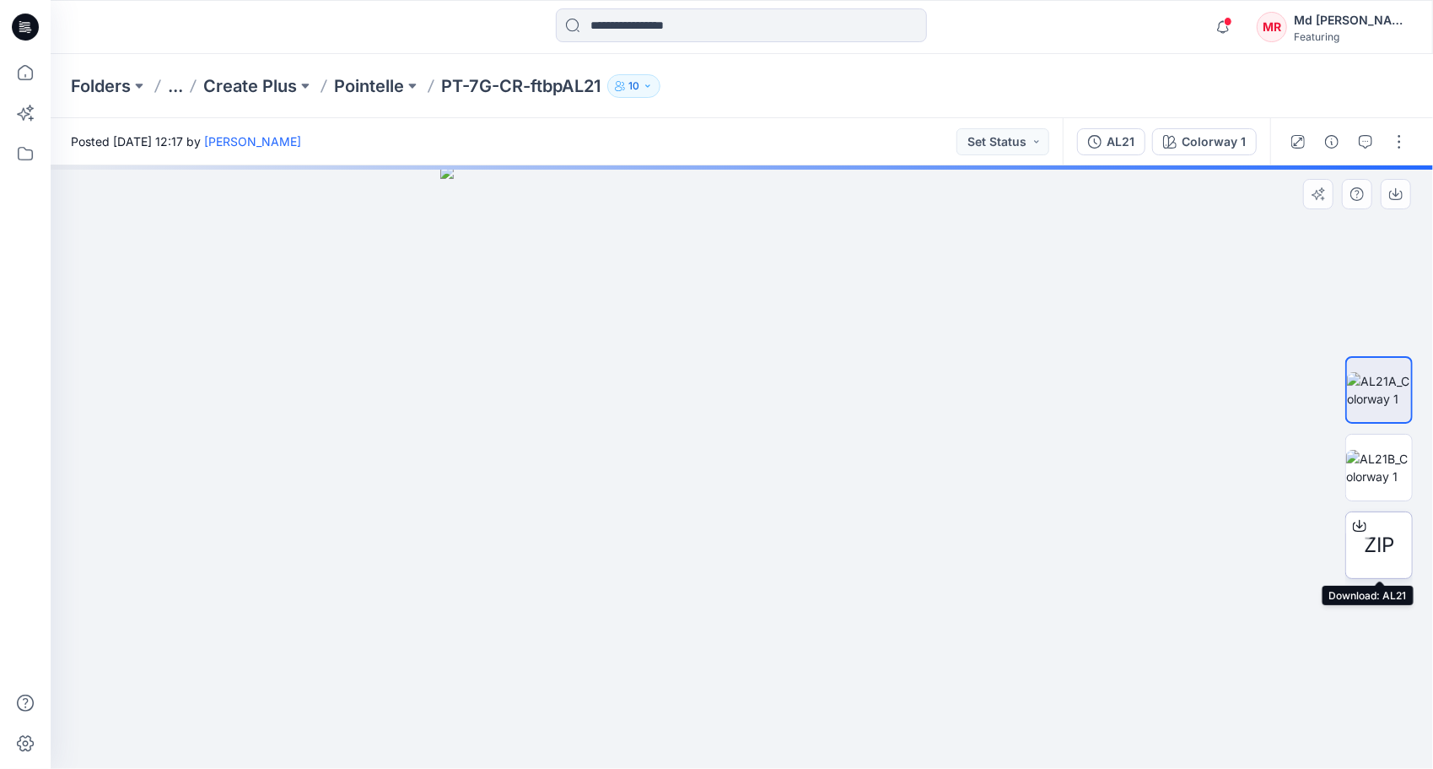
click at [1356, 526] on icon at bounding box center [1359, 525] width 13 height 13
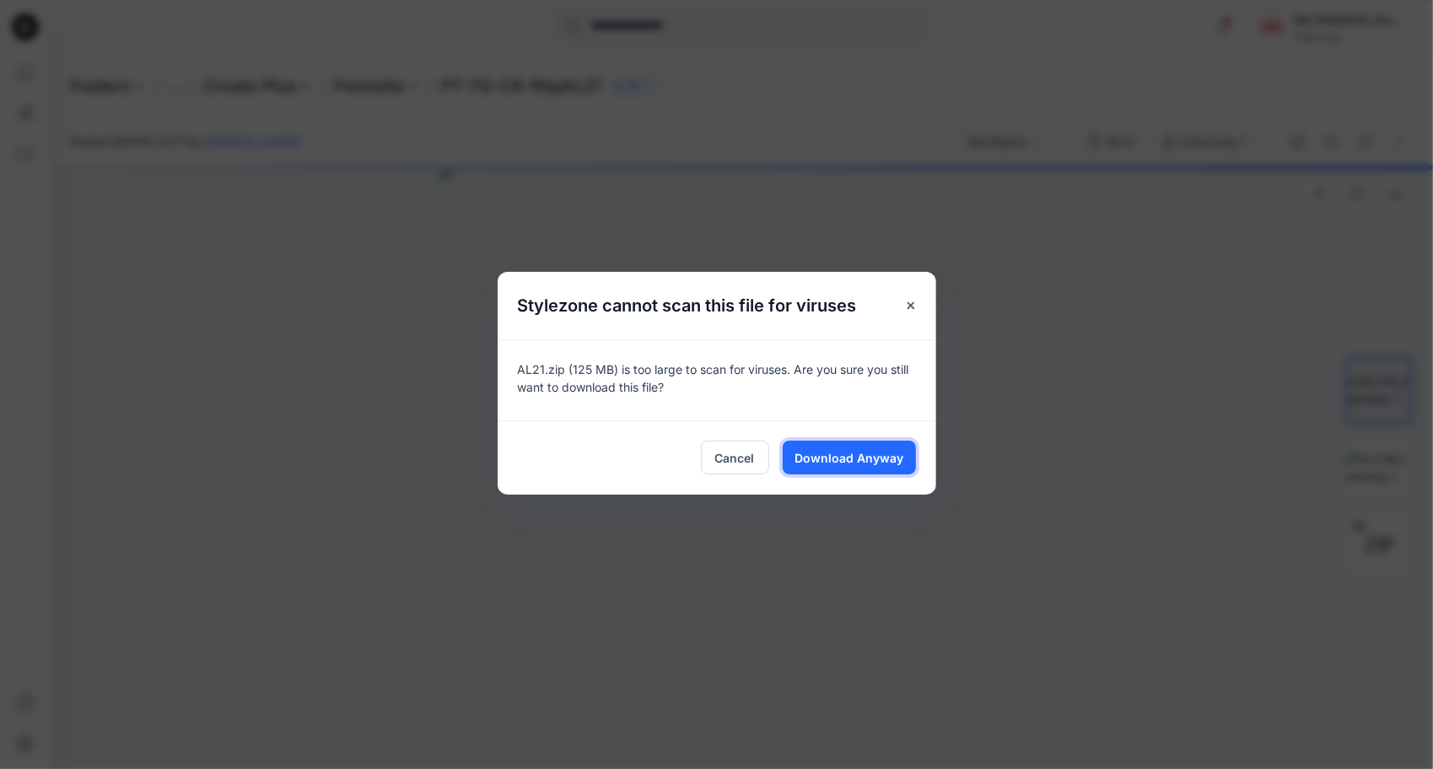
click at [818, 454] on span "Download Anyway" at bounding box center [849, 458] width 109 height 18
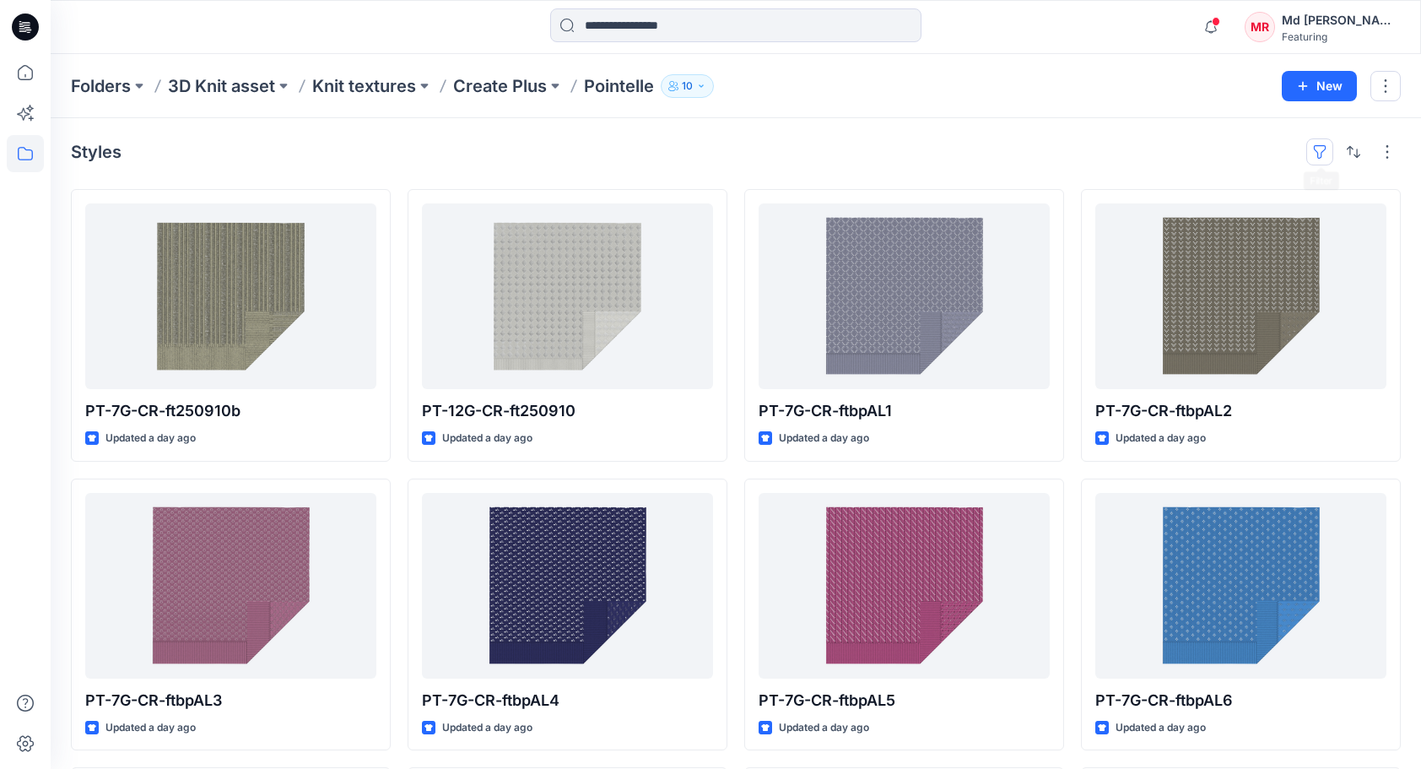
click at [1321, 143] on button "button" at bounding box center [1319, 151] width 27 height 27
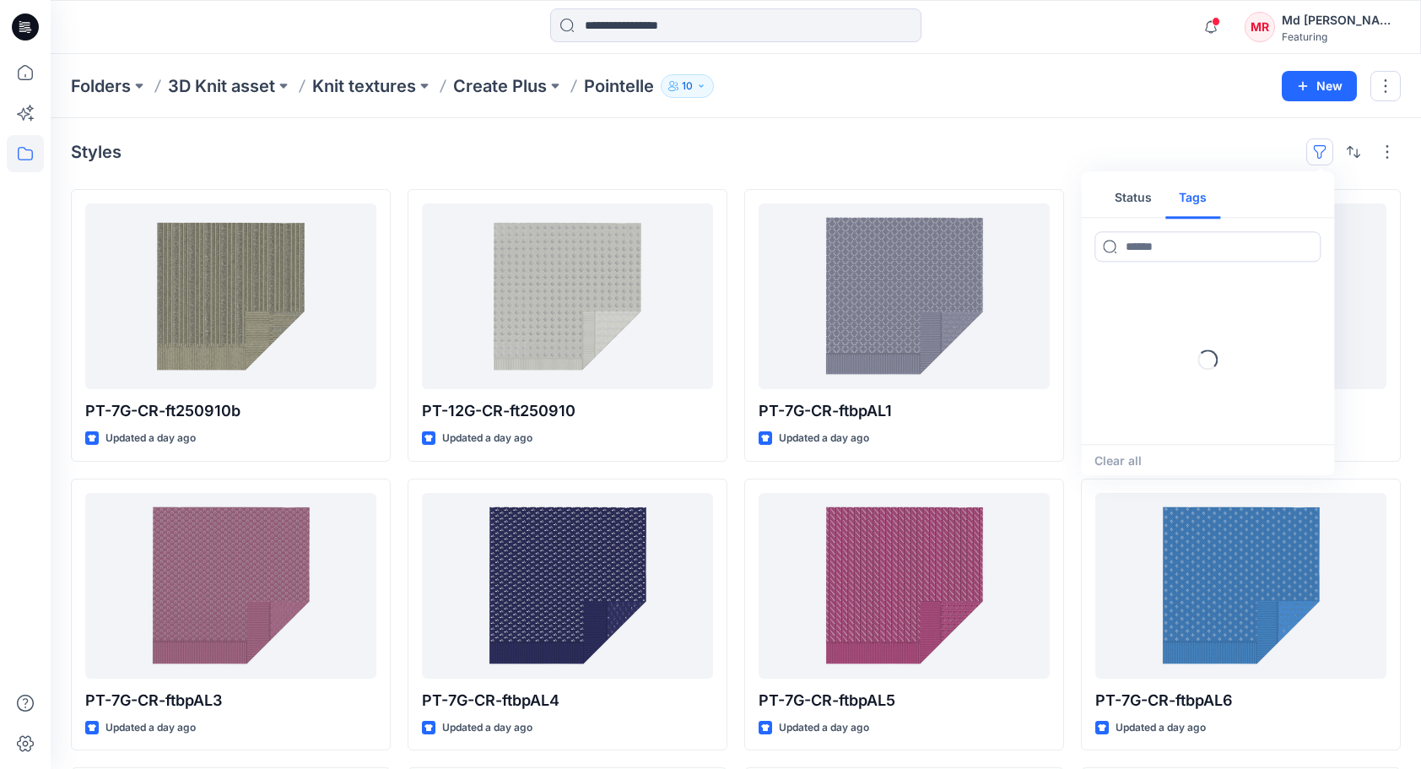
click at [1191, 198] on button "Tags" at bounding box center [1192, 198] width 55 height 40
